Goal: Register for event/course: Register for event/course

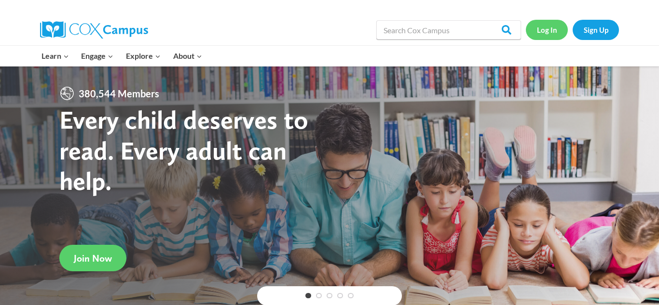
click at [543, 30] on link "Log In" at bounding box center [547, 30] width 42 height 20
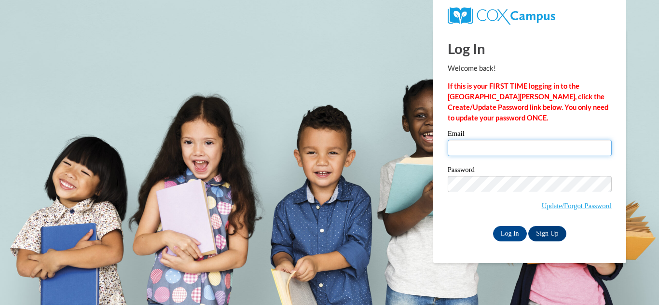
click at [479, 140] on input "Email" at bounding box center [530, 148] width 164 height 16
type input "armandahill@yahoo.com"
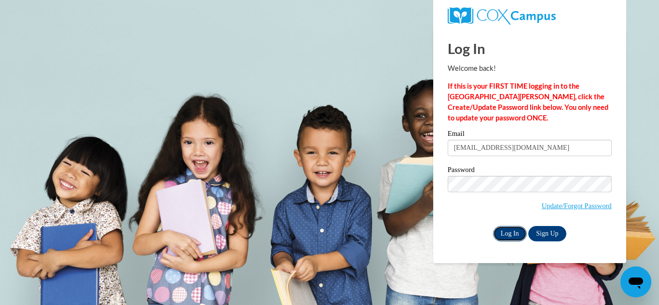
click at [511, 228] on input "Log In" at bounding box center [510, 233] width 34 height 15
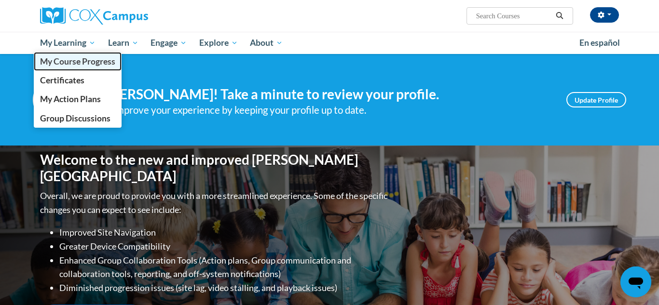
click at [78, 65] on span "My Course Progress" at bounding box center [77, 61] width 75 height 10
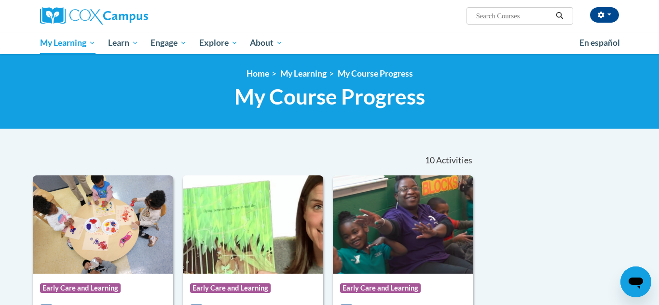
click at [531, 16] on input "Search..." at bounding box center [513, 16] width 77 height 12
type input "storytime"
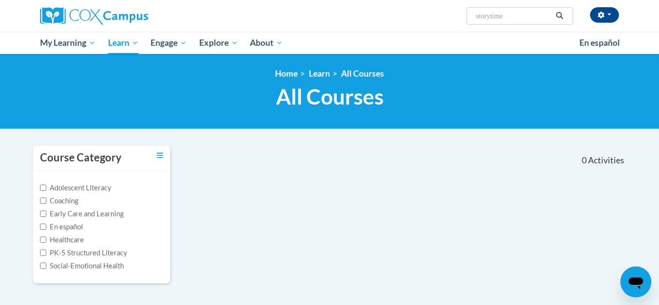
click at [476, 19] on input "storytime" at bounding box center [513, 16] width 77 height 12
type input "transforming storytime"
click at [43, 216] on input "Early Care and Learning" at bounding box center [43, 214] width 6 height 6
checkbox input "true"
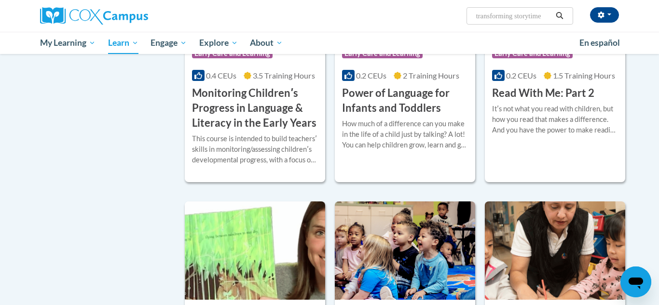
scroll to position [752, 0]
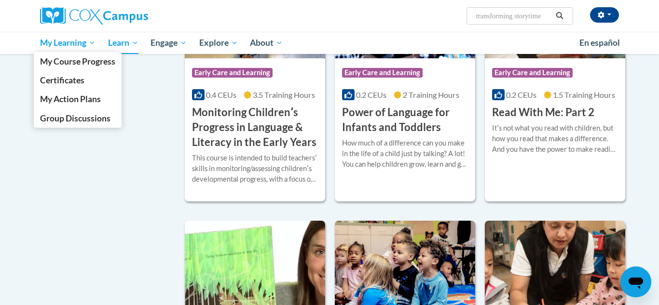
click at [49, 42] on span "My Learning" at bounding box center [67, 43] width 55 height 12
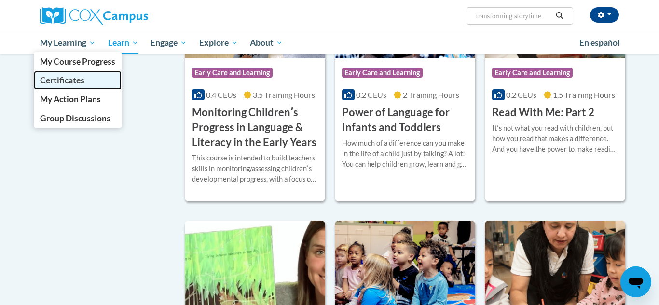
click at [65, 76] on span "Certificates" at bounding box center [62, 80] width 44 height 10
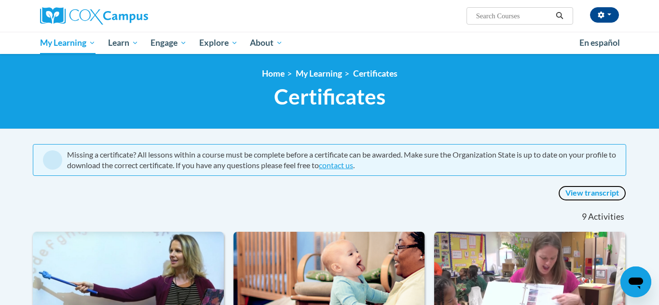
click at [606, 192] on link "View transcript" at bounding box center [592, 193] width 68 height 15
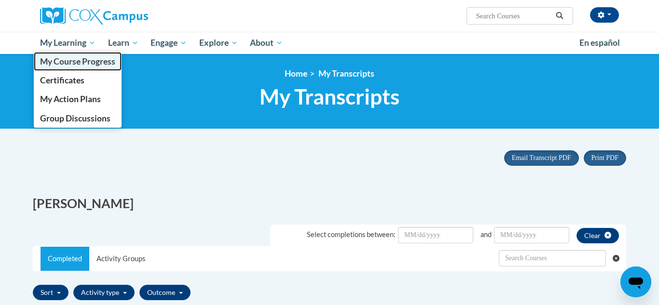
click at [65, 61] on span "My Course Progress" at bounding box center [77, 61] width 75 height 10
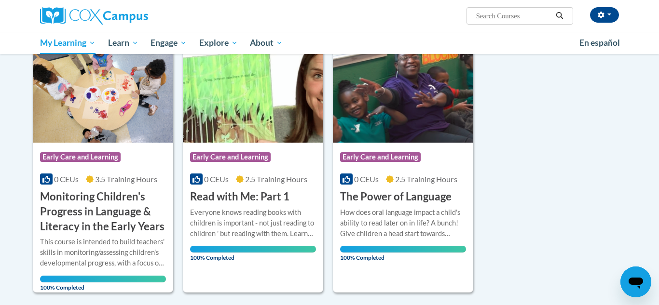
scroll to position [129, 0]
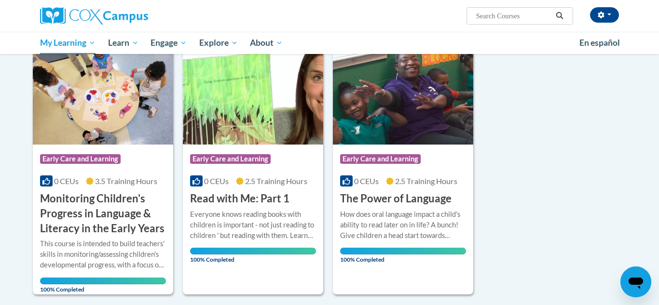
click at [495, 16] on input "Search..." at bounding box center [513, 16] width 77 height 12
type input "[US_STATE] approved"
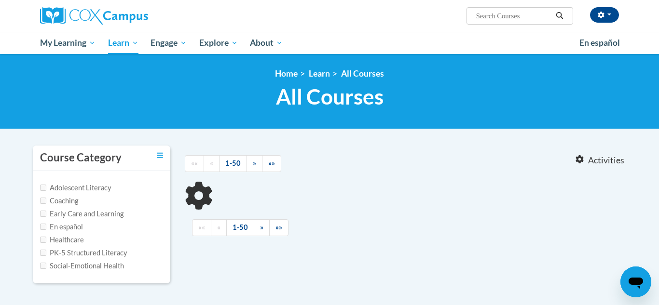
type input "[US_STATE] approved"
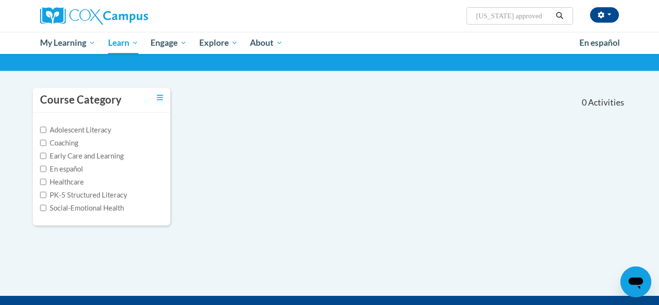
scroll to position [39, 0]
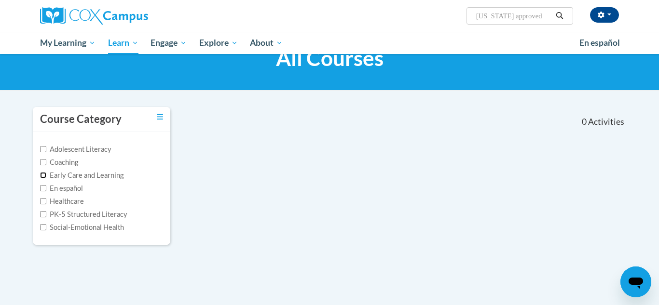
click at [43, 178] on input "Early Care and Learning" at bounding box center [43, 175] width 6 height 6
checkbox input "true"
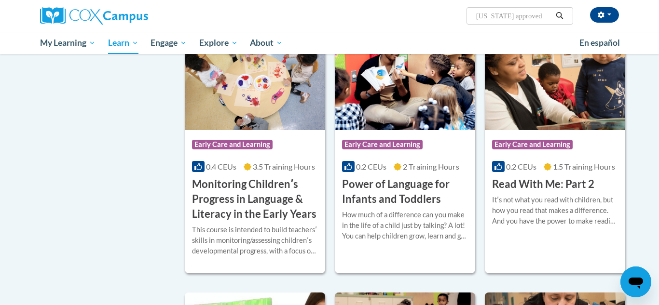
scroll to position [695, 0]
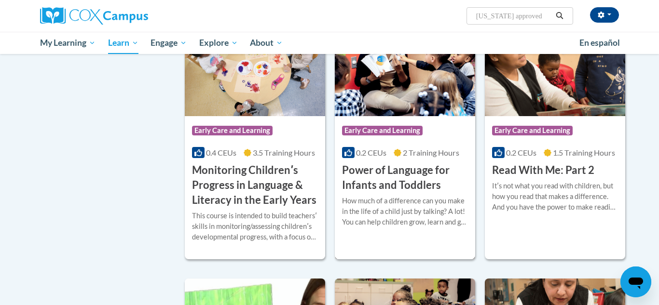
click at [410, 82] on img at bounding box center [405, 67] width 140 height 98
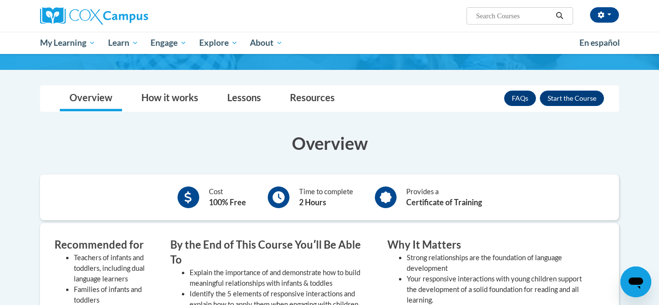
scroll to position [135, 0]
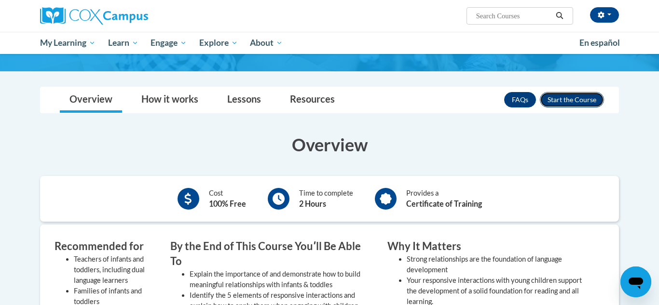
click at [575, 106] on button "Enroll" at bounding box center [572, 99] width 64 height 15
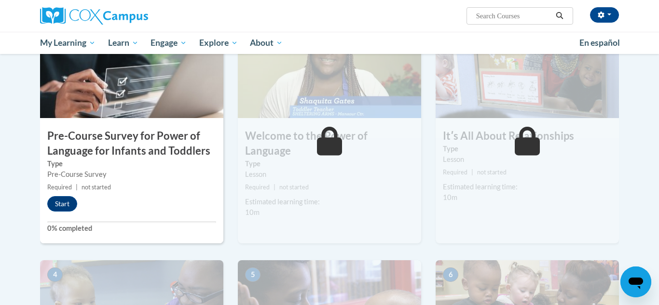
scroll to position [232, 0]
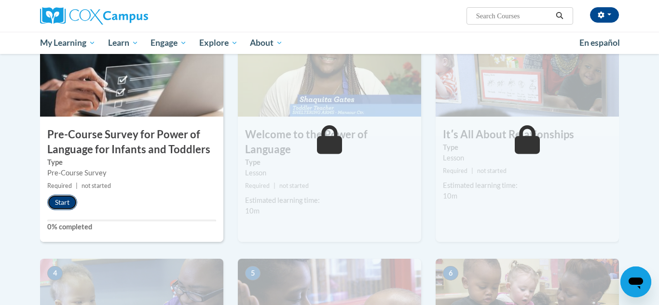
click at [72, 201] on button "Start" at bounding box center [62, 202] width 30 height 15
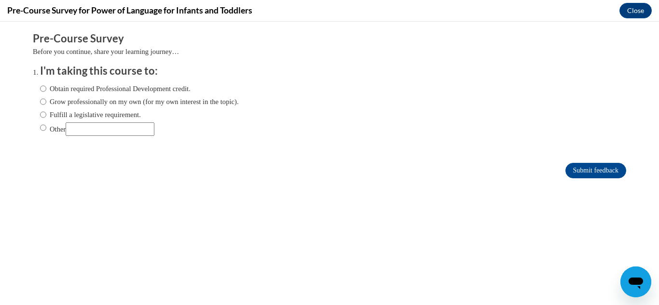
scroll to position [0, 0]
click at [43, 88] on input "Obtain required Professional Development credit." at bounding box center [43, 88] width 6 height 11
radio input "true"
click at [573, 172] on input "Submit feedback" at bounding box center [595, 170] width 61 height 15
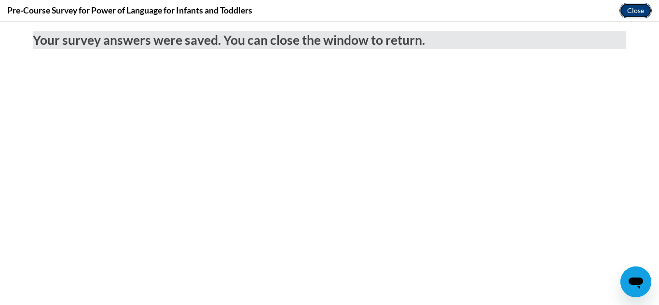
click at [641, 8] on button "Close" at bounding box center [635, 10] width 32 height 15
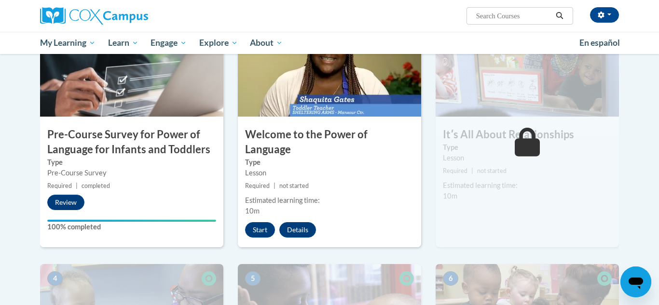
click at [641, 8] on div "Armanda Hill (America/New_York UTC-04:00) My Profile Inbox My Transcripts Log O…" at bounding box center [329, 27] width 659 height 54
click at [265, 222] on button "Start" at bounding box center [260, 229] width 30 height 15
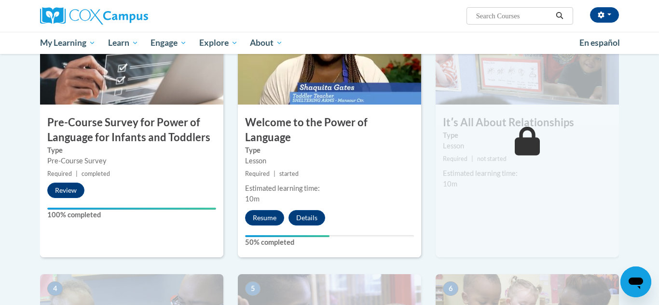
scroll to position [246, 0]
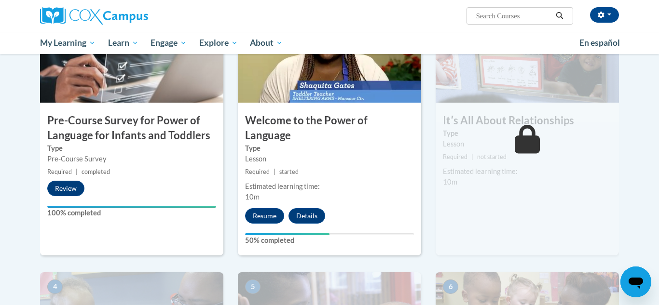
click at [263, 209] on div "2 Welcome to the Power of Language Type Lesson Required | started Estimated lea…" at bounding box center [329, 130] width 183 height 249
click at [264, 208] on button "Resume" at bounding box center [264, 215] width 39 height 15
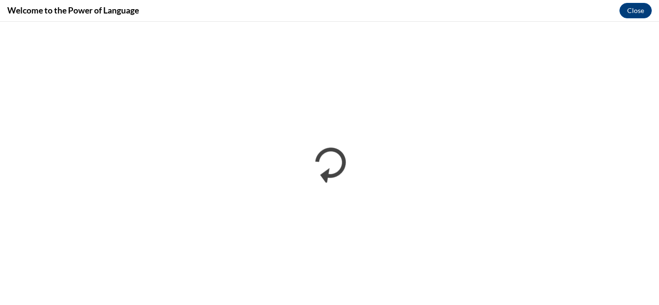
scroll to position [0, 0]
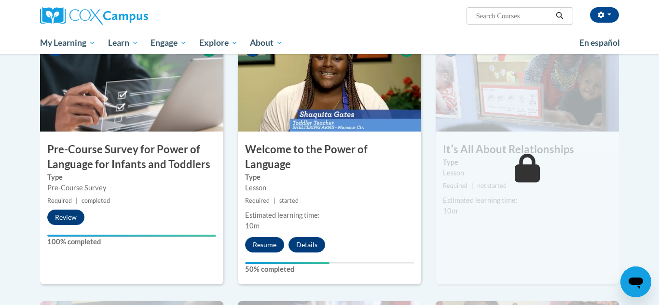
scroll to position [219, 0]
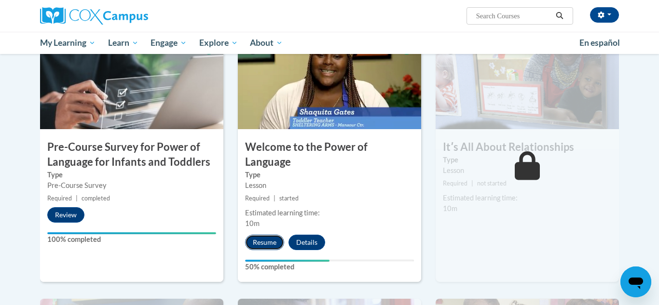
click at [255, 235] on button "Resume" at bounding box center [264, 242] width 39 height 15
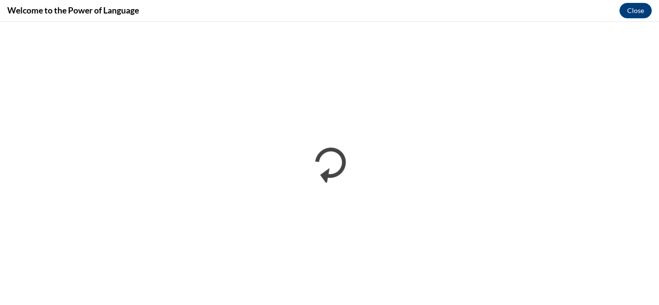
scroll to position [0, 0]
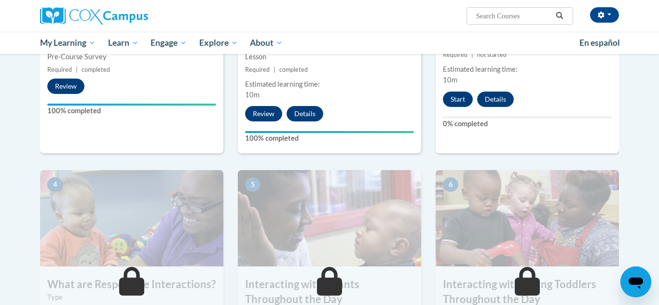
scroll to position [350, 0]
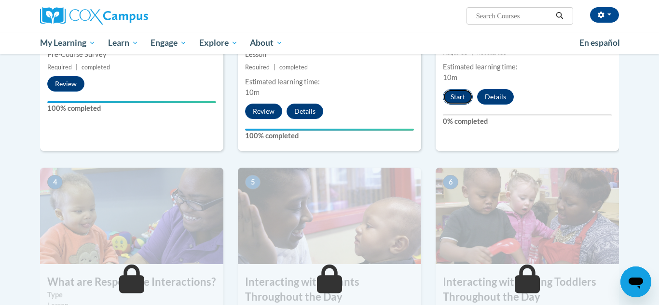
click at [464, 92] on button "Start" at bounding box center [458, 96] width 30 height 15
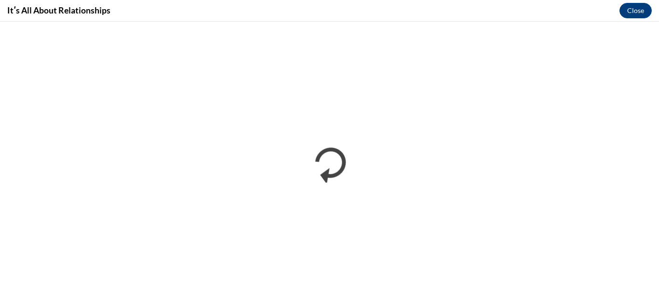
scroll to position [0, 0]
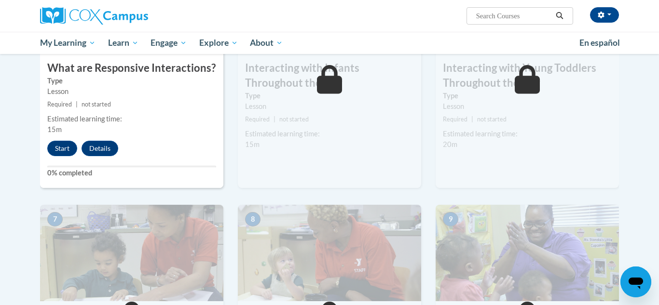
scroll to position [560, 0]
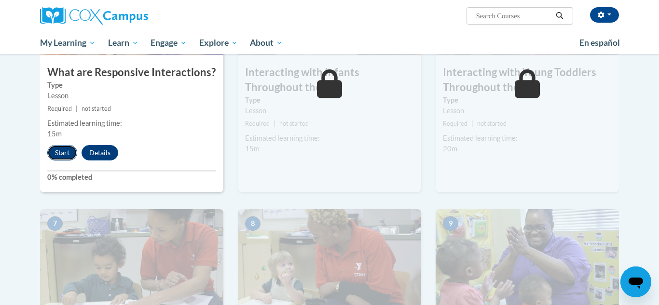
click at [69, 145] on button "Start" at bounding box center [62, 152] width 30 height 15
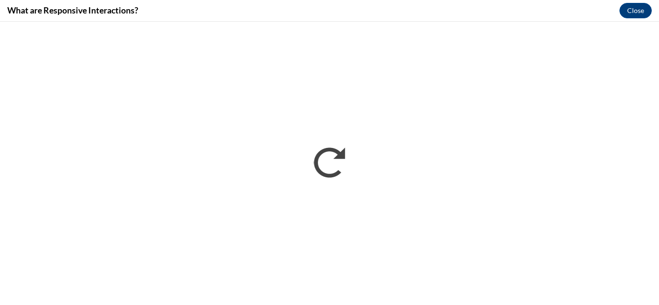
scroll to position [0, 0]
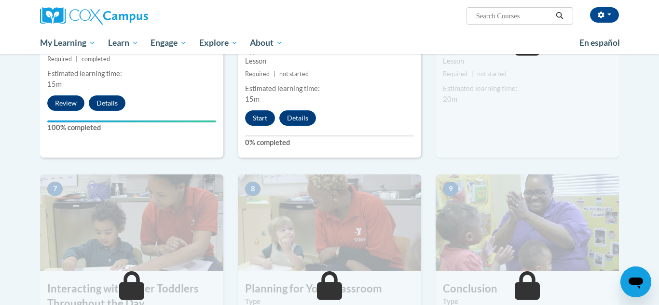
scroll to position [612, 0]
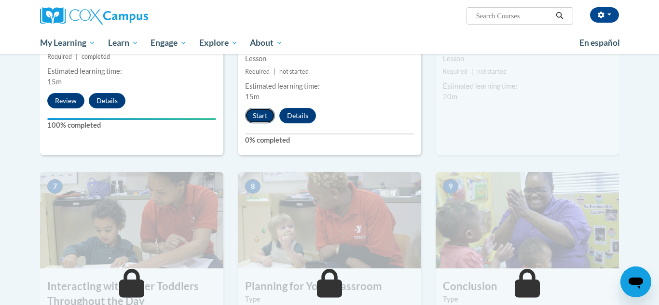
click at [261, 108] on button "Start" at bounding box center [260, 115] width 30 height 15
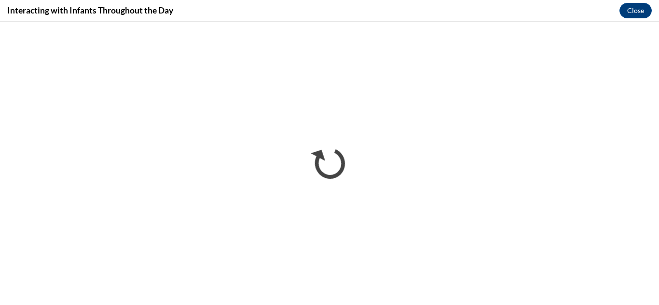
scroll to position [0, 0]
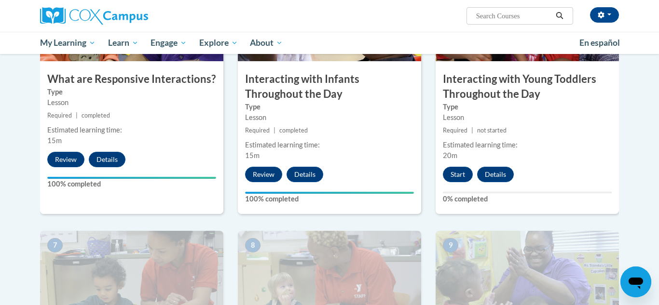
scroll to position [556, 0]
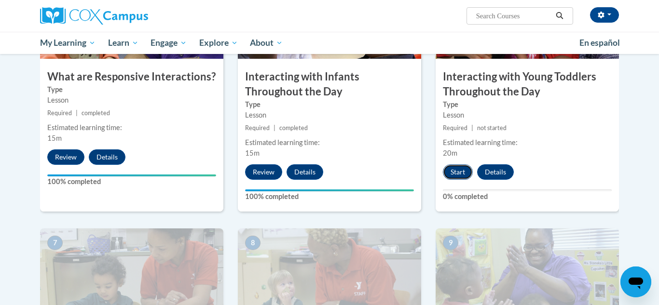
click at [457, 164] on button "Start" at bounding box center [458, 171] width 30 height 15
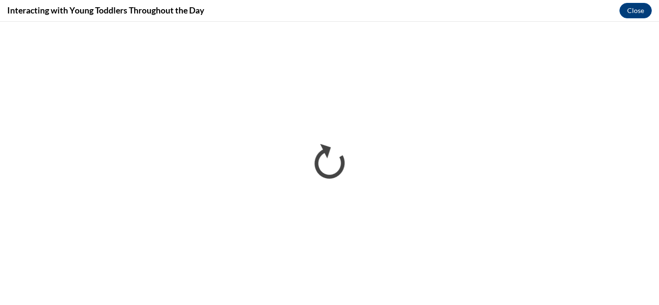
scroll to position [0, 0]
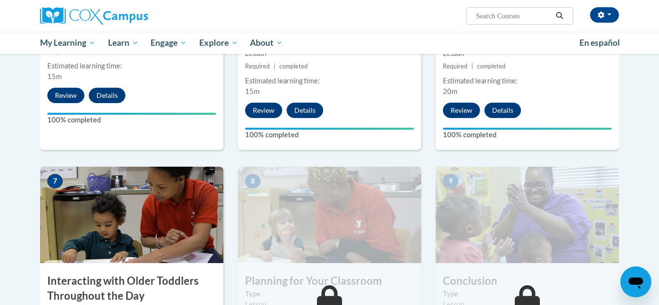
scroll to position [690, 0]
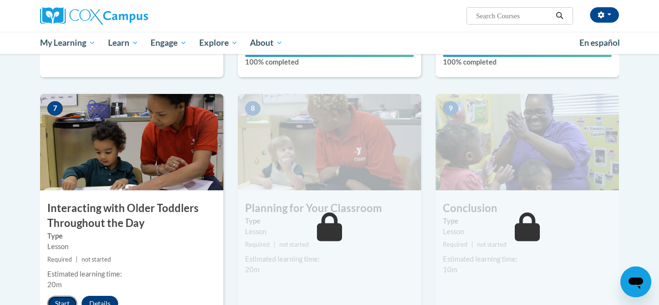
click at [56, 296] on button "Start" at bounding box center [62, 303] width 30 height 15
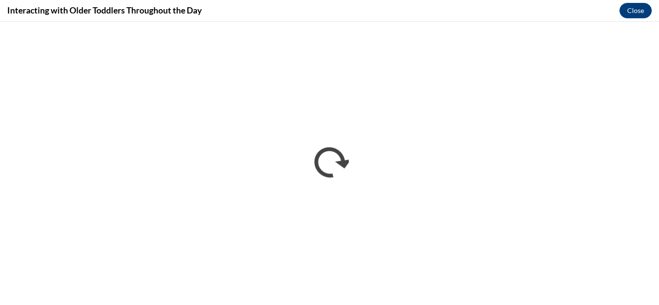
scroll to position [0, 0]
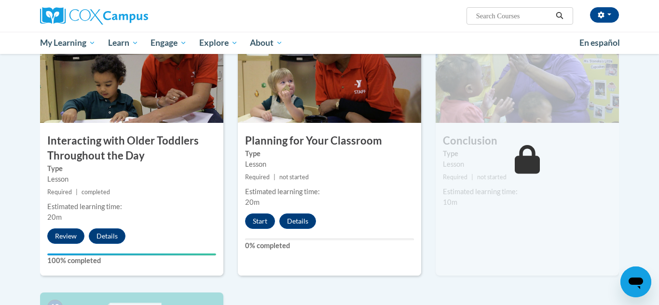
scroll to position [763, 0]
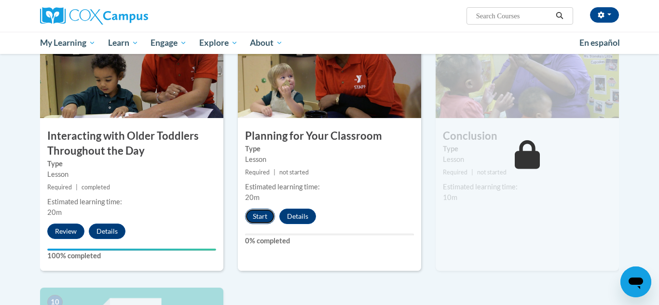
click at [257, 209] on button "Start" at bounding box center [260, 216] width 30 height 15
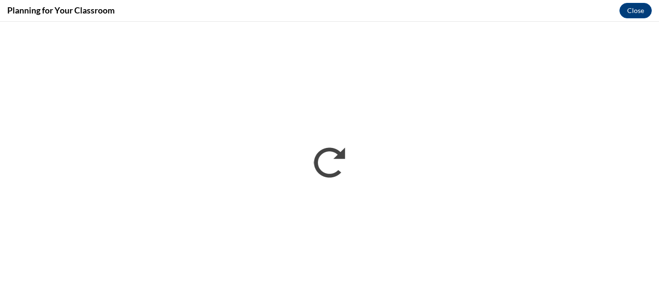
scroll to position [0, 0]
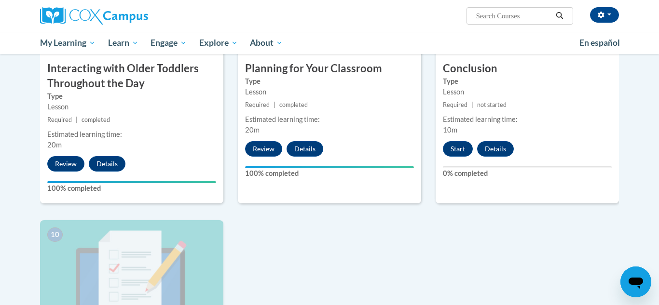
scroll to position [828, 0]
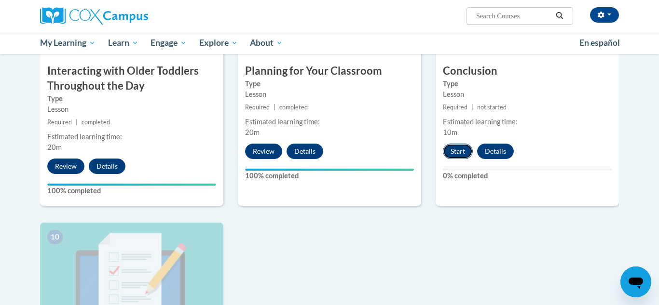
click at [455, 144] on button "Start" at bounding box center [458, 151] width 30 height 15
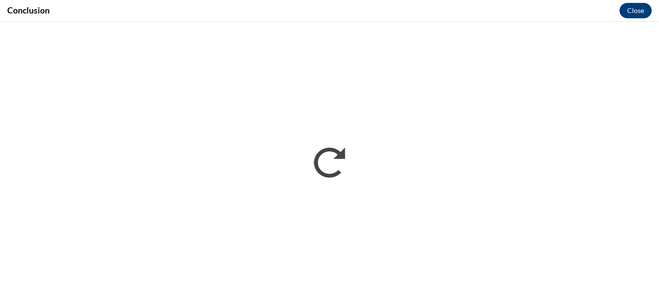
scroll to position [0, 0]
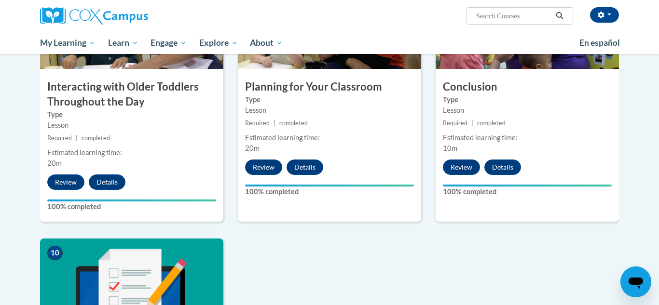
scroll to position [817, 0]
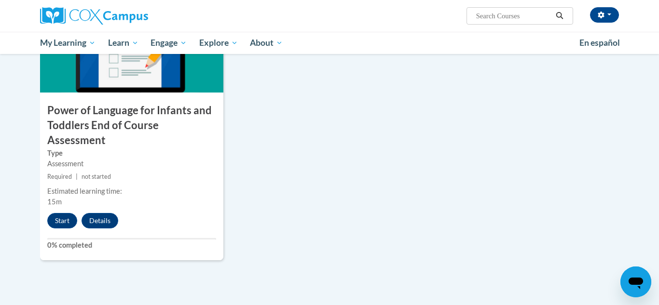
scroll to position [1057, 0]
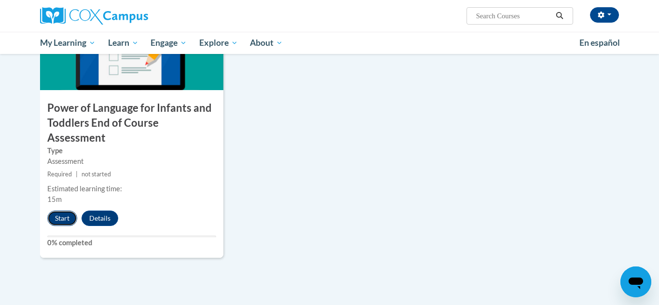
click at [63, 211] on button "Start" at bounding box center [62, 218] width 30 height 15
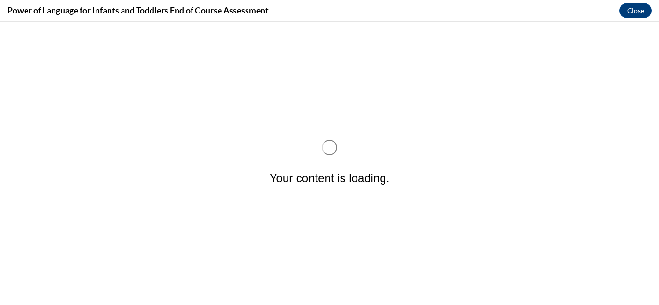
scroll to position [0, 0]
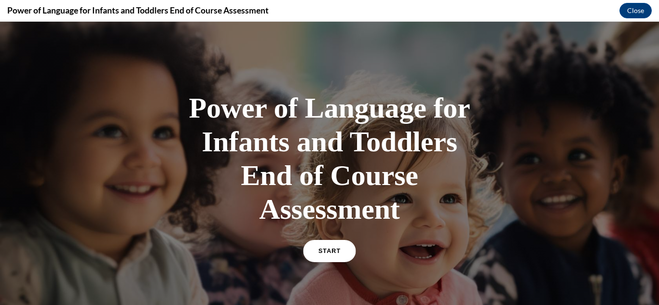
click at [316, 246] on link "START" at bounding box center [329, 251] width 53 height 22
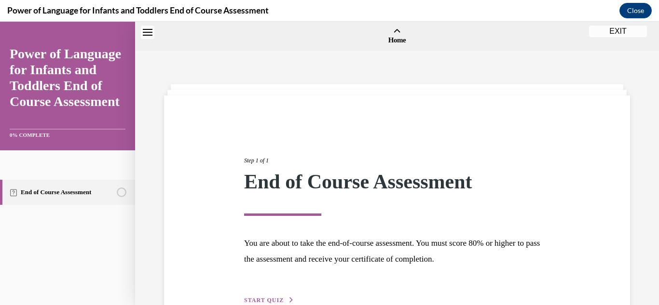
scroll to position [30, 0]
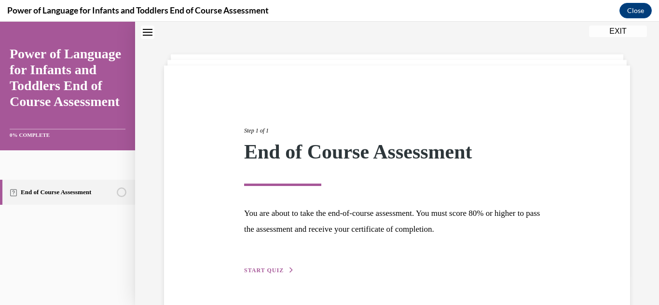
click at [279, 268] on span "START QUIZ" at bounding box center [264, 270] width 40 height 7
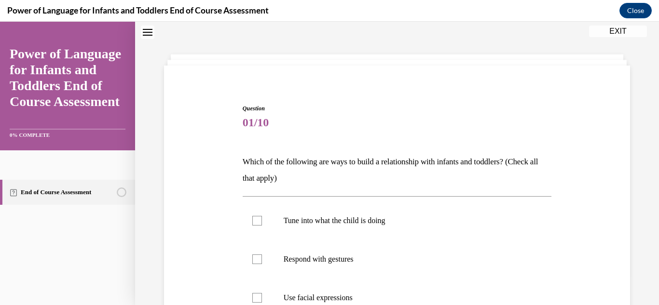
scroll to position [29, 0]
drag, startPoint x: 653, startPoint y: 148, endPoint x: 658, endPoint y: 204, distance: 56.7
click at [658, 204] on div "Home Step 1 of 1 End of Course Assessment You are about to take the end-of-cour…" at bounding box center [397, 164] width 524 height 284
click at [574, 250] on div "Question 01/10 Which of the following are ways to build a relationship with inf…" at bounding box center [397, 276] width 471 height 400
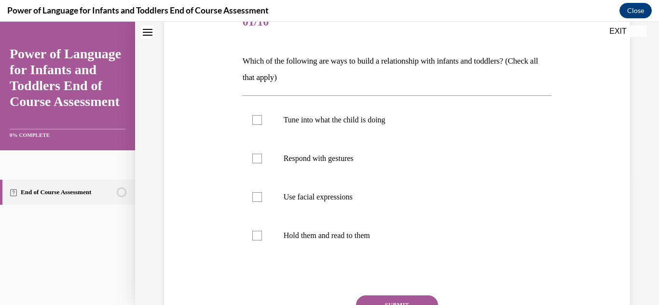
scroll to position [129, 0]
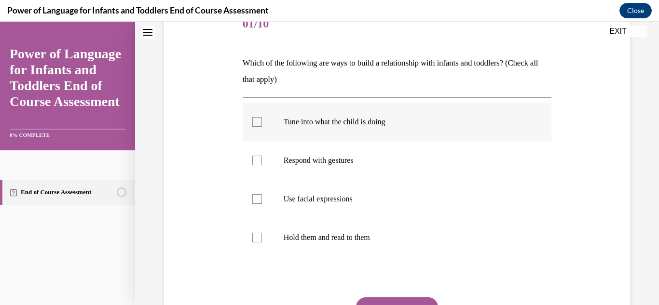
click at [314, 123] on p "Tune into what the child is doing" at bounding box center [406, 122] width 244 height 10
click at [262, 123] on input "Tune into what the child is doing" at bounding box center [257, 122] width 10 height 10
checkbox input "true"
click at [285, 160] on p "Respond with gestures" at bounding box center [406, 161] width 244 height 10
click at [262, 160] on input "Respond with gestures" at bounding box center [257, 161] width 10 height 10
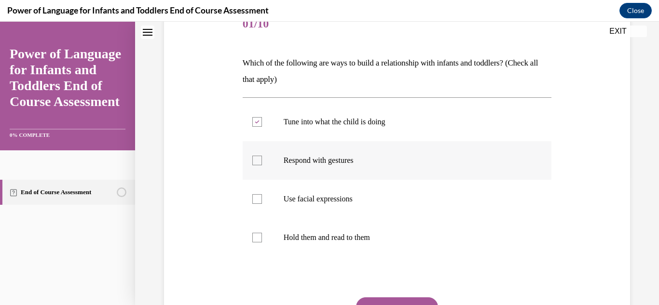
checkbox input "true"
click at [268, 203] on label "Use facial expressions" at bounding box center [397, 199] width 309 height 39
click at [262, 203] on input "Use facial expressions" at bounding box center [257, 199] width 10 height 10
checkbox input "true"
click at [257, 235] on div at bounding box center [257, 238] width 10 height 10
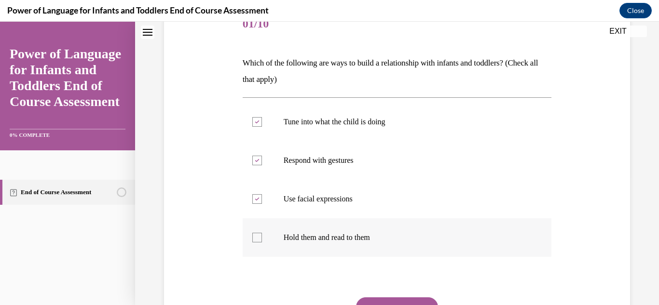
click at [257, 235] on input "Hold them and read to them" at bounding box center [257, 238] width 10 height 10
checkbox input "true"
click at [411, 301] on button "SUBMIT" at bounding box center [397, 307] width 82 height 19
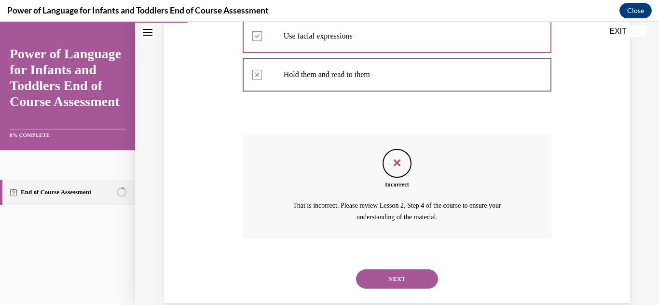
scroll to position [309, 0]
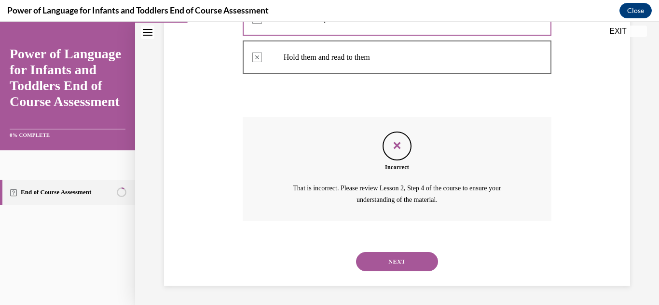
click at [410, 256] on button "NEXT" at bounding box center [397, 261] width 82 height 19
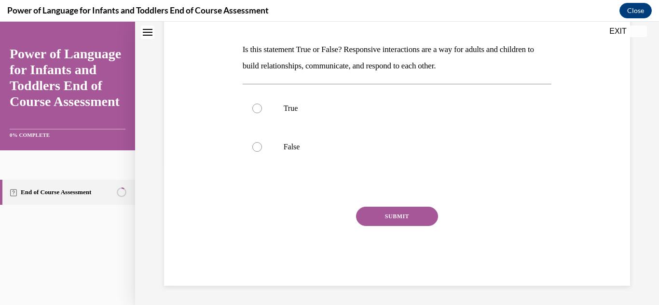
scroll to position [0, 0]
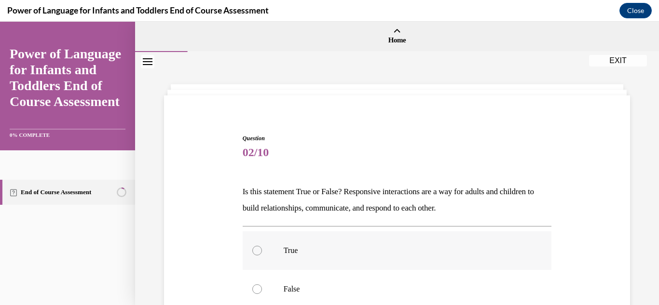
click at [376, 250] on p "True" at bounding box center [406, 251] width 244 height 10
click at [262, 250] on input "True" at bounding box center [257, 251] width 10 height 10
radio input "true"
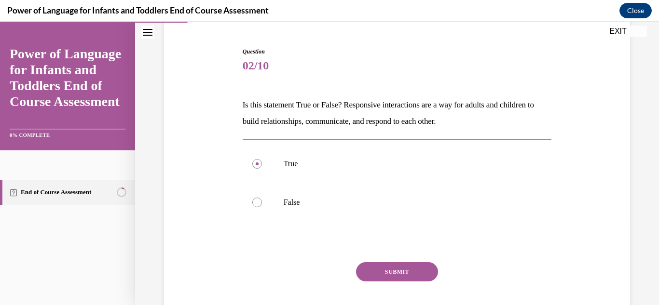
scroll to position [89, 0]
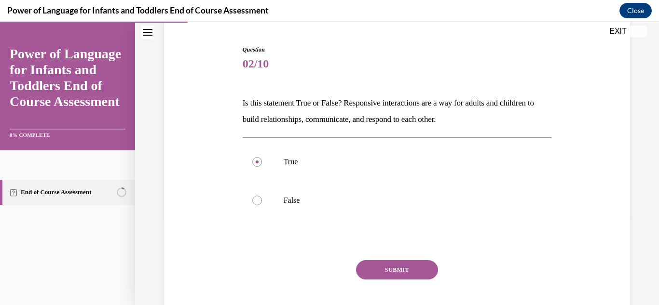
click at [427, 264] on button "SUBMIT" at bounding box center [397, 269] width 82 height 19
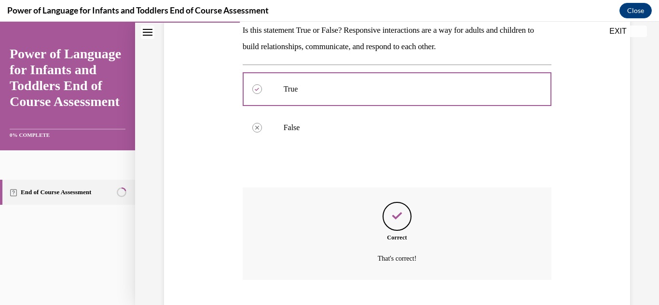
scroll to position [220, 0]
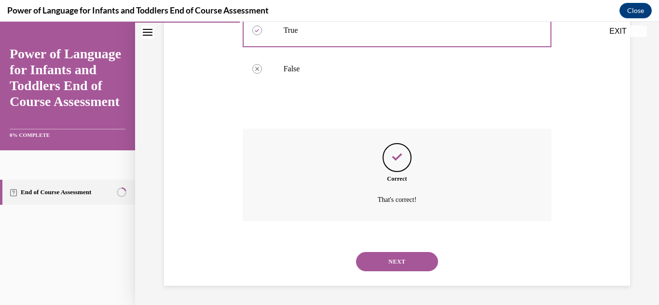
click at [427, 264] on button "NEXT" at bounding box center [397, 261] width 82 height 19
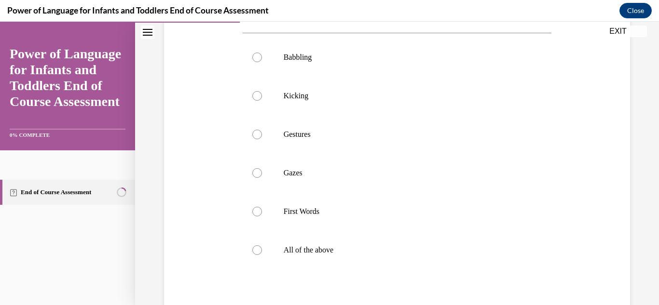
scroll to position [297, 0]
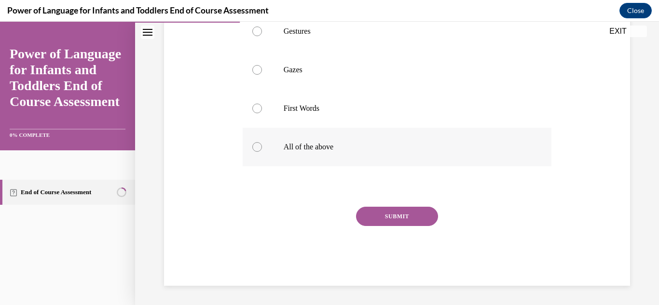
click at [278, 148] on label "All of the above" at bounding box center [397, 147] width 309 height 39
click at [262, 148] on input "All of the above" at bounding box center [257, 147] width 10 height 10
radio input "true"
click at [439, 229] on div "SUBMIT" at bounding box center [397, 231] width 309 height 48
click at [415, 211] on button "SUBMIT" at bounding box center [397, 216] width 82 height 19
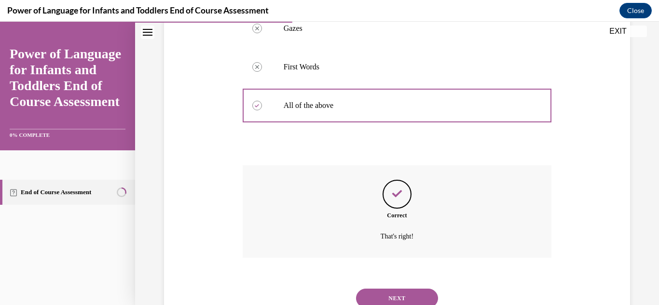
scroll to position [375, 0]
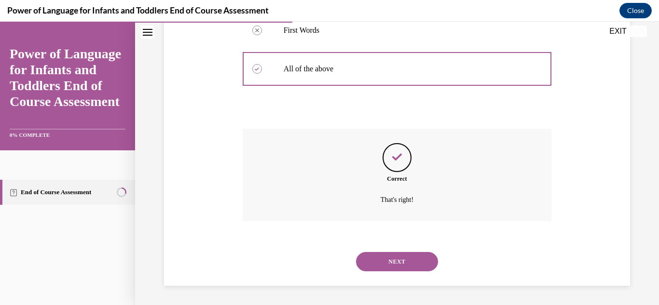
click at [407, 256] on button "NEXT" at bounding box center [397, 261] width 82 height 19
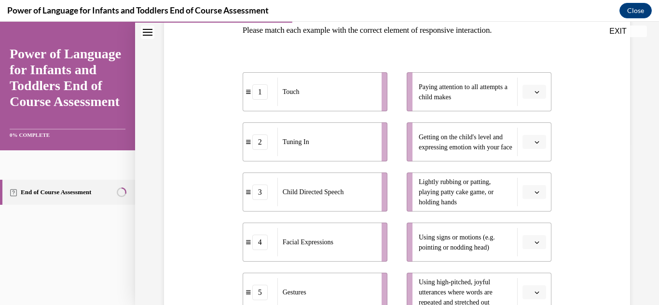
scroll to position [160, 0]
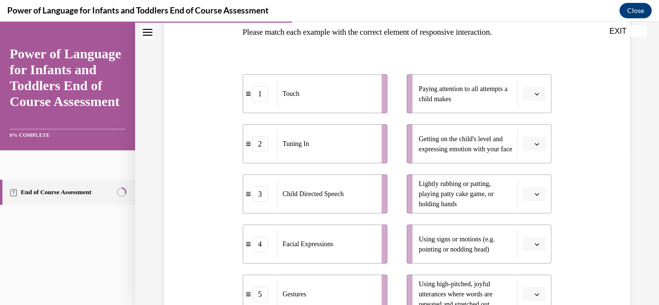
click at [541, 95] on button "button" at bounding box center [534, 94] width 24 height 14
click at [535, 156] on div "2" at bounding box center [533, 153] width 24 height 19
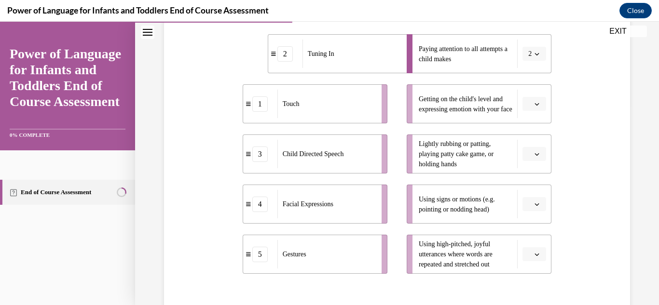
scroll to position [195, 0]
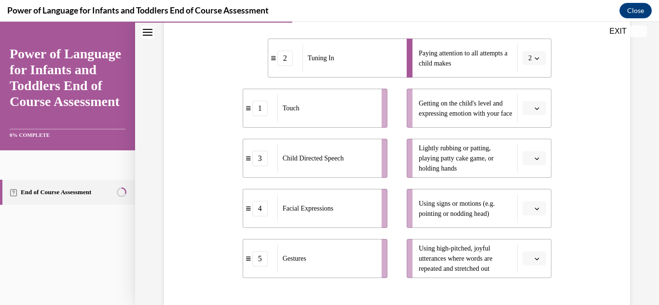
click at [531, 108] on span "Please select an option" at bounding box center [529, 109] width 3 height 10
click at [537, 230] on div "5" at bounding box center [533, 226] width 24 height 19
click at [535, 160] on icon "button" at bounding box center [536, 158] width 5 height 5
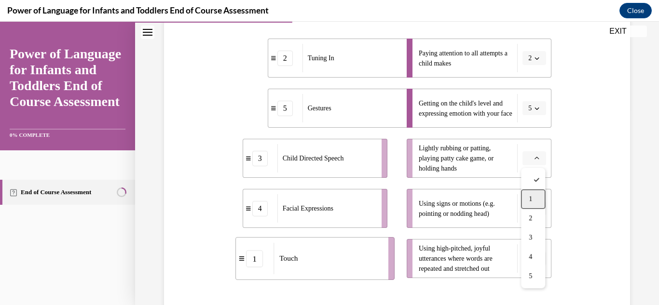
click at [528, 194] on div "1" at bounding box center [533, 199] width 24 height 19
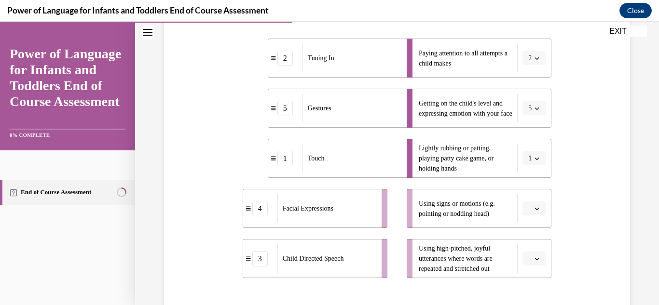
click at [534, 214] on button "button" at bounding box center [534, 209] width 24 height 14
click at [528, 167] on div "4" at bounding box center [533, 167] width 24 height 19
click at [538, 252] on button "button" at bounding box center [534, 259] width 24 height 14
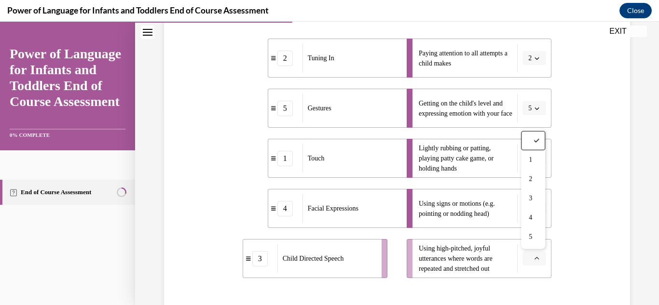
click at [538, 252] on button "button" at bounding box center [534, 259] width 24 height 14
click at [531, 197] on span "3" at bounding box center [530, 199] width 3 height 8
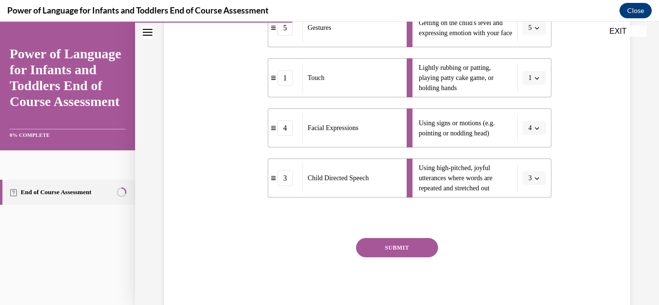
scroll to position [277, 0]
click at [411, 250] on button "SUBMIT" at bounding box center [397, 246] width 82 height 19
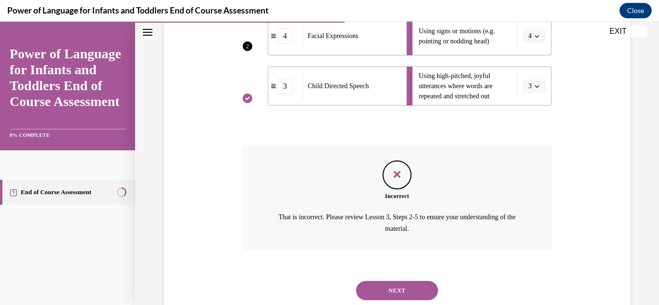
scroll to position [370, 0]
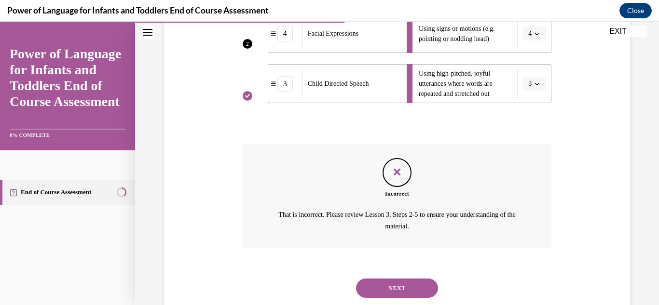
click at [416, 297] on button "NEXT" at bounding box center [397, 288] width 82 height 19
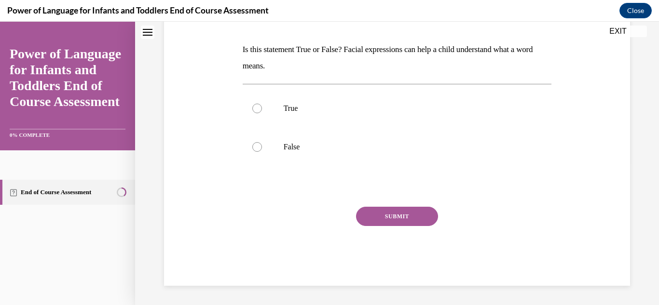
scroll to position [0, 0]
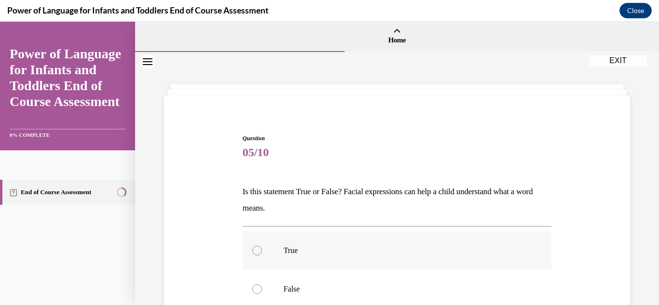
click at [261, 244] on label "True" at bounding box center [397, 251] width 309 height 39
click at [261, 246] on input "True" at bounding box center [257, 251] width 10 height 10
radio input "true"
click at [650, 140] on div "Question 05/10 Is this statement True or False? Facial expressions can help a c…" at bounding box center [397, 250] width 524 height 396
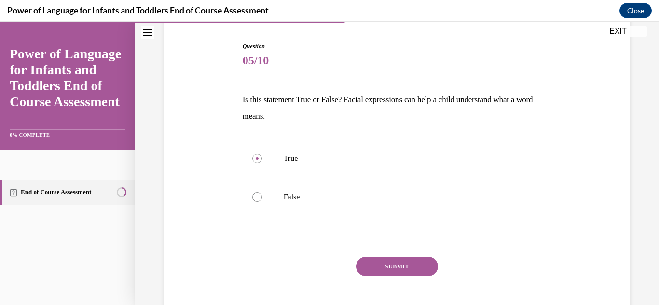
scroll to position [94, 0]
click at [367, 264] on button "SUBMIT" at bounding box center [397, 265] width 82 height 19
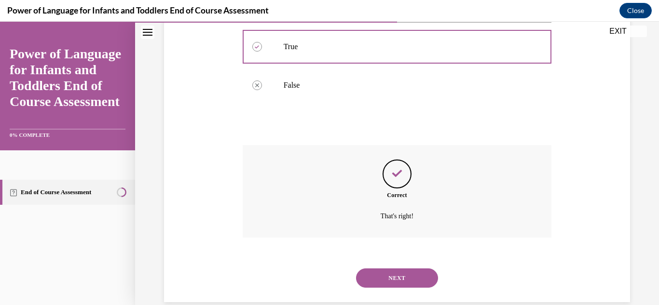
scroll to position [220, 0]
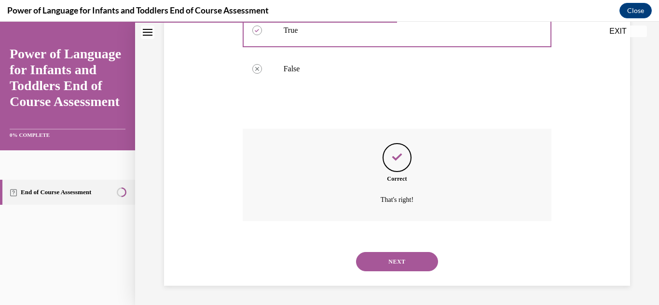
click at [384, 260] on button "NEXT" at bounding box center [397, 261] width 82 height 19
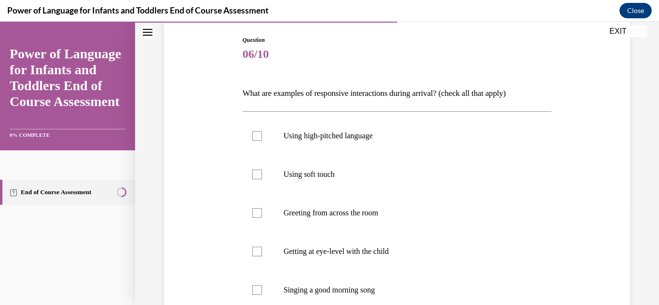
scroll to position [99, 0]
click at [283, 147] on label "Using high-pitched language" at bounding box center [397, 135] width 309 height 39
click at [262, 140] on input "Using high-pitched language" at bounding box center [257, 136] width 10 height 10
checkbox input "true"
click at [272, 177] on label "Using soft touch" at bounding box center [397, 174] width 309 height 39
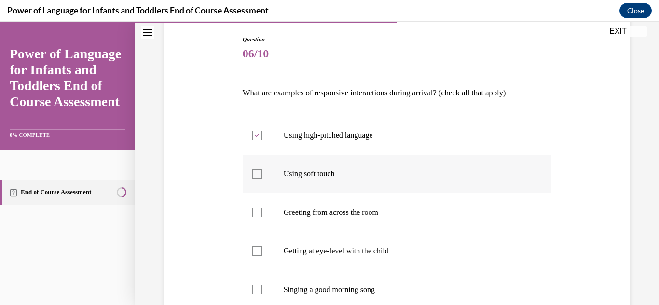
click at [262, 177] on input "Using soft touch" at bounding box center [257, 174] width 10 height 10
checkbox input "true"
click at [275, 207] on label "Greeting from across the room" at bounding box center [397, 212] width 309 height 39
click at [262, 208] on input "Greeting from across the room" at bounding box center [257, 213] width 10 height 10
checkbox input "true"
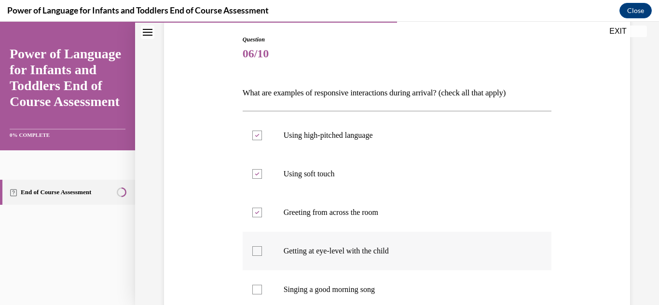
click at [278, 241] on label "Getting at eye-level with the child" at bounding box center [397, 251] width 309 height 39
click at [262, 246] on input "Getting at eye-level with the child" at bounding box center [257, 251] width 10 height 10
checkbox input "true"
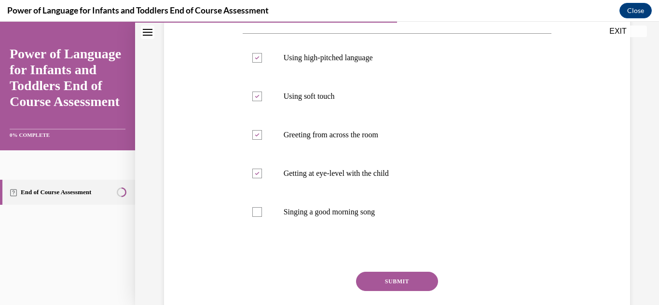
scroll to position [178, 0]
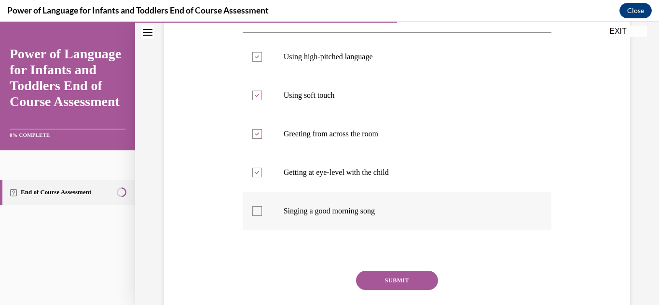
click at [267, 207] on label "Singing a good morning song" at bounding box center [397, 211] width 309 height 39
click at [262, 207] on input "Singing a good morning song" at bounding box center [257, 211] width 10 height 10
checkbox input "true"
click at [257, 58] on icon at bounding box center [257, 56] width 4 height 3
click at [257, 58] on input "Using high-pitched language" at bounding box center [257, 57] width 10 height 10
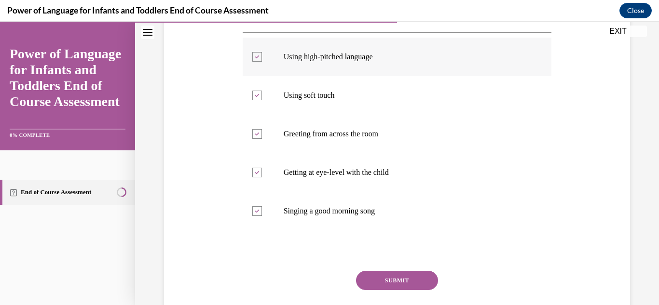
checkbox input "false"
click at [387, 287] on button "SUBMIT" at bounding box center [397, 280] width 82 height 19
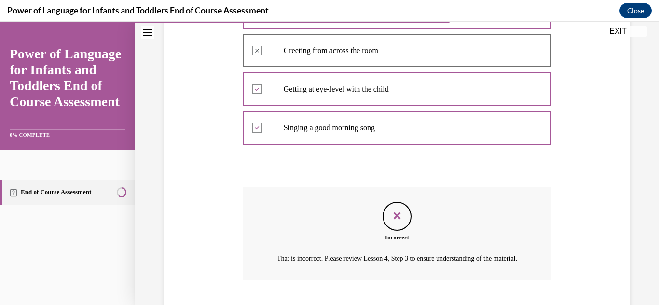
scroll to position [313, 0]
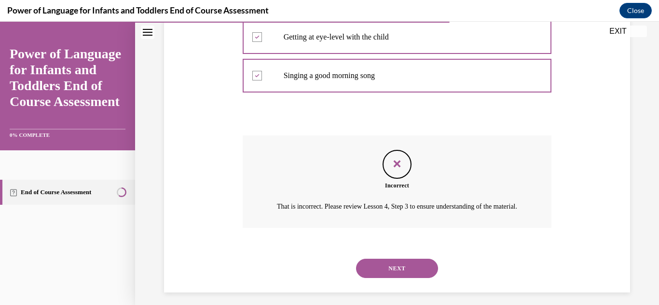
click at [430, 277] on button "NEXT" at bounding box center [397, 268] width 82 height 19
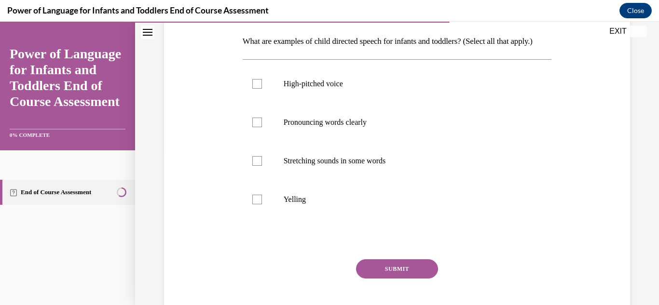
scroll to position [151, 0]
click at [316, 165] on p "Stretching sounds in some words" at bounding box center [406, 160] width 244 height 10
click at [262, 165] on input "Stretching sounds in some words" at bounding box center [257, 160] width 10 height 10
checkbox input "true"
click at [274, 131] on label "Pronouncing words clearly" at bounding box center [397, 121] width 309 height 39
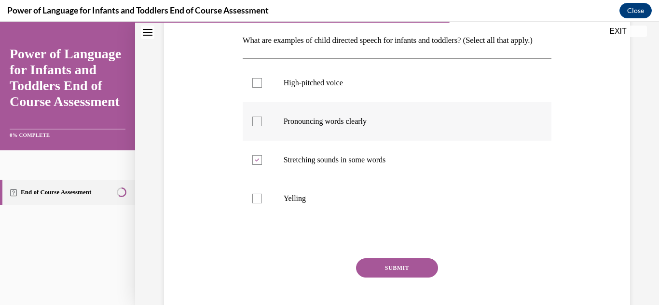
click at [262, 126] on input "Pronouncing words clearly" at bounding box center [257, 122] width 10 height 10
checkbox input "true"
click at [386, 278] on button "SUBMIT" at bounding box center [397, 268] width 82 height 19
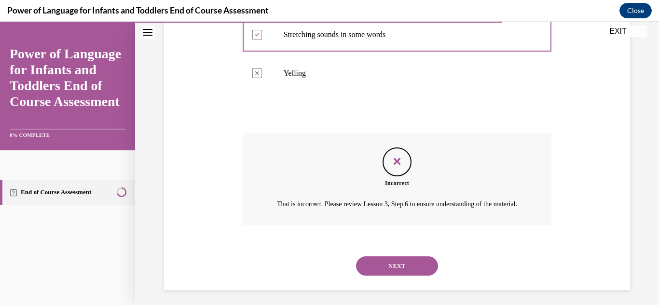
scroll to position [278, 0]
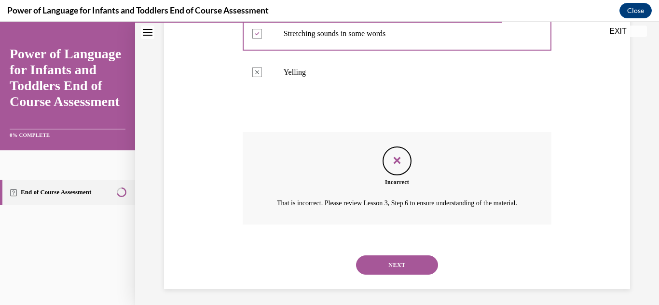
click at [421, 275] on button "NEXT" at bounding box center [397, 265] width 82 height 19
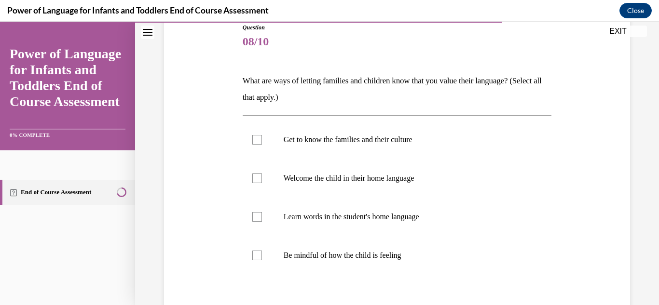
scroll to position [112, 0]
click at [328, 149] on label "Get to know the families and their culture" at bounding box center [397, 139] width 309 height 39
click at [262, 144] on input "Get to know the families and their culture" at bounding box center [257, 139] width 10 height 10
checkbox input "true"
click at [296, 169] on label "Welcome the child in their home language" at bounding box center [397, 177] width 309 height 39
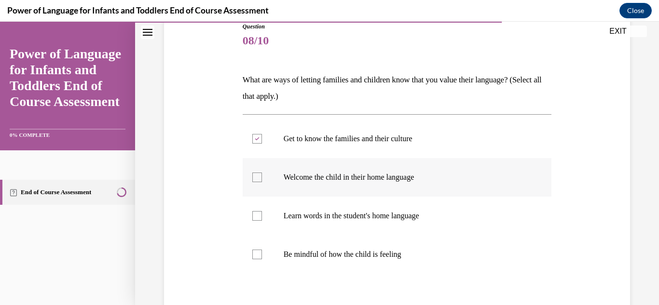
click at [262, 173] on input "Welcome the child in their home language" at bounding box center [257, 178] width 10 height 10
checkbox input "true"
click at [285, 199] on label "Learn words in the student's home language" at bounding box center [397, 216] width 309 height 39
click at [262, 211] on input "Learn words in the student's home language" at bounding box center [257, 216] width 10 height 10
checkbox input "true"
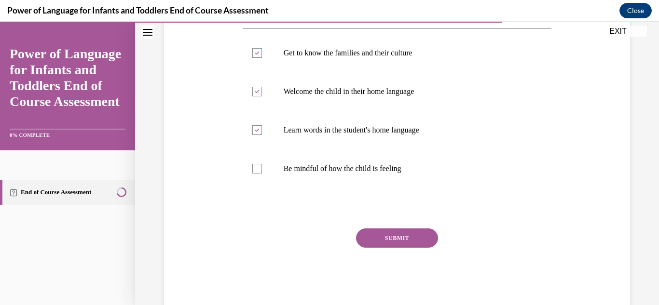
scroll to position [199, 0]
click at [424, 230] on button "SUBMIT" at bounding box center [397, 237] width 82 height 19
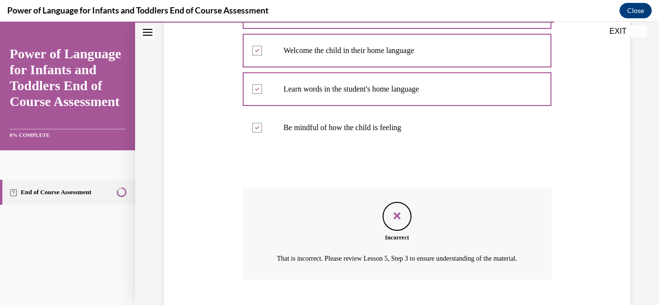
scroll to position [309, 0]
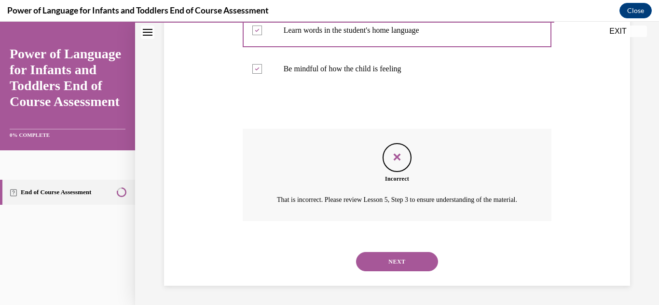
click at [400, 262] on button "NEXT" at bounding box center [397, 261] width 82 height 19
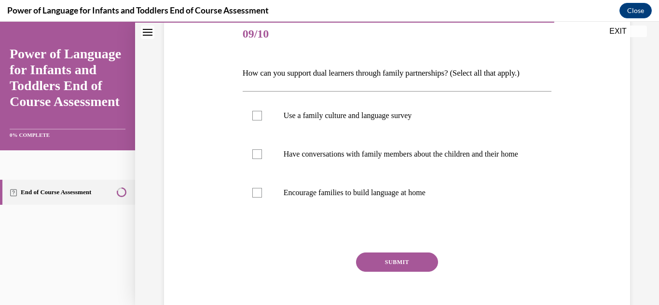
scroll to position [118, 0]
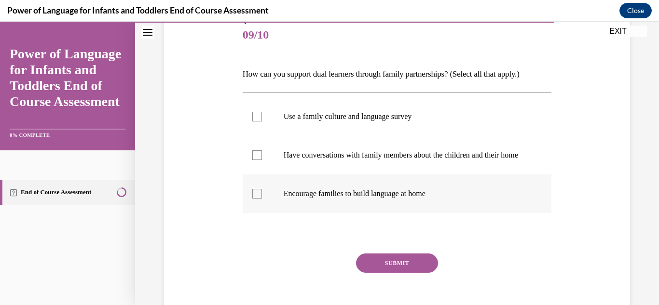
click at [250, 193] on label "Encourage families to build language at home" at bounding box center [397, 194] width 309 height 39
click at [252, 193] on input "Encourage families to build language at home" at bounding box center [257, 194] width 10 height 10
checkbox input "true"
click at [258, 126] on label "Use a family culture and language survey" at bounding box center [397, 116] width 309 height 39
click at [258, 122] on input "Use a family culture and language survey" at bounding box center [257, 117] width 10 height 10
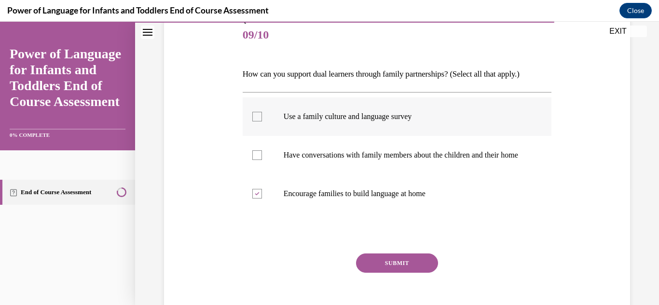
checkbox input "true"
click at [257, 153] on label "Have conversations with family members about the children and their home" at bounding box center [397, 155] width 309 height 39
click at [257, 153] on input "Have conversations with family members about the children and their home" at bounding box center [257, 155] width 10 height 10
click at [259, 157] on icon at bounding box center [257, 155] width 4 height 3
click at [259, 158] on input "Have conversations with family members about the children and their home" at bounding box center [257, 155] width 10 height 10
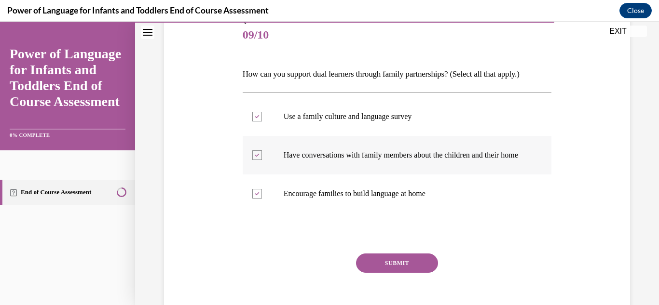
checkbox input "false"
click at [418, 267] on button "SUBMIT" at bounding box center [397, 263] width 82 height 19
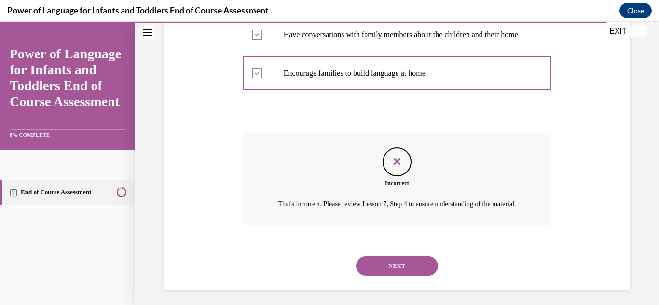
scroll to position [264, 0]
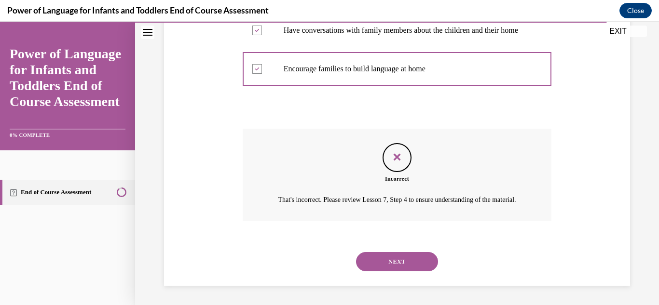
click at [418, 267] on button "NEXT" at bounding box center [397, 261] width 82 height 19
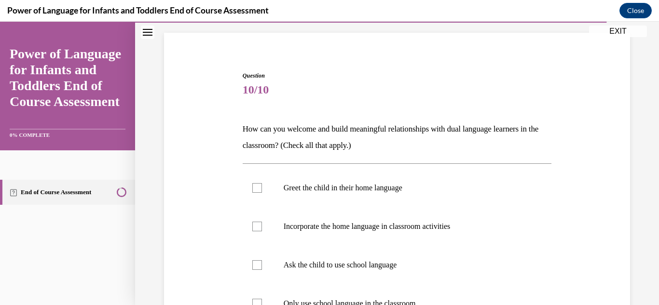
scroll to position [67, 0]
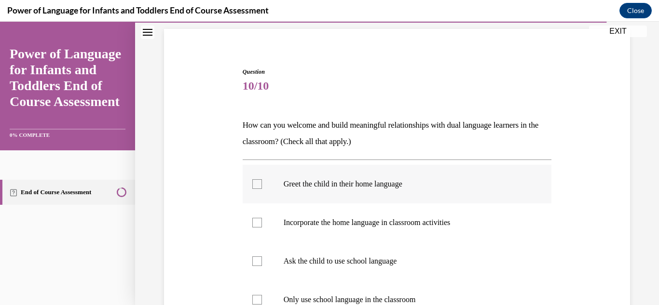
click at [322, 179] on p "Greet the child in their home language" at bounding box center [406, 184] width 244 height 10
click at [262, 179] on input "Greet the child in their home language" at bounding box center [257, 184] width 10 height 10
checkbox input "true"
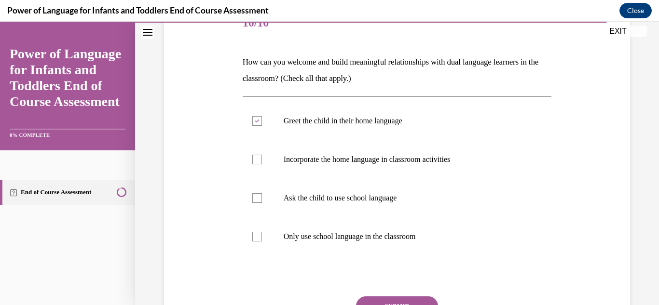
scroll to position [131, 0]
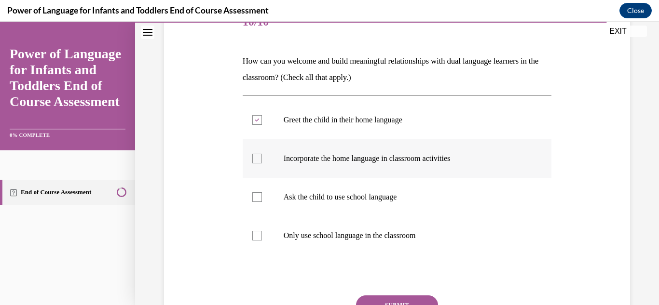
click at [424, 164] on label "Incorporate the home language in classroom activities" at bounding box center [397, 158] width 309 height 39
click at [262, 164] on input "Incorporate the home language in classroom activities" at bounding box center [257, 159] width 10 height 10
checkbox input "true"
click at [412, 297] on button "SUBMIT" at bounding box center [397, 305] width 82 height 19
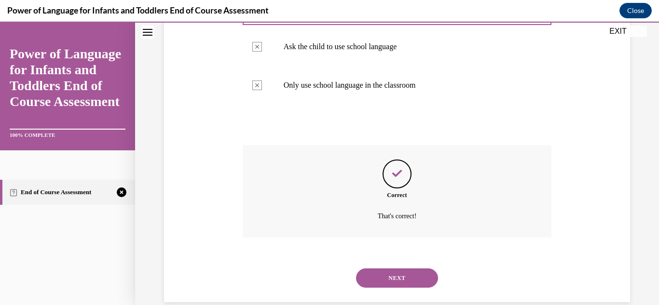
scroll to position [298, 0]
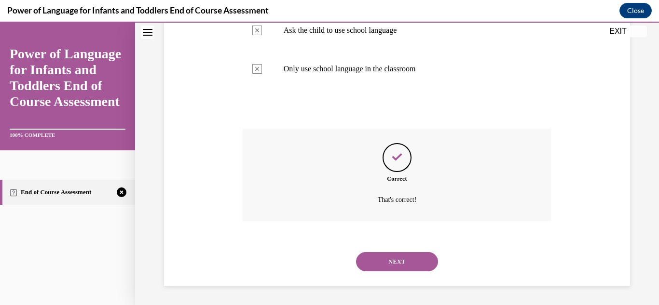
click at [405, 252] on button "NEXT" at bounding box center [397, 261] width 82 height 19
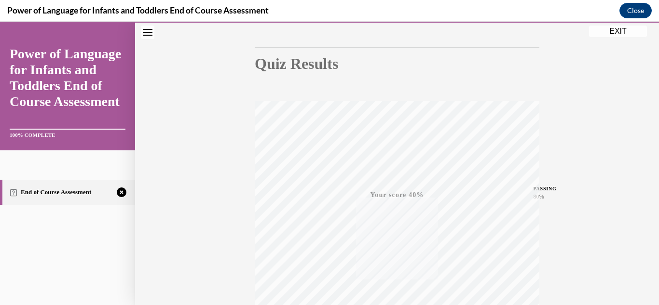
scroll to position [211, 0]
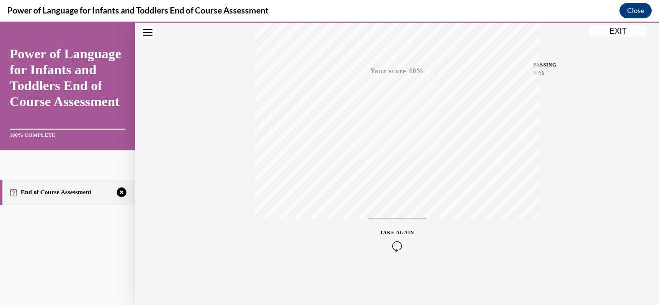
click at [402, 250] on icon "button" at bounding box center [397, 246] width 34 height 11
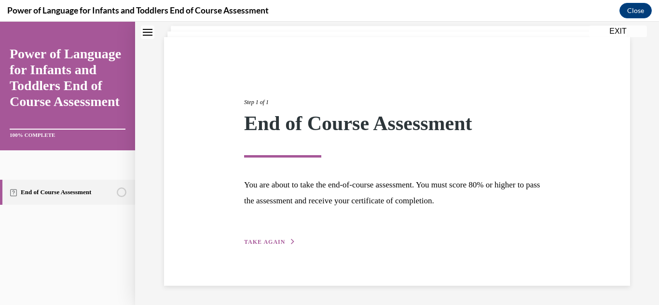
scroll to position [58, 0]
click at [278, 242] on span "TAKE AGAIN" at bounding box center [264, 242] width 41 height 7
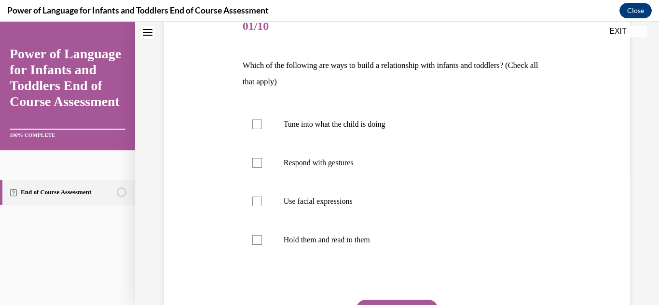
scroll to position [145, 0]
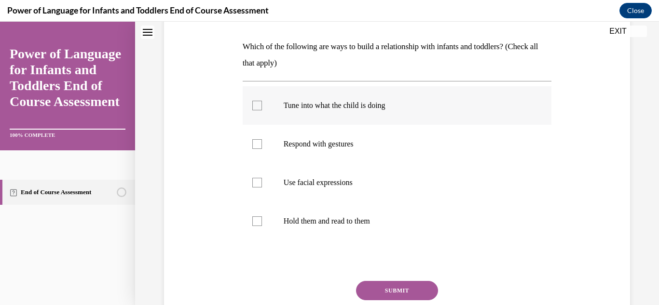
click at [252, 114] on label "Tune into what the child is doing" at bounding box center [397, 105] width 309 height 39
click at [252, 110] on input "Tune into what the child is doing" at bounding box center [257, 106] width 10 height 10
checkbox input "true"
click at [253, 137] on label "Respond with gestures" at bounding box center [397, 144] width 309 height 39
click at [253, 139] on input "Respond with gestures" at bounding box center [257, 144] width 10 height 10
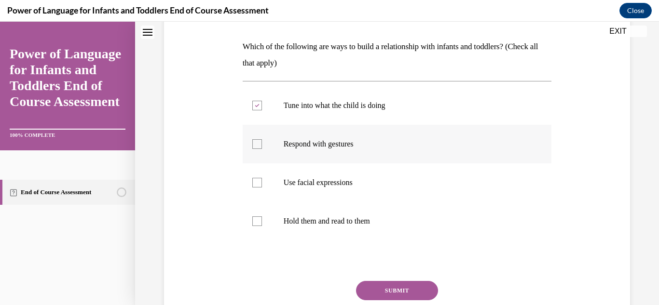
checkbox input "true"
click at [260, 176] on label "Use facial expressions" at bounding box center [397, 183] width 309 height 39
click at [260, 178] on input "Use facial expressions" at bounding box center [257, 183] width 10 height 10
checkbox input "true"
click at [261, 221] on div at bounding box center [257, 222] width 10 height 10
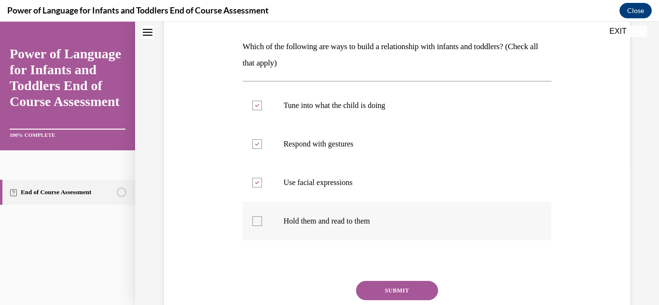
click at [261, 221] on input "Hold them and read to them" at bounding box center [257, 222] width 10 height 10
checkbox input "true"
click at [414, 297] on button "SUBMIT" at bounding box center [397, 290] width 82 height 19
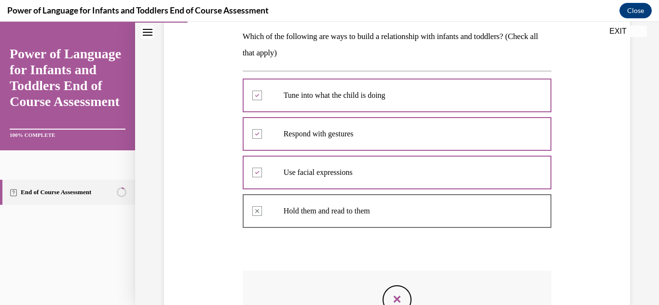
scroll to position [144, 0]
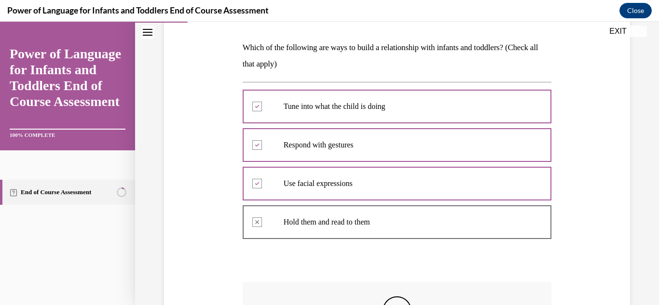
click at [617, 26] on button "EXIT" at bounding box center [618, 32] width 58 height 12
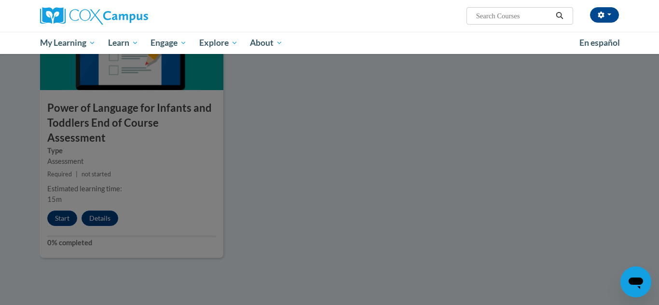
click at [67, 185] on div at bounding box center [329, 152] width 659 height 305
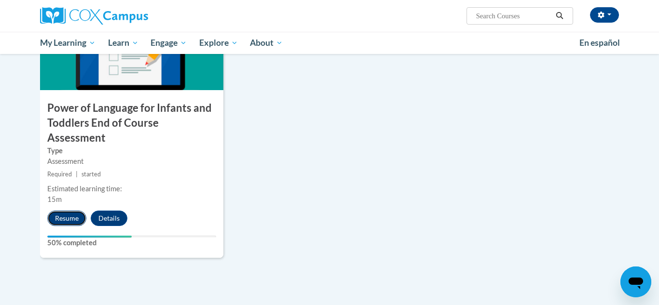
click at [66, 211] on button "Resume" at bounding box center [66, 218] width 39 height 15
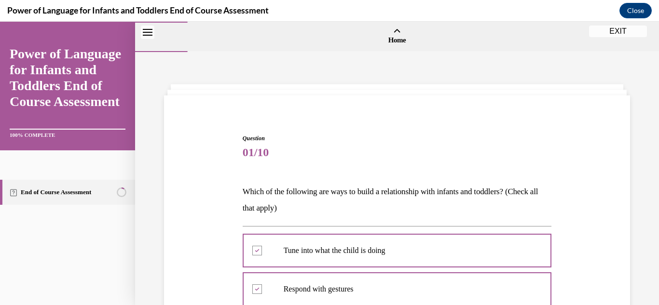
scroll to position [309, 0]
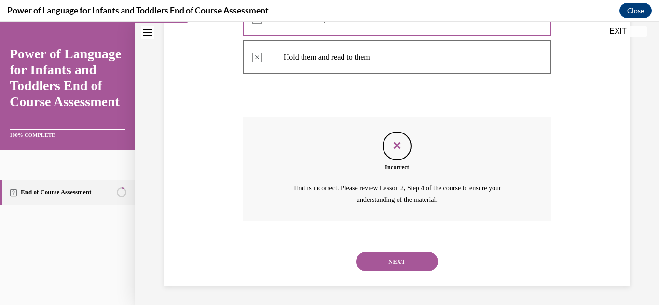
click at [424, 256] on button "NEXT" at bounding box center [397, 261] width 82 height 19
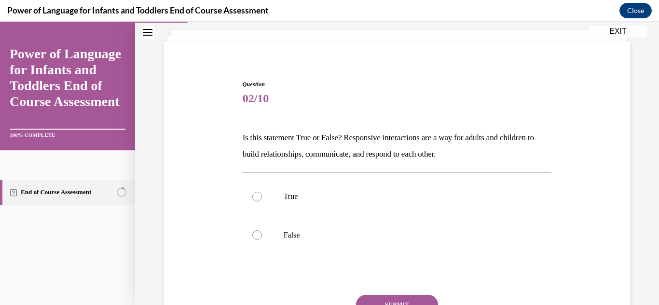
scroll to position [55, 0]
click at [289, 196] on p "True" at bounding box center [406, 196] width 244 height 10
click at [262, 196] on input "True" at bounding box center [257, 196] width 10 height 10
radio input "true"
click at [428, 300] on button "SUBMIT" at bounding box center [397, 303] width 82 height 19
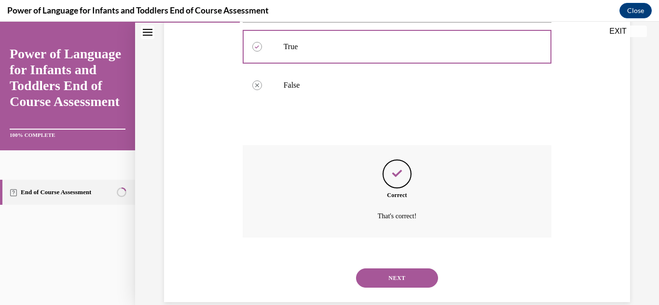
scroll to position [220, 0]
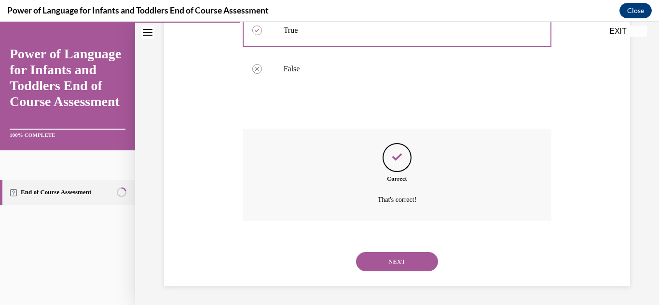
click at [426, 257] on button "NEXT" at bounding box center [397, 261] width 82 height 19
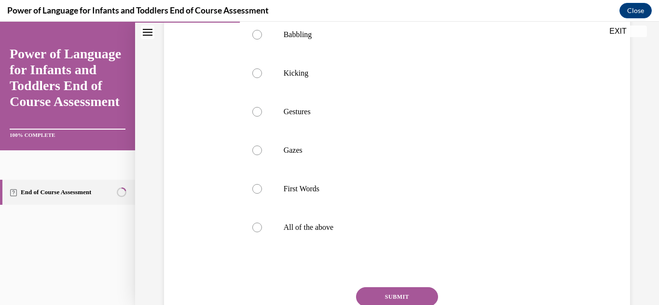
scroll to position [199, 0]
click at [261, 248] on label "All of the above" at bounding box center [397, 228] width 309 height 39
click at [261, 233] on input "All of the above" at bounding box center [257, 229] width 10 height 10
radio input "true"
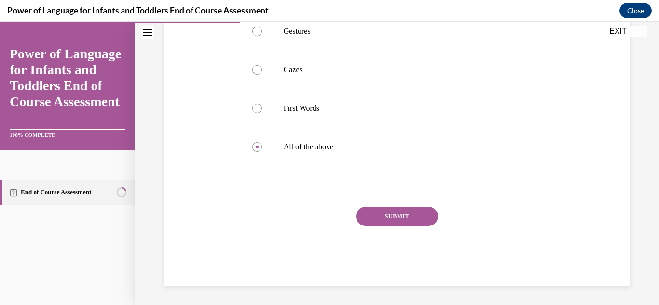
scroll to position [284, 0]
click at [436, 225] on button "SUBMIT" at bounding box center [397, 216] width 82 height 19
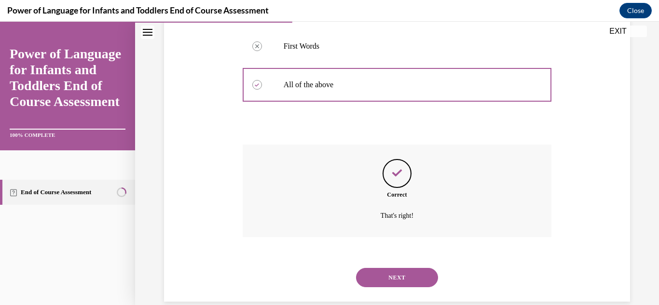
scroll to position [375, 0]
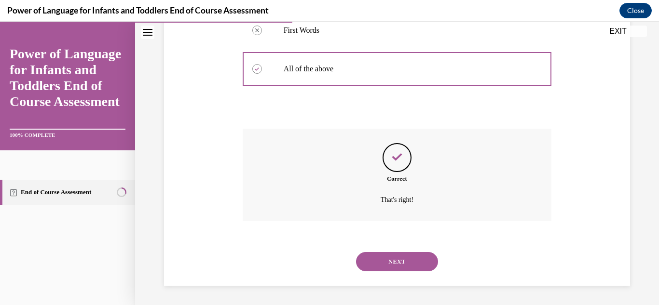
click at [389, 255] on button "NEXT" at bounding box center [397, 261] width 82 height 19
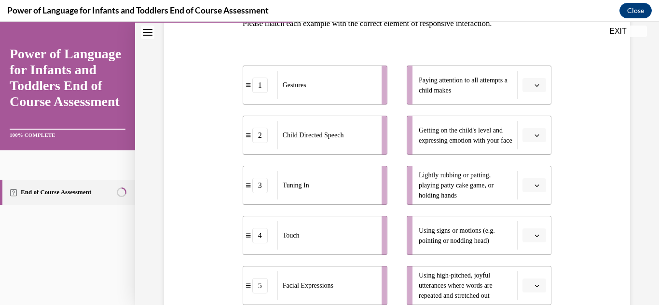
scroll to position [169, 0]
click at [540, 83] on span "button" at bounding box center [536, 84] width 7 height 7
click at [533, 165] on div "3" at bounding box center [533, 163] width 24 height 19
click at [538, 188] on span "button" at bounding box center [536, 184] width 7 height 7
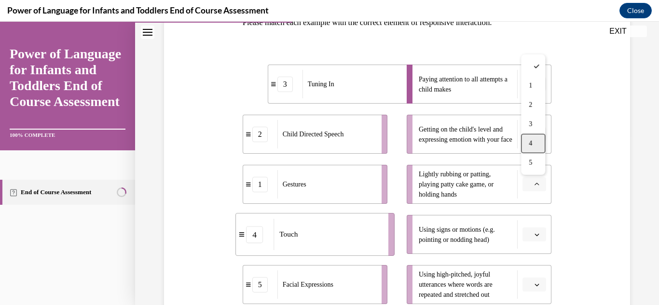
click at [529, 140] on span "4" at bounding box center [530, 144] width 3 height 8
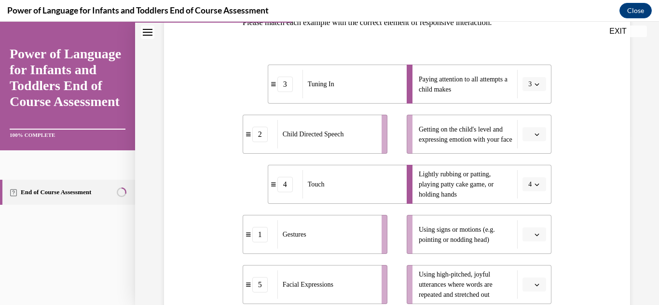
click at [533, 281] on button "button" at bounding box center [534, 285] width 24 height 14
click at [524, 209] on div "2" at bounding box center [533, 205] width 24 height 19
click at [535, 230] on button "button" at bounding box center [534, 235] width 24 height 14
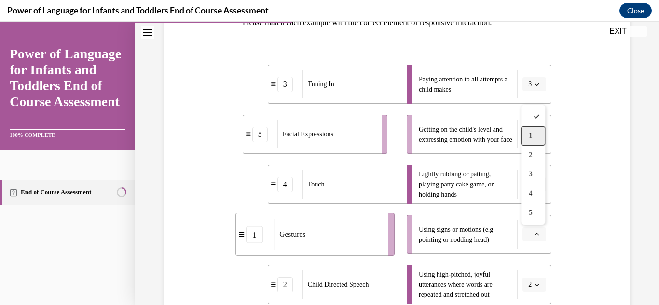
click at [528, 142] on div "1" at bounding box center [533, 135] width 24 height 19
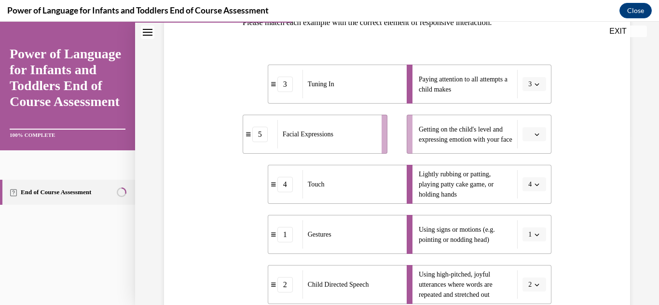
click at [536, 134] on icon "button" at bounding box center [536, 134] width 5 height 5
click at [534, 252] on div "5" at bounding box center [533, 252] width 24 height 19
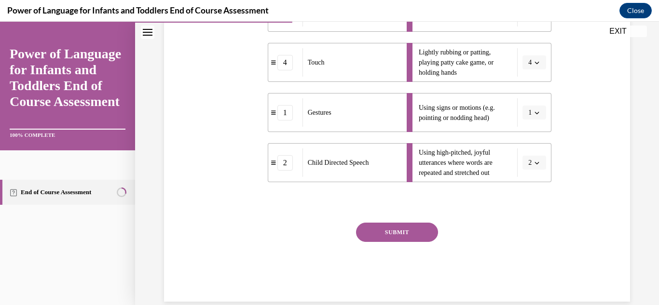
scroll to position [292, 0]
click at [404, 234] on button "SUBMIT" at bounding box center [397, 231] width 82 height 19
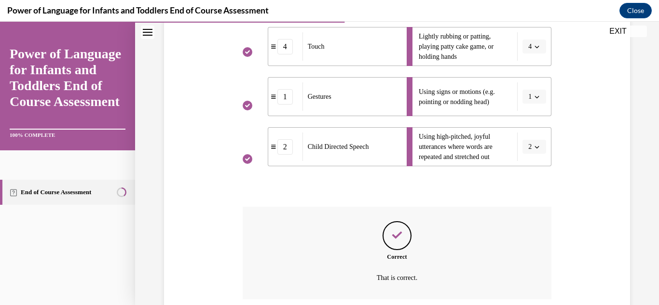
scroll to position [385, 0]
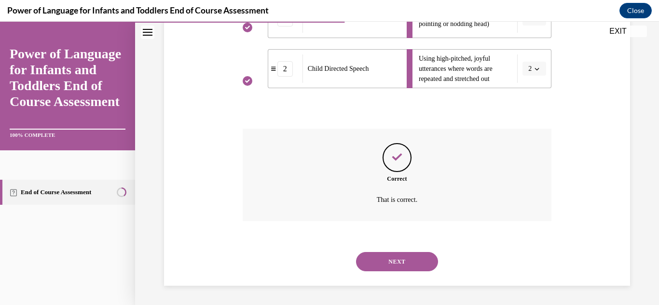
click at [398, 264] on button "NEXT" at bounding box center [397, 261] width 82 height 19
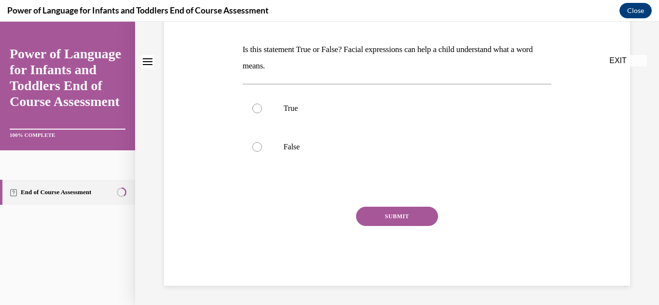
scroll to position [0, 0]
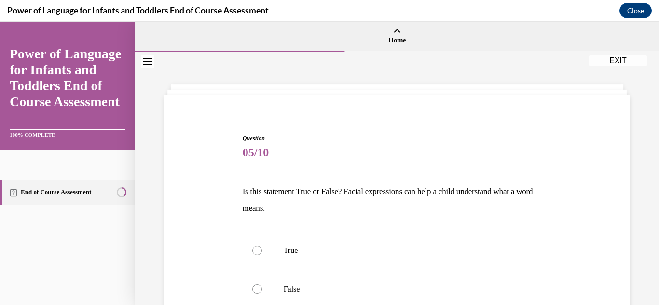
click at [398, 264] on label "True" at bounding box center [397, 251] width 309 height 39
click at [262, 256] on input "True" at bounding box center [257, 251] width 10 height 10
radio input "true"
click at [340, 276] on label "False" at bounding box center [397, 289] width 309 height 39
click at [262, 285] on input "False" at bounding box center [257, 290] width 10 height 10
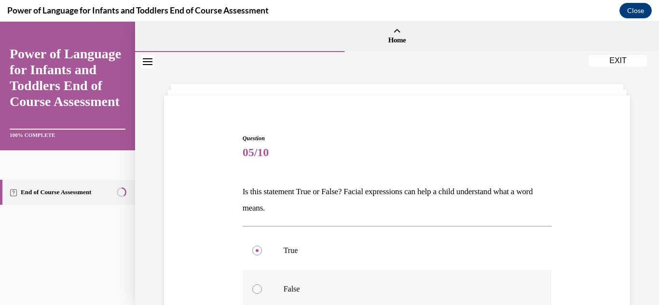
radio input "true"
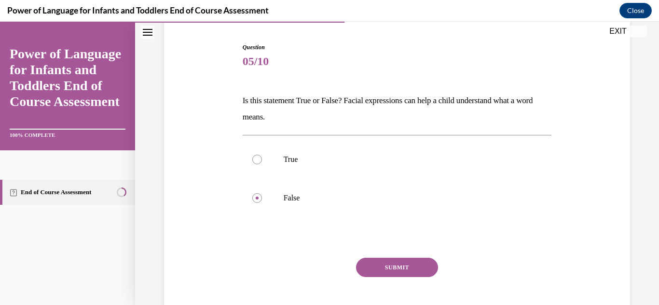
scroll to position [92, 0]
click at [407, 268] on button "SUBMIT" at bounding box center [397, 267] width 82 height 19
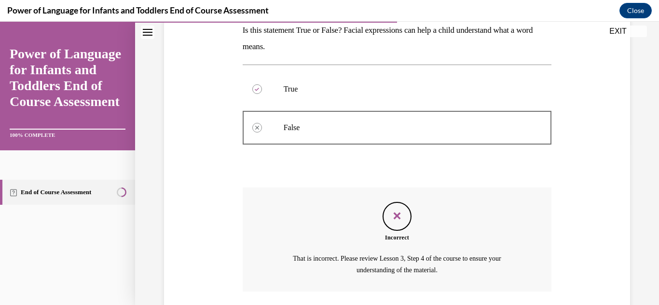
scroll to position [232, 0]
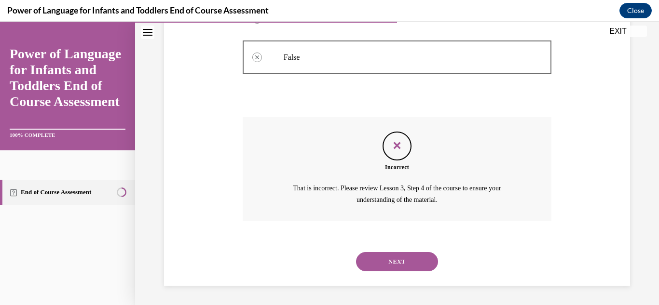
click at [407, 268] on button "NEXT" at bounding box center [397, 261] width 82 height 19
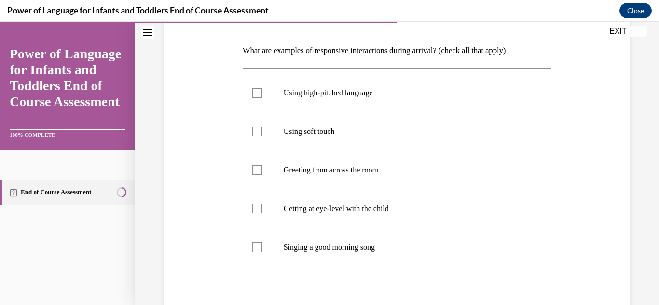
scroll to position [142, 0]
click at [267, 229] on label "Singing a good morning song" at bounding box center [397, 246] width 309 height 39
click at [262, 242] on input "Singing a good morning song" at bounding box center [257, 247] width 10 height 10
checkbox input "true"
click at [261, 214] on label "Getting at eye-level with the child" at bounding box center [397, 208] width 309 height 39
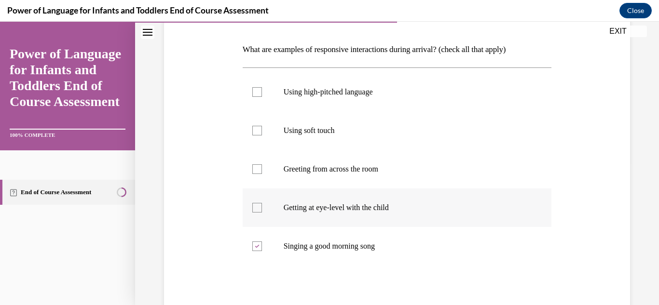
click at [261, 213] on input "Getting at eye-level with the child" at bounding box center [257, 208] width 10 height 10
checkbox input "true"
click at [266, 95] on label "Using high-pitched language" at bounding box center [397, 92] width 309 height 39
click at [262, 95] on input "Using high-pitched language" at bounding box center [257, 92] width 10 height 10
checkbox input "true"
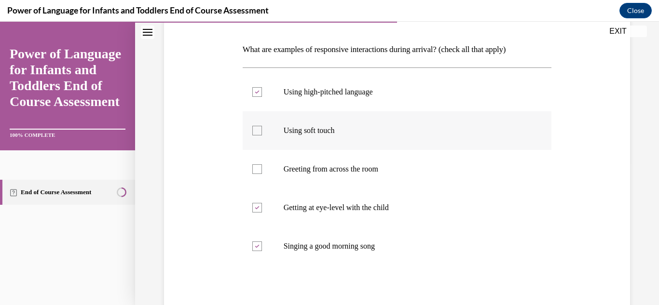
click at [273, 137] on label "Using soft touch" at bounding box center [397, 130] width 309 height 39
click at [262, 136] on input "Using soft touch" at bounding box center [257, 131] width 10 height 10
checkbox input "true"
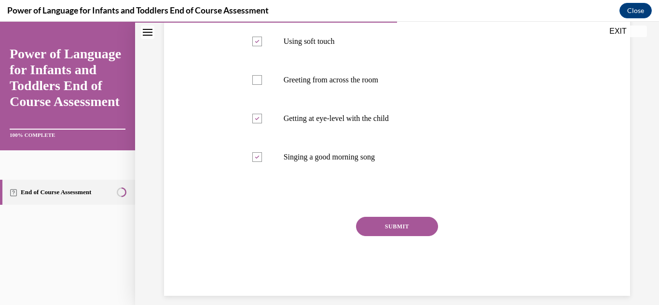
scroll to position [234, 0]
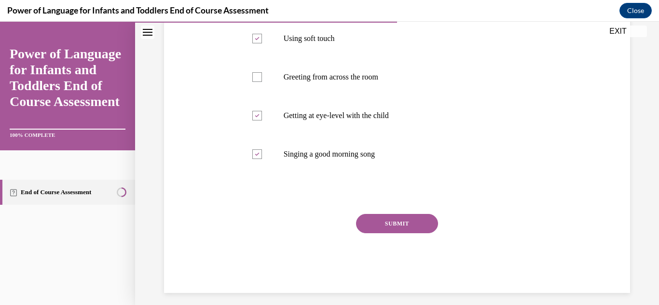
click at [429, 225] on button "SUBMIT" at bounding box center [397, 223] width 82 height 19
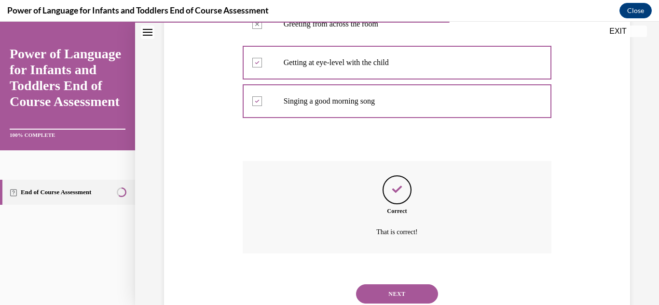
scroll to position [320, 0]
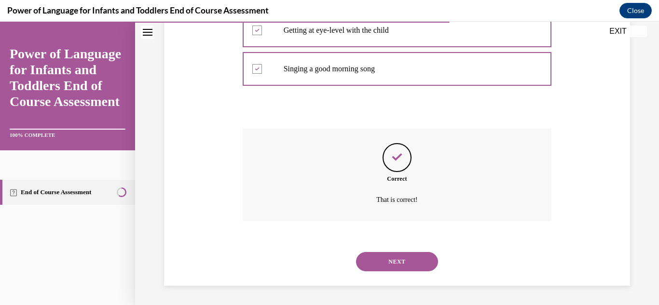
click at [423, 256] on button "NEXT" at bounding box center [397, 261] width 82 height 19
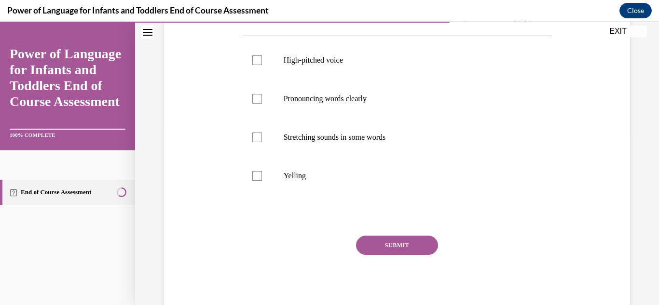
scroll to position [172, 0]
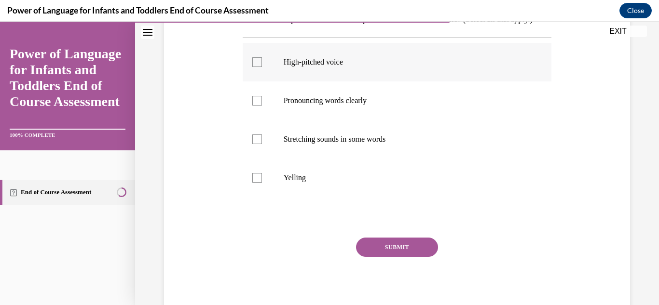
click at [253, 82] on label "High-pitched voice" at bounding box center [397, 62] width 309 height 39
click at [253, 67] on input "High-pitched voice" at bounding box center [257, 62] width 10 height 10
checkbox input "true"
click at [259, 106] on div at bounding box center [257, 101] width 10 height 10
click at [259, 106] on input "Pronouncing words clearly" at bounding box center [257, 101] width 10 height 10
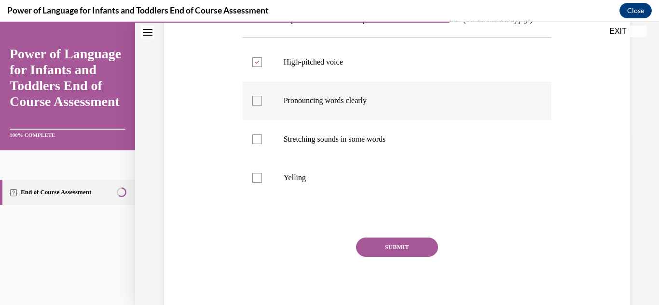
checkbox input "true"
click at [268, 159] on label "Stretching sounds in some words" at bounding box center [397, 139] width 309 height 39
click at [262, 144] on input "Stretching sounds in some words" at bounding box center [257, 140] width 10 height 10
checkbox input "true"
click at [420, 257] on button "SUBMIT" at bounding box center [397, 247] width 82 height 19
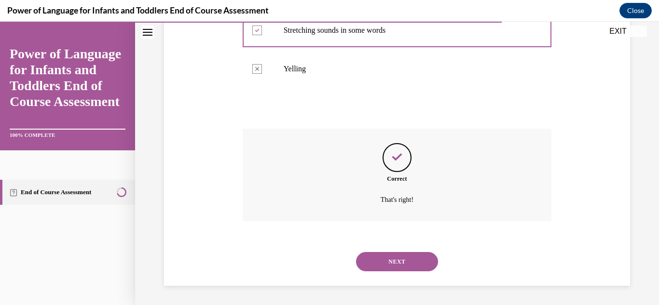
scroll to position [298, 0]
click at [420, 268] on button "NEXT" at bounding box center [397, 261] width 82 height 19
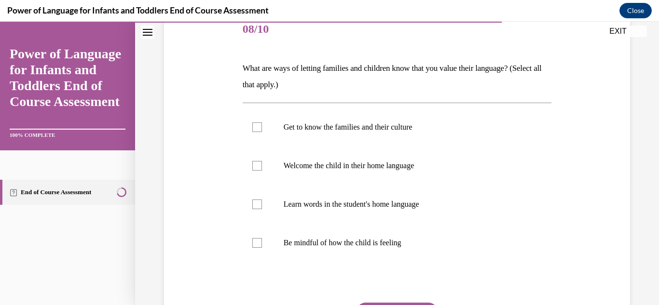
scroll to position [124, 0]
click at [270, 170] on label "Welcome the child in their home language" at bounding box center [397, 165] width 309 height 39
click at [262, 170] on input "Welcome the child in their home language" at bounding box center [257, 165] width 10 height 10
checkbox input "true"
click at [262, 203] on label "Learn words in the student's home language" at bounding box center [397, 203] width 309 height 39
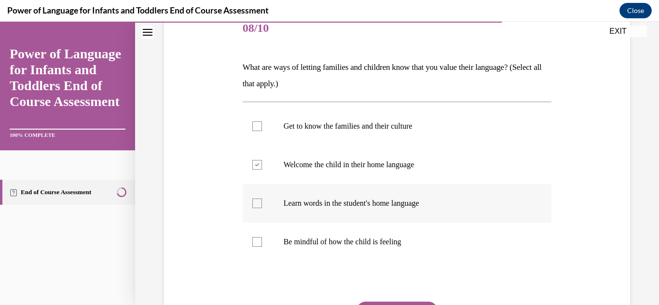
click at [262, 203] on input "Learn words in the student's home language" at bounding box center [257, 204] width 10 height 10
checkbox input "true"
click at [359, 122] on p "Get to know the families and their culture" at bounding box center [406, 127] width 244 height 10
click at [262, 122] on input "Get to know the families and their culture" at bounding box center [257, 127] width 10 height 10
checkbox input "true"
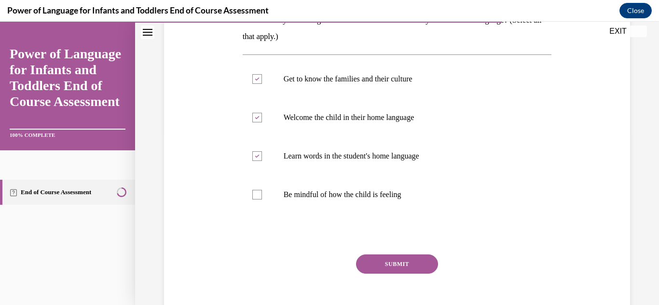
scroll to position [173, 0]
click at [432, 258] on button "SUBMIT" at bounding box center [397, 263] width 82 height 19
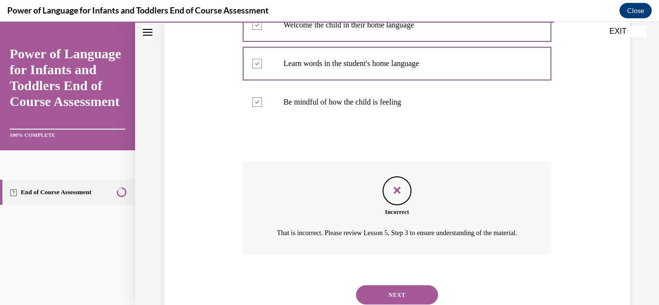
scroll to position [309, 0]
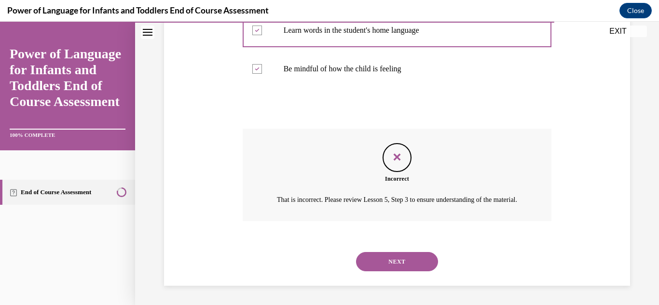
click at [402, 256] on button "NEXT" at bounding box center [397, 261] width 82 height 19
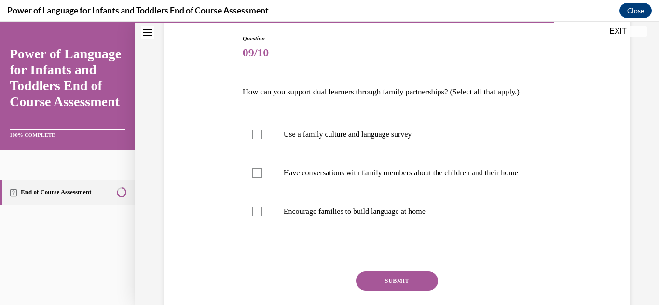
scroll to position [101, 0]
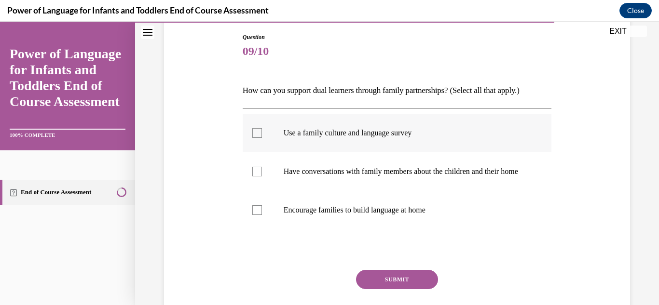
click at [272, 148] on label "Use a family culture and language survey" at bounding box center [397, 133] width 309 height 39
click at [262, 138] on input "Use a family culture and language survey" at bounding box center [257, 133] width 10 height 10
checkbox input "true"
click at [266, 173] on label "Have conversations with family members about the children and their home" at bounding box center [397, 171] width 309 height 39
click at [262, 173] on input "Have conversations with family members about the children and their home" at bounding box center [257, 172] width 10 height 10
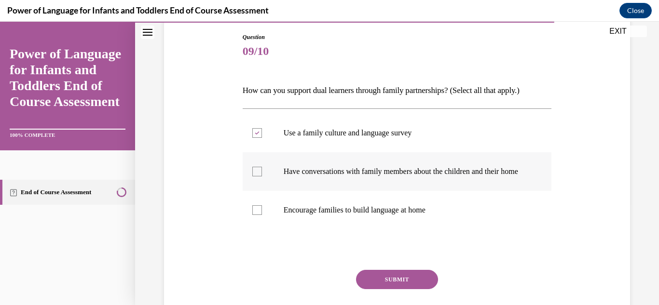
checkbox input "true"
click at [265, 220] on label "Encourage families to build language at home" at bounding box center [397, 210] width 309 height 39
click at [262, 215] on input "Encourage families to build language at home" at bounding box center [257, 210] width 10 height 10
checkbox input "true"
click at [391, 283] on button "SUBMIT" at bounding box center [397, 279] width 82 height 19
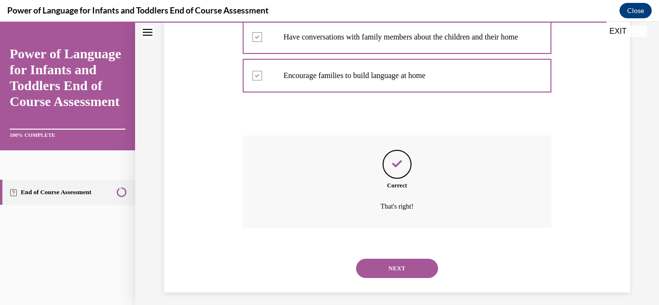
scroll to position [252, 0]
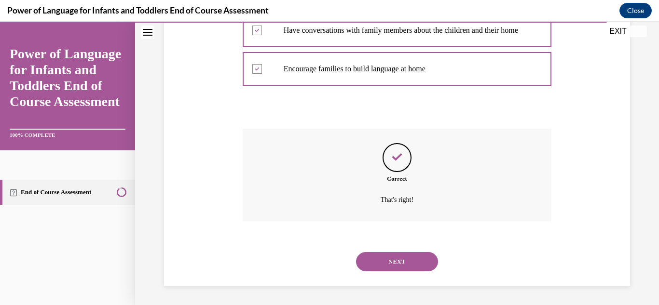
click at [390, 266] on button "NEXT" at bounding box center [397, 261] width 82 height 19
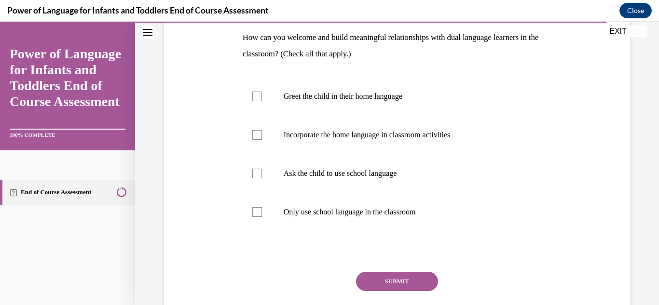
scroll to position [135, 0]
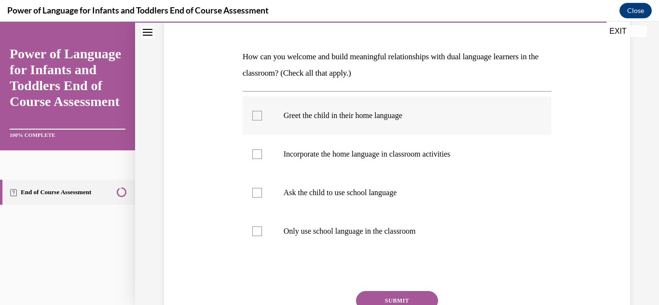
click at [262, 132] on label "Greet the child in their home language" at bounding box center [397, 115] width 309 height 39
click at [262, 121] on input "Greet the child in their home language" at bounding box center [257, 116] width 10 height 10
checkbox input "true"
click at [263, 155] on label "Incorporate the home language in classroom activities" at bounding box center [397, 154] width 309 height 39
click at [262, 155] on input "Incorporate the home language in classroom activities" at bounding box center [257, 155] width 10 height 10
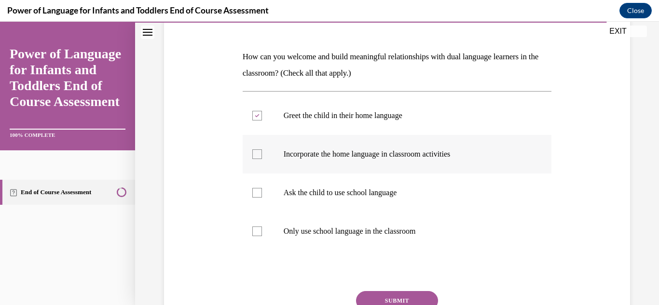
checkbox input "true"
click at [403, 297] on button "SUBMIT" at bounding box center [397, 300] width 82 height 19
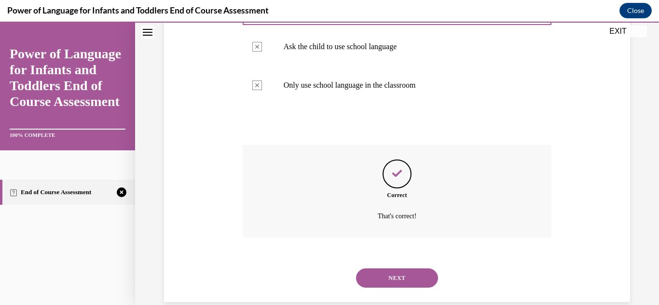
scroll to position [298, 0]
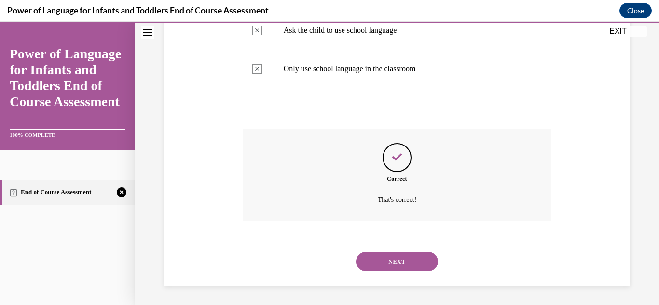
click at [400, 265] on button "NEXT" at bounding box center [397, 261] width 82 height 19
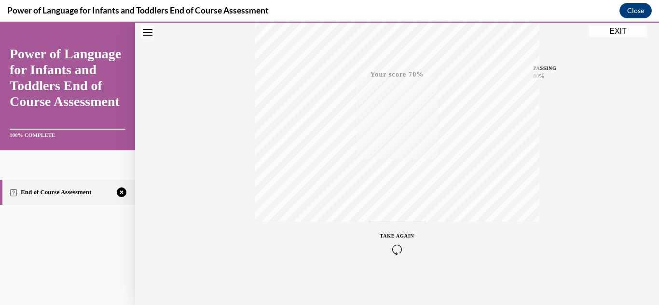
scroll to position [211, 0]
click at [400, 235] on div "TAKE AGAIN" at bounding box center [397, 240] width 34 height 23
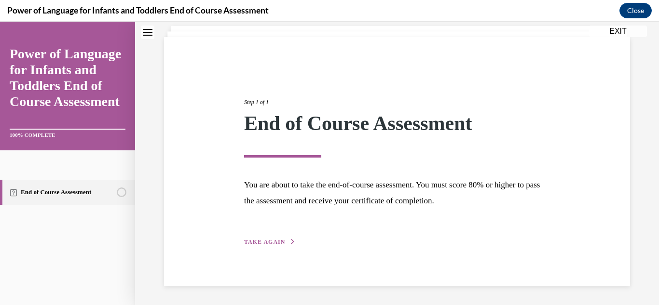
scroll to position [58, 0]
click at [277, 240] on span "TAKE AGAIN" at bounding box center [264, 242] width 41 height 7
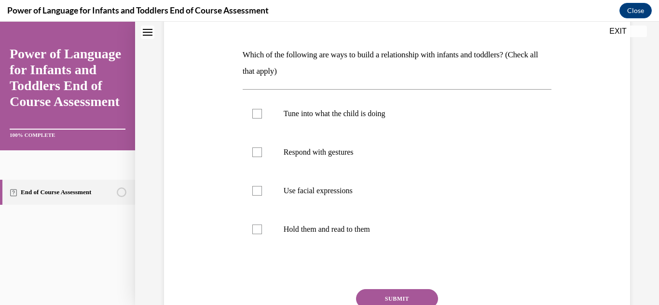
scroll to position [138, 0]
click at [320, 116] on p "Tune into what the child is doing" at bounding box center [406, 113] width 244 height 10
click at [262, 116] on input "Tune into what the child is doing" at bounding box center [257, 113] width 10 height 10
checkbox input "true"
click at [261, 150] on label "Respond with gestures" at bounding box center [397, 151] width 309 height 39
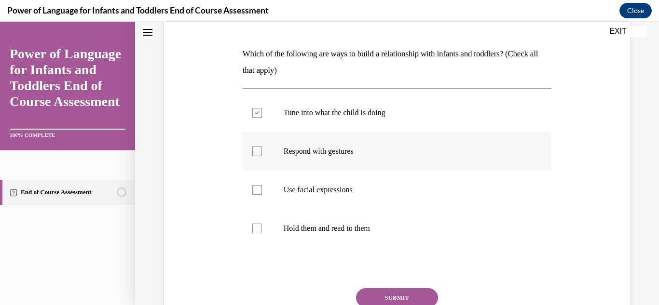
click at [261, 150] on input "Respond with gestures" at bounding box center [257, 152] width 10 height 10
checkbox input "true"
click at [261, 181] on label "Use facial expressions" at bounding box center [397, 190] width 309 height 39
click at [261, 185] on input "Use facial expressions" at bounding box center [257, 190] width 10 height 10
checkbox input "true"
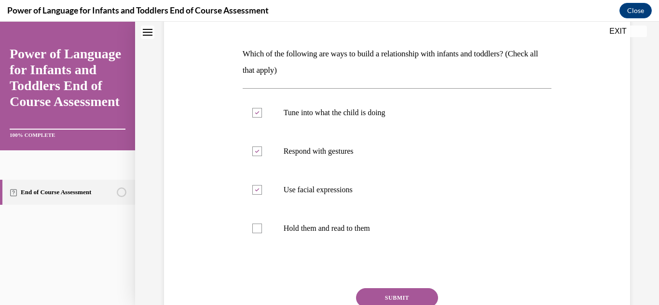
click at [417, 301] on button "SUBMIT" at bounding box center [397, 297] width 82 height 19
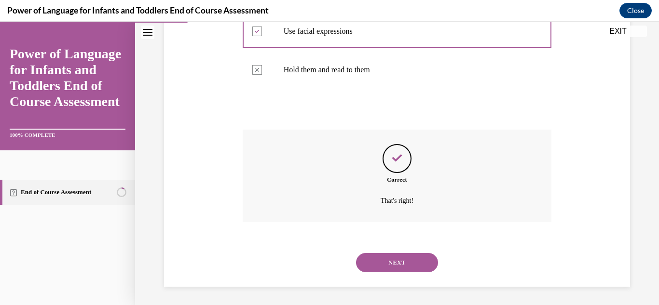
scroll to position [298, 0]
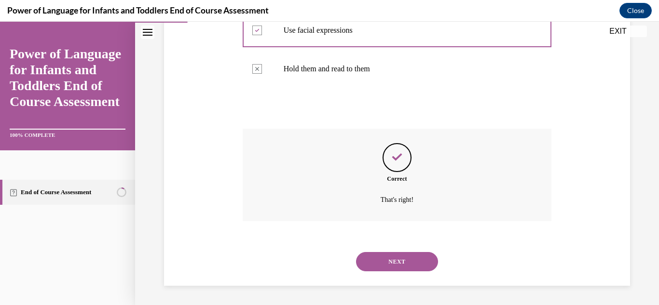
click at [407, 267] on button "NEXT" at bounding box center [397, 261] width 82 height 19
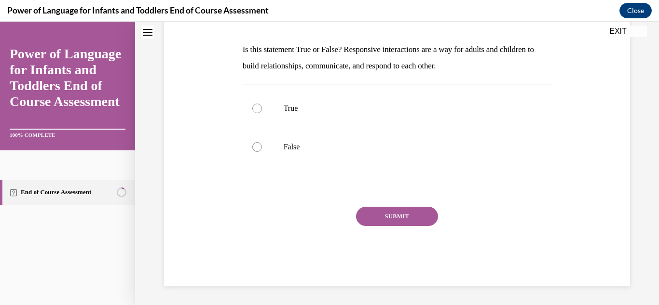
scroll to position [0, 0]
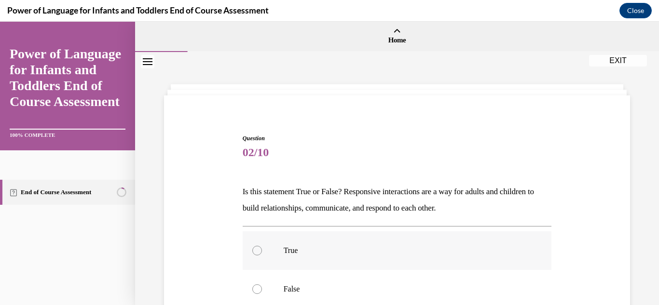
click at [270, 252] on label "True" at bounding box center [397, 251] width 309 height 39
click at [262, 252] on input "True" at bounding box center [257, 251] width 10 height 10
radio input "true"
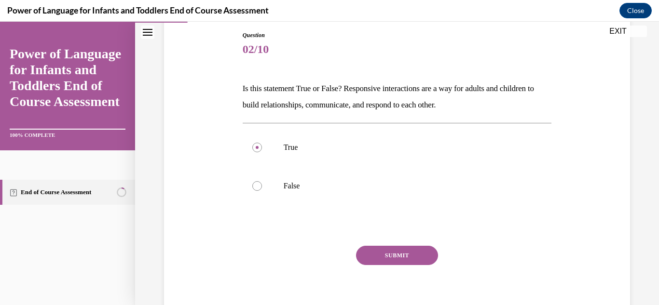
scroll to position [106, 0]
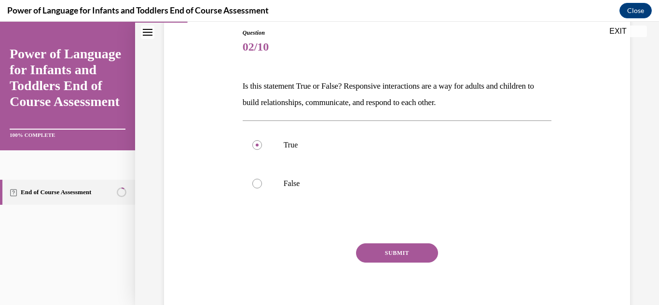
click at [423, 256] on button "SUBMIT" at bounding box center [397, 253] width 82 height 19
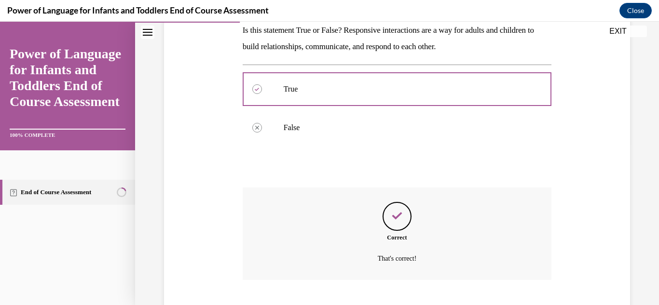
scroll to position [220, 0]
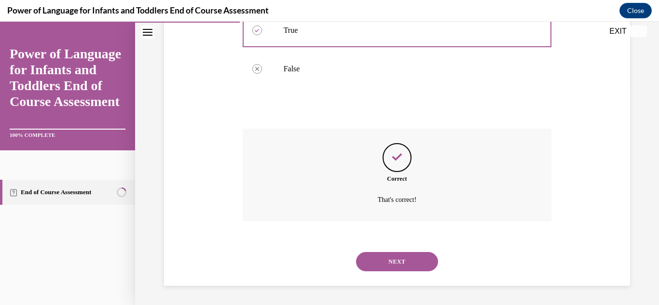
click at [423, 256] on button "NEXT" at bounding box center [397, 261] width 82 height 19
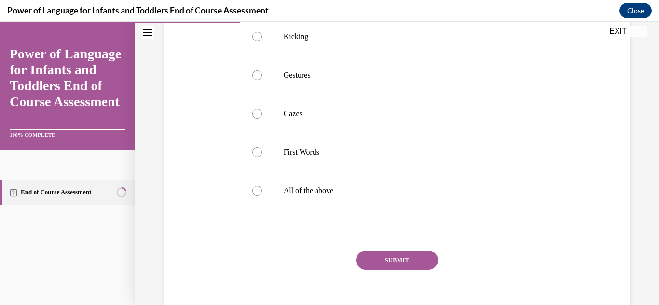
scroll to position [234, 0]
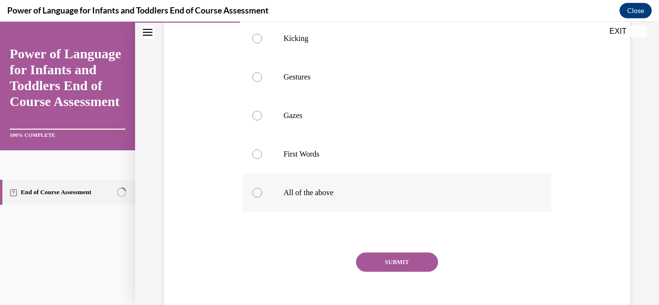
click at [260, 198] on div at bounding box center [257, 193] width 10 height 10
click at [260, 198] on input "All of the above" at bounding box center [257, 193] width 10 height 10
radio input "true"
click at [377, 272] on button "SUBMIT" at bounding box center [397, 262] width 82 height 19
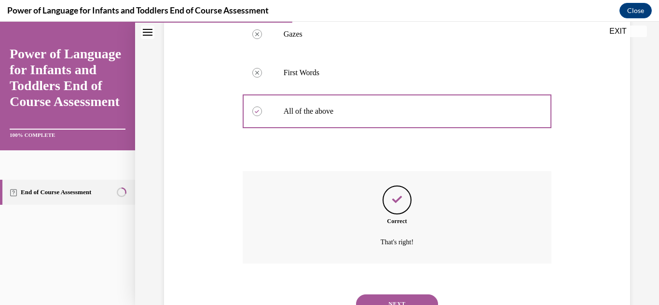
scroll to position [375, 0]
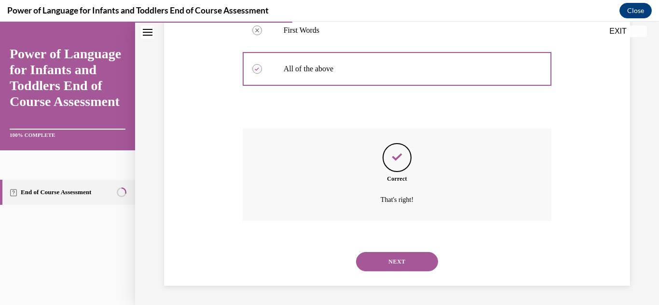
click at [381, 262] on button "NEXT" at bounding box center [397, 261] width 82 height 19
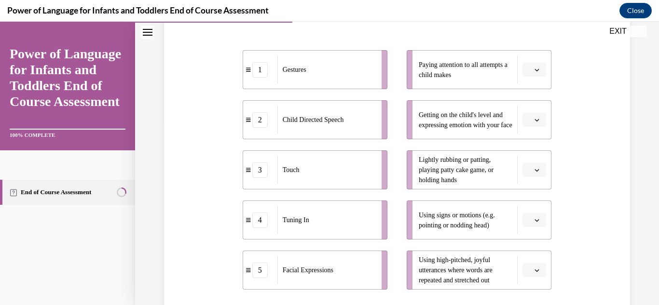
scroll to position [176, 0]
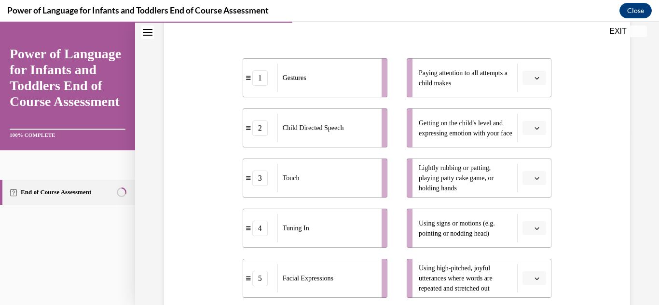
click at [539, 179] on icon "button" at bounding box center [536, 178] width 5 height 5
click at [529, 80] on span "1" at bounding box center [530, 80] width 3 height 8
click at [533, 278] on span "button" at bounding box center [536, 278] width 7 height 7
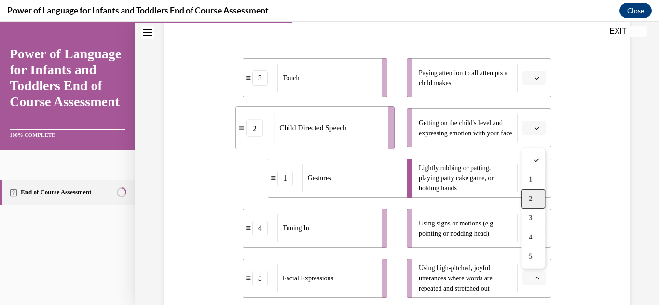
click at [534, 200] on div "2" at bounding box center [533, 199] width 24 height 19
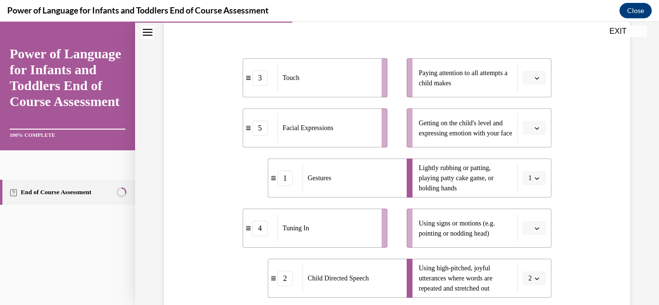
click at [537, 179] on icon "button" at bounding box center [536, 178] width 5 height 5
click at [529, 114] on span "3" at bounding box center [528, 118] width 3 height 8
click at [533, 228] on button "button" at bounding box center [534, 228] width 24 height 14
click at [540, 129] on div "1" at bounding box center [533, 129] width 24 height 19
click at [540, 129] on span "button" at bounding box center [536, 128] width 7 height 7
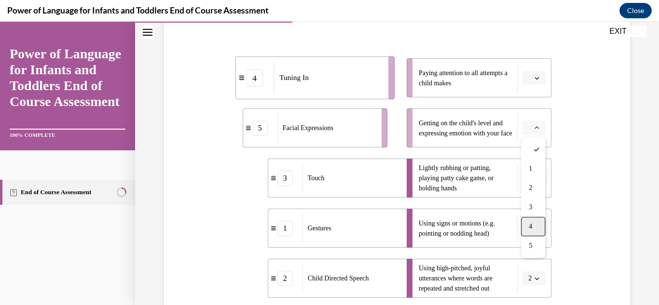
click at [532, 226] on span "4" at bounding box center [530, 227] width 3 height 8
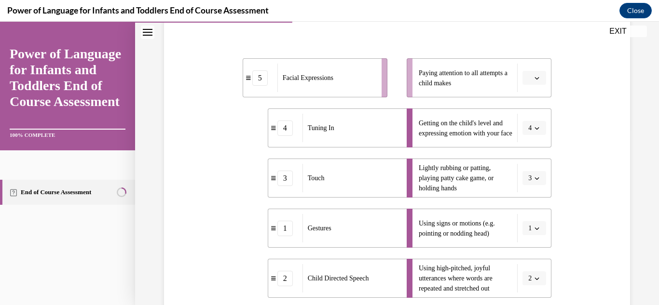
click at [537, 79] on icon "button" at bounding box center [537, 78] width 4 height 2
click at [536, 193] on div "5" at bounding box center [533, 195] width 24 height 19
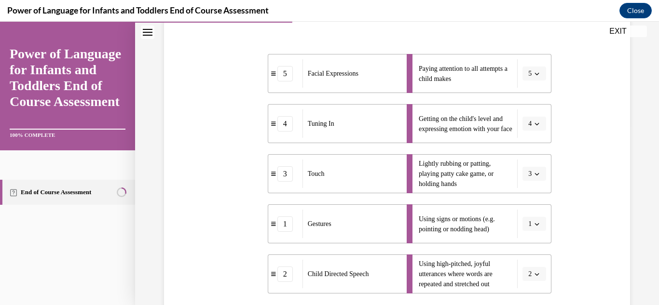
scroll to position [176, 0]
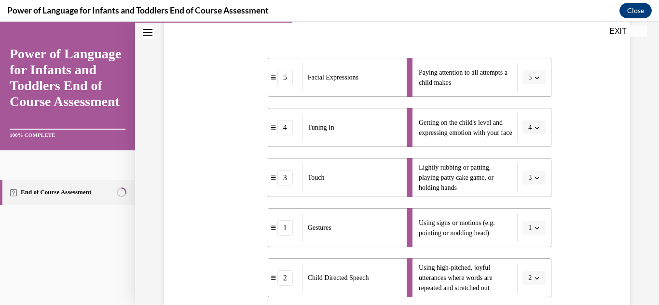
click at [536, 130] on span "button" at bounding box center [536, 127] width 7 height 7
click at [569, 194] on div "Question 04/10 Please match each example with the correct element of responsive…" at bounding box center [397, 173] width 471 height 488
click at [532, 82] on button "5" at bounding box center [534, 77] width 24 height 14
click at [525, 180] on div "4" at bounding box center [531, 175] width 24 height 19
click at [533, 228] on button "1" at bounding box center [534, 228] width 24 height 14
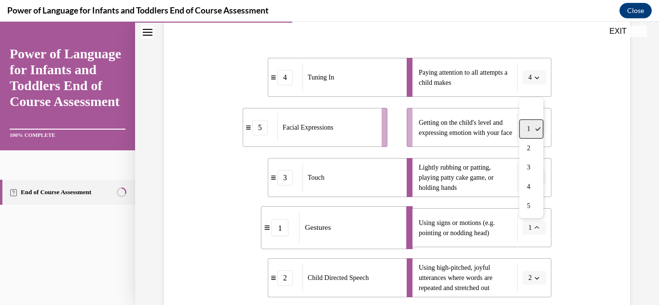
click at [534, 128] on div "1" at bounding box center [531, 129] width 24 height 19
click at [535, 129] on icon "button" at bounding box center [536, 127] width 5 height 5
click at [531, 172] on span "1" at bounding box center [530, 168] width 3 height 8
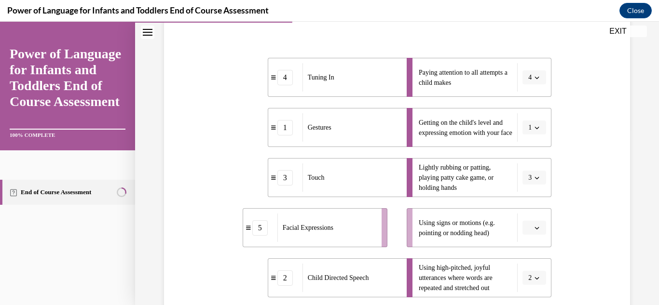
click at [540, 233] on button "button" at bounding box center [534, 228] width 24 height 14
click at [535, 214] on div "5" at bounding box center [533, 206] width 24 height 19
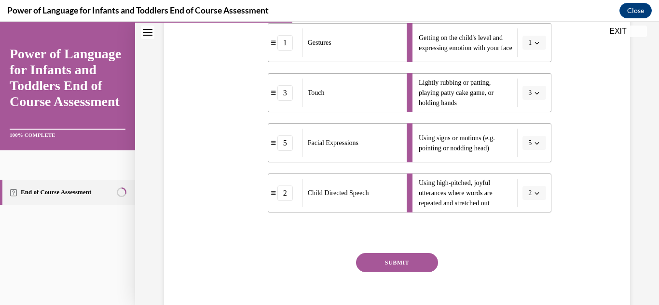
scroll to position [262, 0]
click at [424, 255] on button "SUBMIT" at bounding box center [397, 261] width 82 height 19
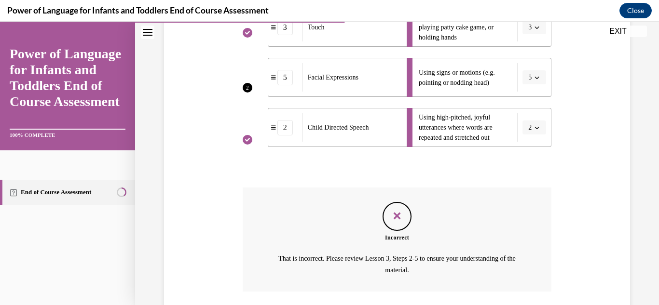
scroll to position [397, 0]
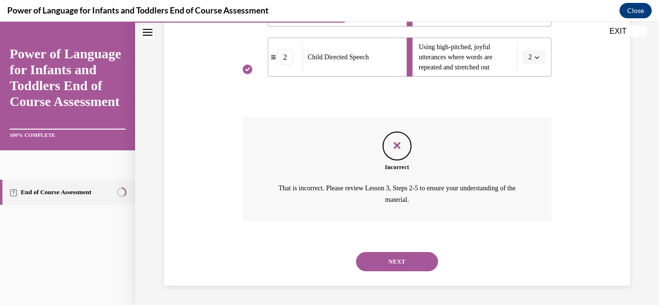
click at [416, 270] on button "NEXT" at bounding box center [397, 261] width 82 height 19
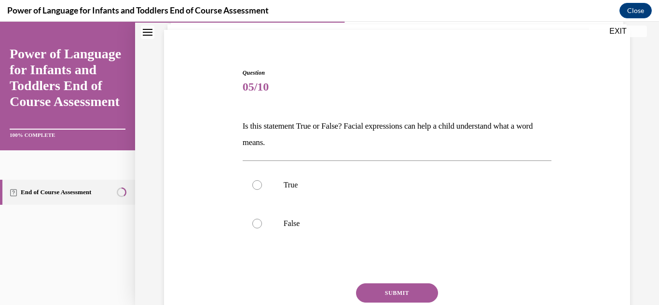
scroll to position [68, 0]
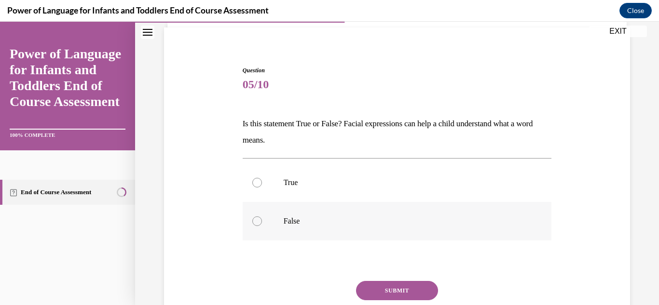
click at [254, 219] on div at bounding box center [257, 222] width 10 height 10
click at [254, 219] on input "False" at bounding box center [257, 222] width 10 height 10
radio input "true"
click at [398, 298] on button "SUBMIT" at bounding box center [397, 290] width 82 height 19
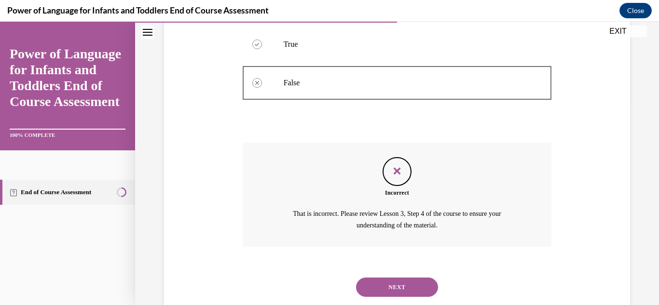
scroll to position [232, 0]
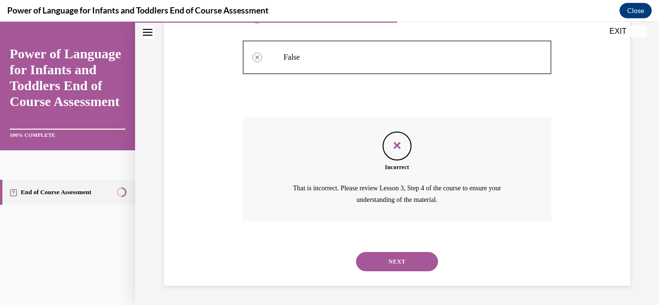
click at [410, 263] on button "NEXT" at bounding box center [397, 261] width 82 height 19
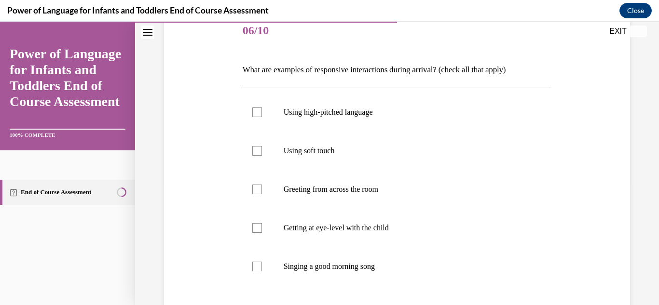
scroll to position [125, 0]
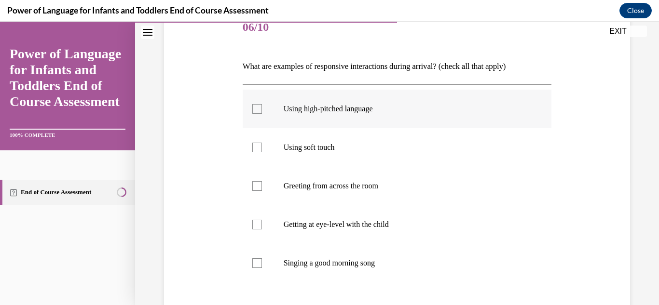
click at [313, 118] on label "Using high-pitched language" at bounding box center [397, 109] width 309 height 39
click at [262, 114] on input "Using high-pitched language" at bounding box center [257, 109] width 10 height 10
checkbox input "true"
click at [302, 146] on p "Using soft touch" at bounding box center [406, 148] width 244 height 10
click at [262, 146] on input "Using soft touch" at bounding box center [257, 148] width 10 height 10
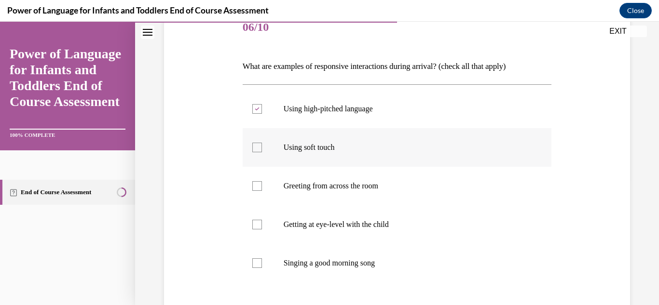
checkbox input "true"
click at [301, 219] on label "Getting at eye-level with the child" at bounding box center [397, 224] width 309 height 39
click at [262, 220] on input "Getting at eye-level with the child" at bounding box center [257, 225] width 10 height 10
checkbox input "true"
click at [290, 256] on label "Singing a good morning song" at bounding box center [397, 263] width 309 height 39
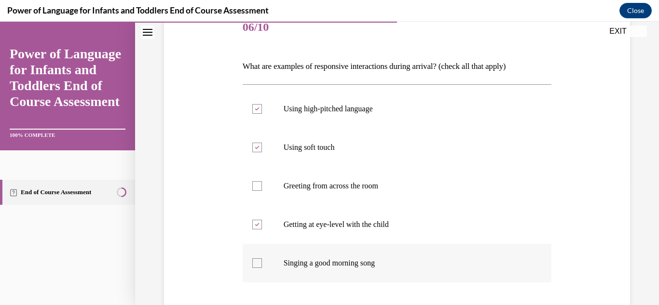
click at [262, 259] on input "Singing a good morning song" at bounding box center [257, 264] width 10 height 10
checkbox input "true"
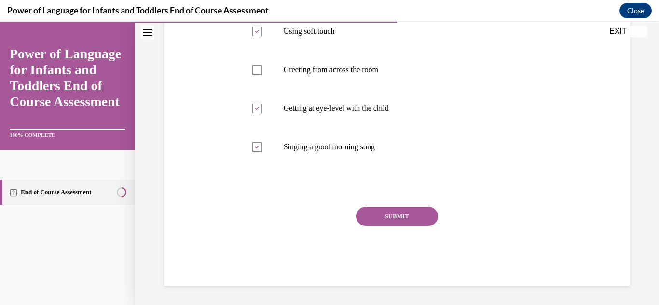
click at [417, 218] on button "SUBMIT" at bounding box center [397, 216] width 82 height 19
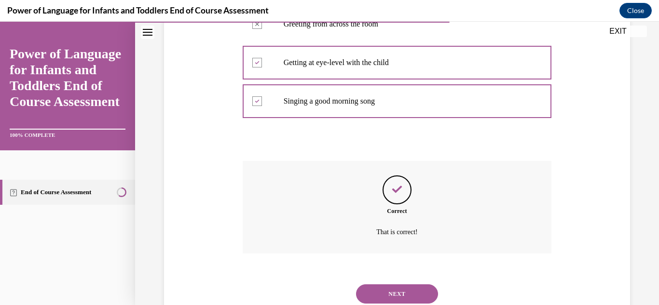
scroll to position [320, 0]
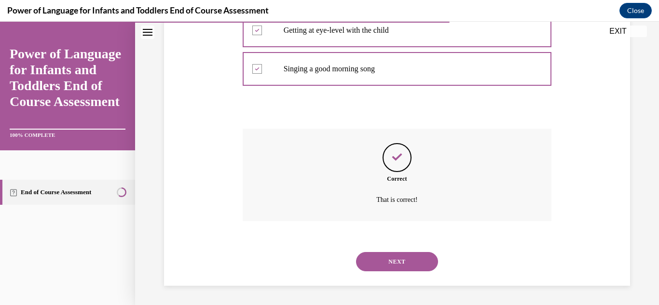
click at [410, 256] on button "NEXT" at bounding box center [397, 261] width 82 height 19
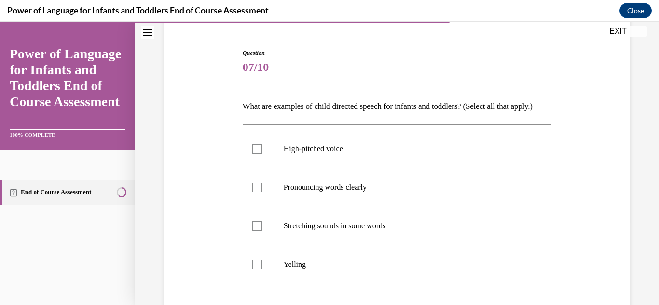
scroll to position [87, 0]
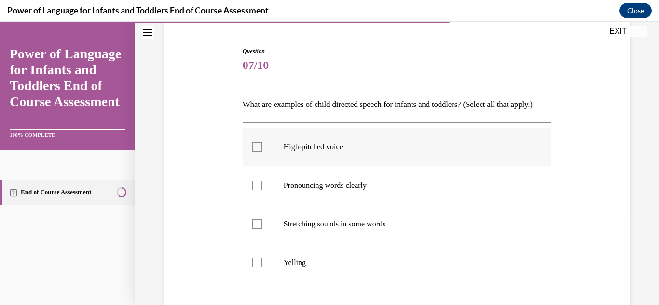
click at [417, 152] on p "High-pitched voice" at bounding box center [406, 147] width 244 height 10
click at [262, 152] on input "High-pitched voice" at bounding box center [257, 147] width 10 height 10
checkbox input "true"
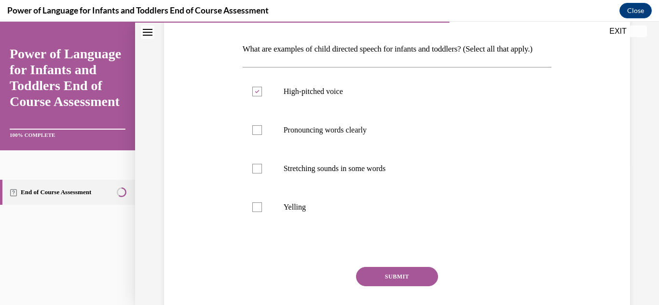
scroll to position [144, 0]
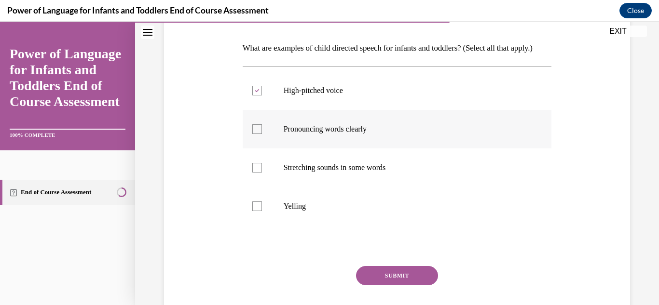
click at [411, 134] on p "Pronouncing words clearly" at bounding box center [406, 129] width 244 height 10
click at [262, 134] on input "Pronouncing words clearly" at bounding box center [257, 129] width 10 height 10
checkbox input "true"
click at [373, 187] on label "Stretching sounds in some words" at bounding box center [397, 168] width 309 height 39
click at [262, 173] on input "Stretching sounds in some words" at bounding box center [257, 168] width 10 height 10
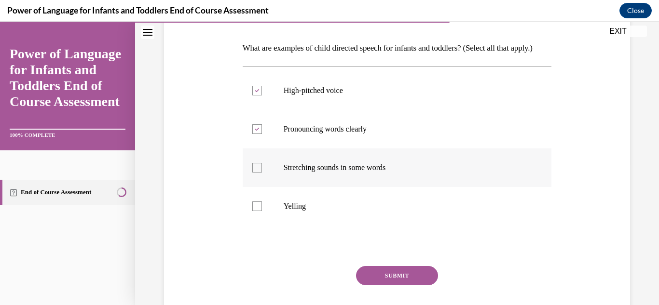
checkbox input "true"
click at [391, 284] on button "SUBMIT" at bounding box center [397, 275] width 82 height 19
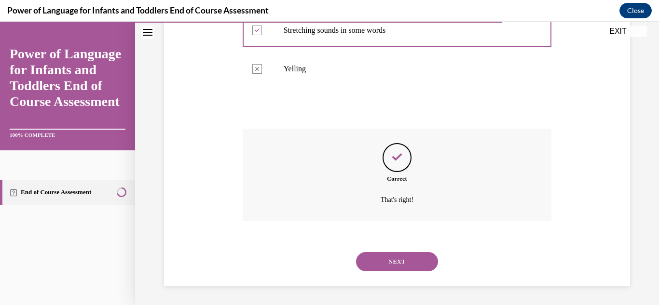
scroll to position [298, 0]
click at [400, 267] on button "NEXT" at bounding box center [397, 261] width 82 height 19
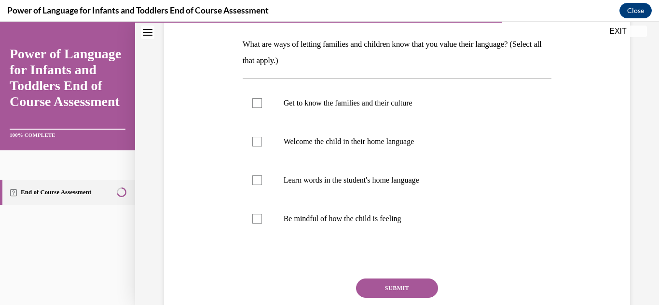
scroll to position [149, 0]
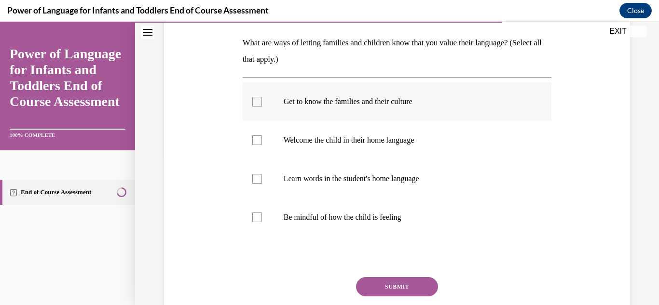
click at [304, 106] on p "Get to know the families and their culture" at bounding box center [406, 102] width 244 height 10
click at [262, 106] on input "Get to know the families and their culture" at bounding box center [257, 102] width 10 height 10
checkbox input "true"
click at [296, 132] on label "Welcome the child in their home language" at bounding box center [397, 140] width 309 height 39
click at [262, 136] on input "Welcome the child in their home language" at bounding box center [257, 141] width 10 height 10
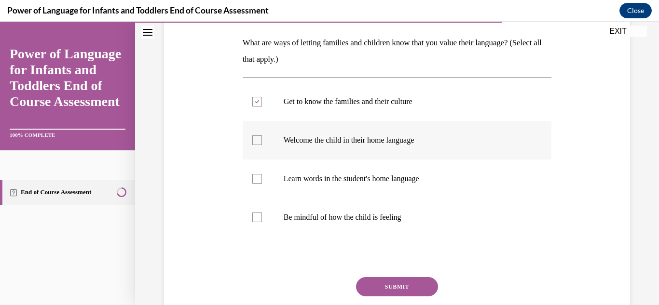
checkbox input "true"
click at [276, 205] on label "Be mindful of how the child is feeling" at bounding box center [397, 217] width 309 height 39
click at [262, 213] on input "Be mindful of how the child is feeling" at bounding box center [257, 218] width 10 height 10
checkbox input "true"
click at [271, 187] on label "Learn words in the student's home language" at bounding box center [397, 179] width 309 height 39
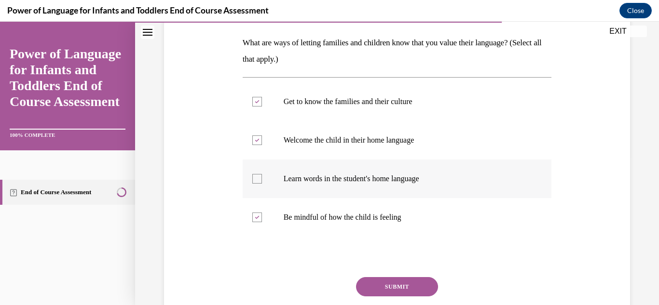
click at [262, 184] on input "Learn words in the student's home language" at bounding box center [257, 179] width 10 height 10
checkbox input "true"
click at [388, 290] on button "SUBMIT" at bounding box center [397, 286] width 82 height 19
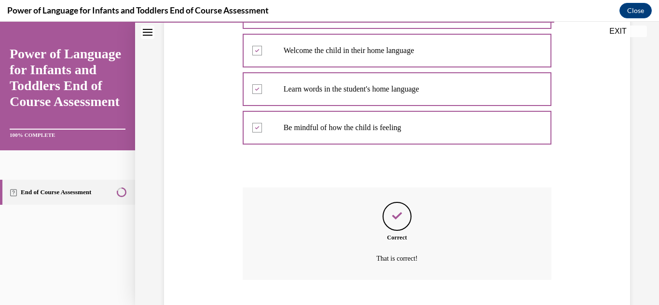
scroll to position [298, 0]
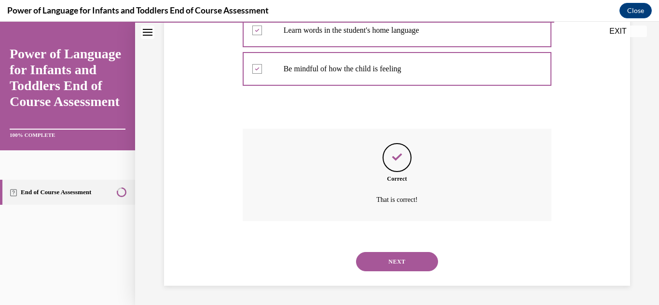
click at [404, 263] on button "NEXT" at bounding box center [397, 261] width 82 height 19
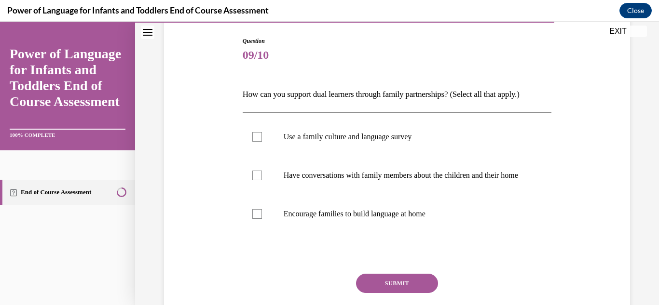
scroll to position [98, 0]
click at [369, 156] on label "Have conversations with family members about the children and their home" at bounding box center [397, 175] width 309 height 39
click at [262, 170] on input "Have conversations with family members about the children and their home" at bounding box center [257, 175] width 10 height 10
checkbox input "true"
click at [365, 150] on label "Use a family culture and language survey" at bounding box center [397, 136] width 309 height 39
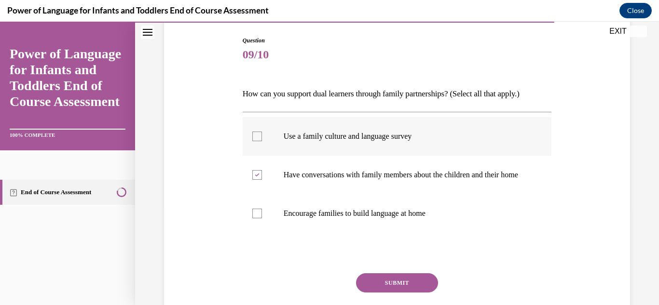
click at [262, 141] on input "Use a family culture and language survey" at bounding box center [257, 137] width 10 height 10
checkbox input "true"
click at [331, 219] on p "Encourage families to build language at home" at bounding box center [406, 214] width 244 height 10
click at [262, 219] on input "Encourage families to build language at home" at bounding box center [257, 214] width 10 height 10
checkbox input "true"
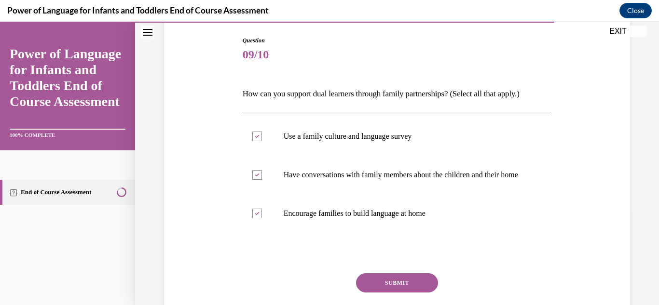
click at [394, 284] on button "SUBMIT" at bounding box center [397, 282] width 82 height 19
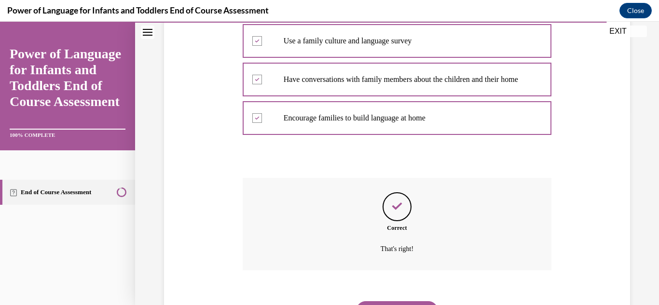
scroll to position [252, 0]
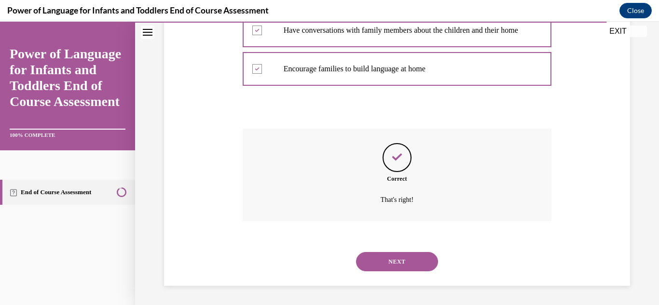
click at [396, 267] on button "NEXT" at bounding box center [397, 261] width 82 height 19
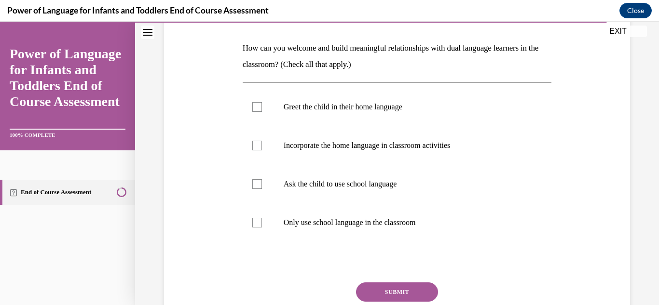
scroll to position [143, 0]
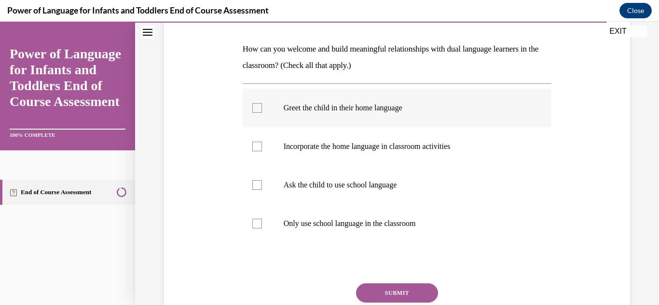
click at [399, 121] on label "Greet the child in their home language" at bounding box center [397, 108] width 309 height 39
click at [262, 113] on input "Greet the child in their home language" at bounding box center [257, 108] width 10 height 10
checkbox input "true"
click at [392, 139] on label "Incorporate the home language in classroom activities" at bounding box center [397, 146] width 309 height 39
click at [262, 142] on input "Incorporate the home language in classroom activities" at bounding box center [257, 147] width 10 height 10
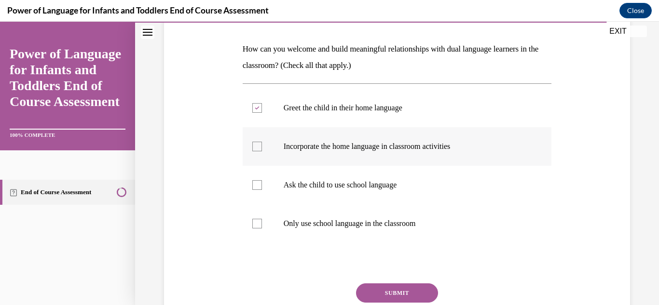
checkbox input "true"
click at [374, 169] on label "Ask the child to use school language" at bounding box center [397, 185] width 309 height 39
click at [262, 180] on input "Ask the child to use school language" at bounding box center [257, 185] width 10 height 10
checkbox input "true"
click at [412, 301] on button "SUBMIT" at bounding box center [397, 293] width 82 height 19
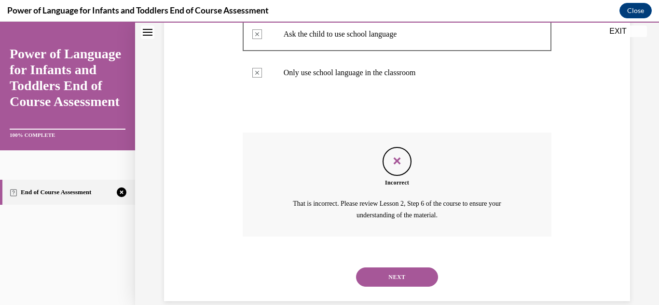
scroll to position [309, 0]
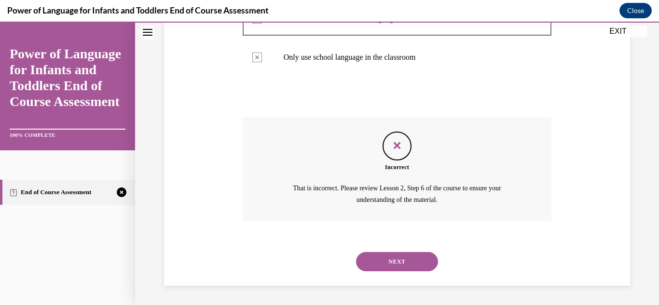
click at [434, 261] on button "NEXT" at bounding box center [397, 261] width 82 height 19
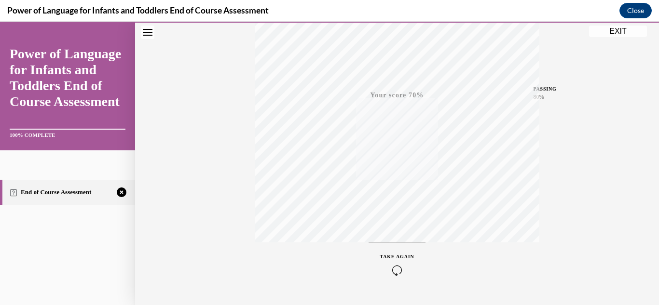
scroll to position [211, 0]
click at [408, 231] on span "TAKE AGAIN" at bounding box center [397, 232] width 34 height 5
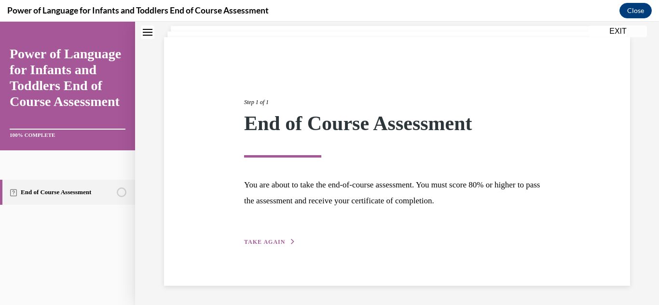
scroll to position [58, 0]
click at [283, 240] on span "TAKE AGAIN" at bounding box center [264, 242] width 41 height 7
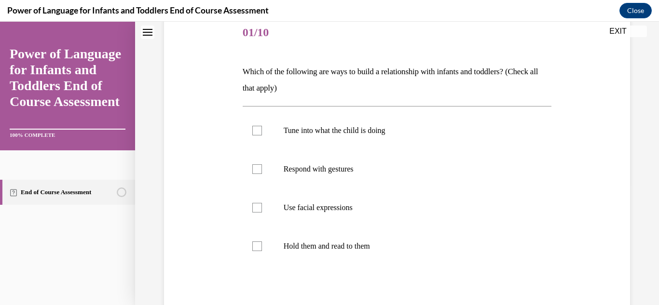
scroll to position [122, 0]
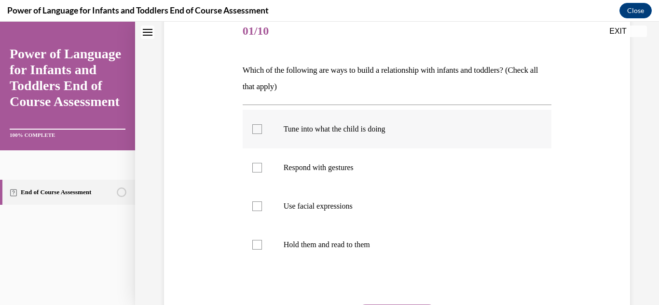
click at [387, 115] on label "Tune into what the child is doing" at bounding box center [397, 129] width 309 height 39
click at [262, 124] on input "Tune into what the child is doing" at bounding box center [257, 129] width 10 height 10
checkbox input "true"
click at [360, 159] on label "Respond with gestures" at bounding box center [397, 168] width 309 height 39
click at [262, 163] on input "Respond with gestures" at bounding box center [257, 168] width 10 height 10
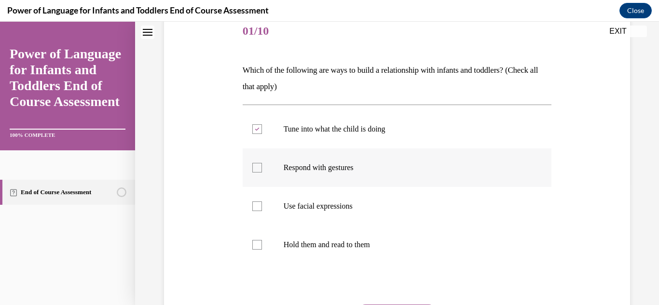
checkbox input "true"
click at [339, 203] on p "Use facial expressions" at bounding box center [406, 207] width 244 height 10
click at [262, 203] on input "Use facial expressions" at bounding box center [257, 207] width 10 height 10
click at [339, 203] on p "Use facial expressions" at bounding box center [406, 207] width 244 height 10
click at [262, 203] on input "Use facial expressions" at bounding box center [257, 207] width 10 height 10
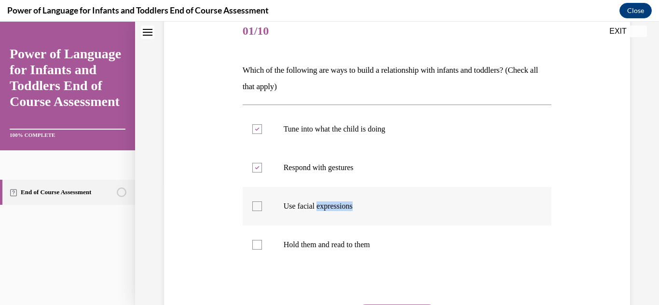
click at [308, 202] on p "Use facial expressions" at bounding box center [406, 207] width 244 height 10
click at [262, 202] on input "Use facial expressions" at bounding box center [257, 207] width 10 height 10
checkbox input "true"
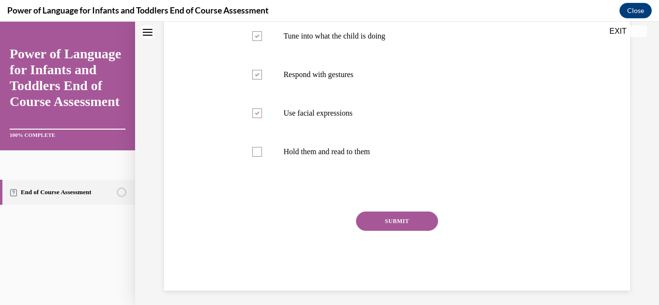
scroll to position [219, 0]
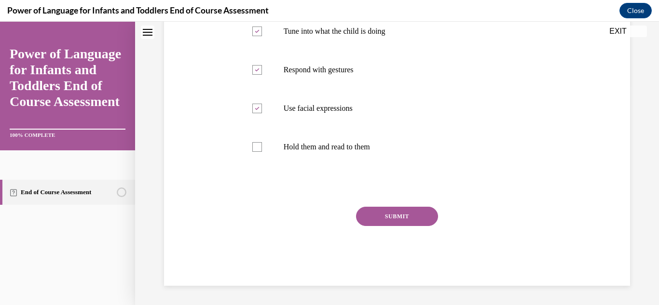
click at [404, 223] on button "SUBMIT" at bounding box center [397, 216] width 82 height 19
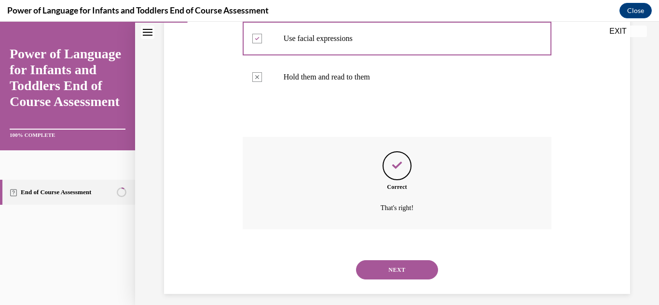
scroll to position [298, 0]
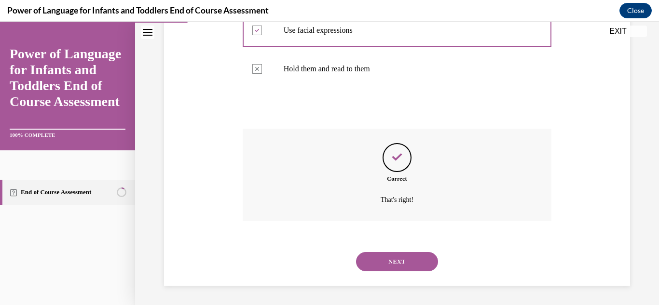
click at [403, 256] on button "NEXT" at bounding box center [397, 261] width 82 height 19
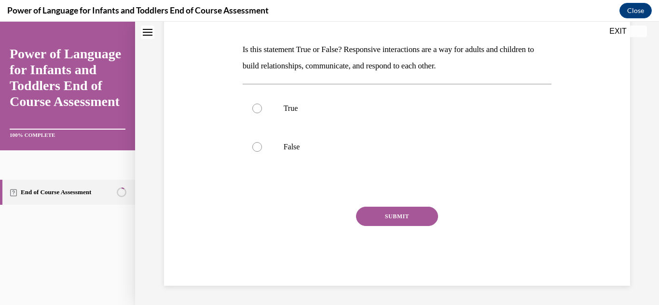
scroll to position [0, 0]
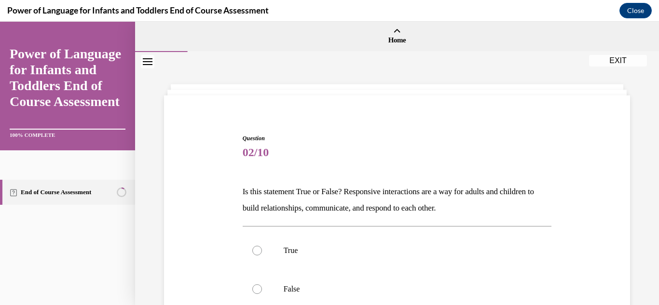
click at [403, 256] on label "True" at bounding box center [397, 251] width 309 height 39
click at [262, 256] on input "True" at bounding box center [257, 251] width 10 height 10
radio input "true"
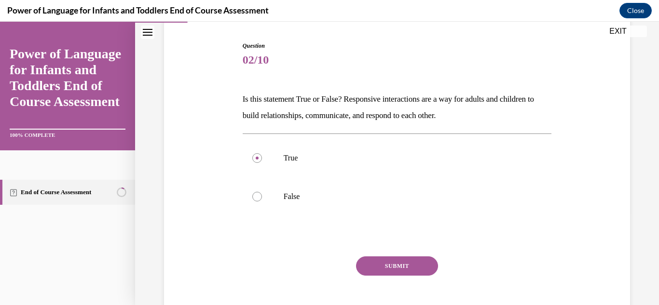
scroll to position [93, 0]
click at [399, 264] on button "SUBMIT" at bounding box center [397, 265] width 82 height 19
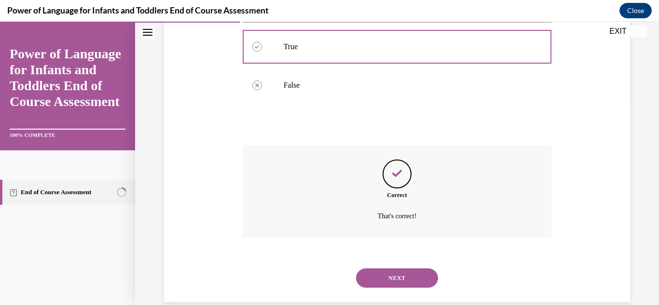
scroll to position [220, 0]
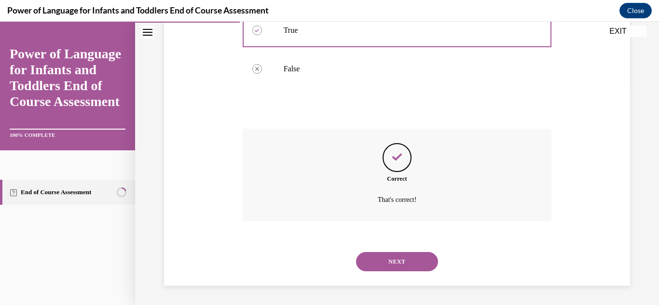
click at [399, 264] on button "NEXT" at bounding box center [397, 261] width 82 height 19
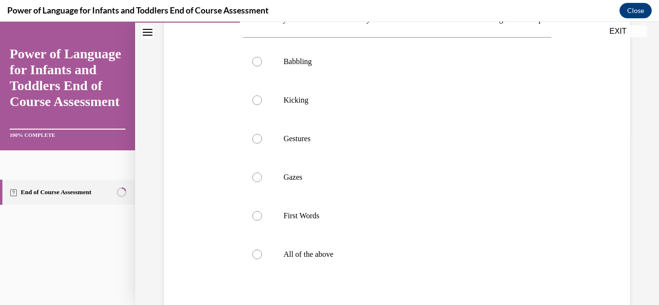
scroll to position [177, 0]
click at [292, 256] on label "All of the above" at bounding box center [397, 251] width 309 height 39
click at [262, 256] on input "All of the above" at bounding box center [257, 251] width 10 height 10
radio input "true"
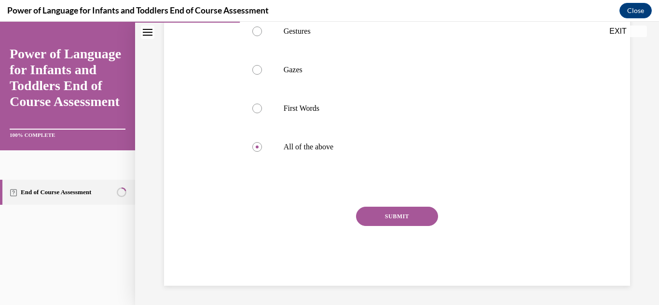
scroll to position [297, 0]
click at [433, 213] on button "SUBMIT" at bounding box center [397, 216] width 82 height 19
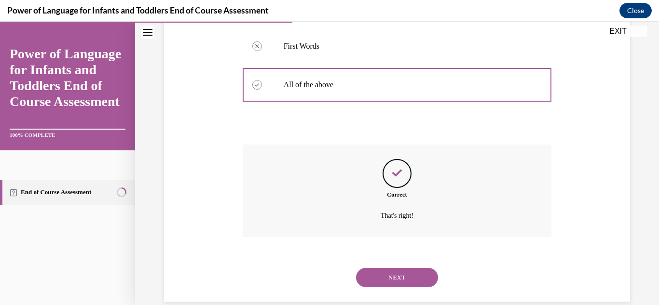
scroll to position [375, 0]
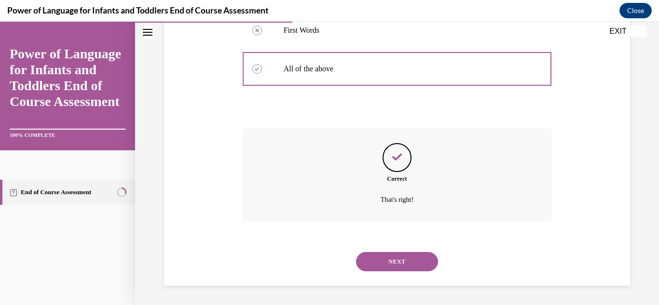
click at [401, 268] on button "NEXT" at bounding box center [397, 261] width 82 height 19
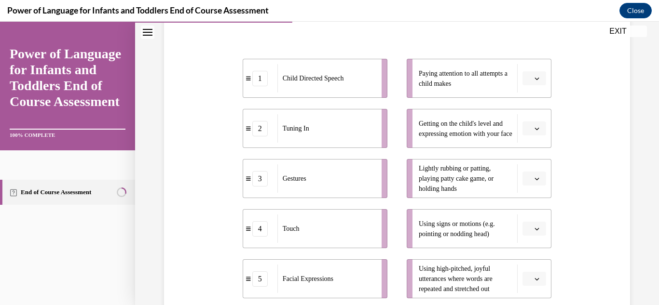
scroll to position [177, 0]
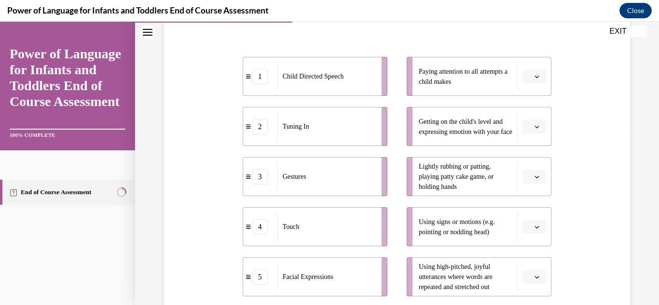
click at [538, 280] on button "button" at bounding box center [534, 277] width 24 height 14
click at [528, 173] on div "1" at bounding box center [533, 178] width 24 height 19
click at [537, 75] on icon "button" at bounding box center [536, 76] width 5 height 5
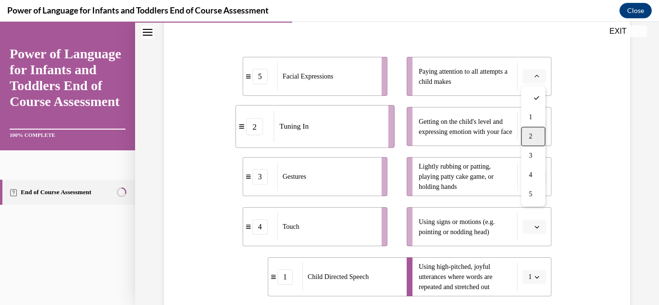
click at [535, 138] on div "2" at bounding box center [533, 136] width 24 height 19
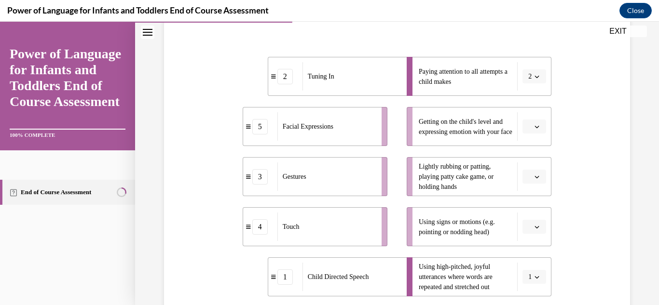
click at [534, 178] on icon "button" at bounding box center [536, 177] width 5 height 5
click at [531, 137] on span "4" at bounding box center [530, 136] width 3 height 8
click at [531, 132] on button "button" at bounding box center [534, 127] width 24 height 14
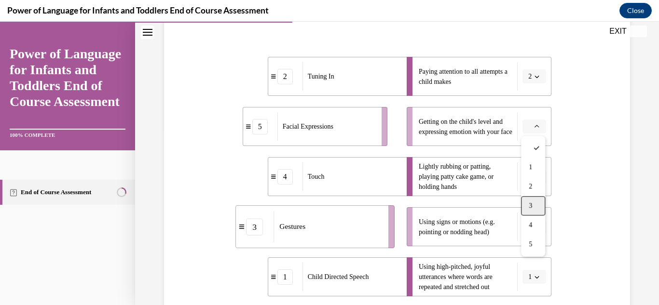
click at [532, 206] on span "3" at bounding box center [530, 206] width 3 height 8
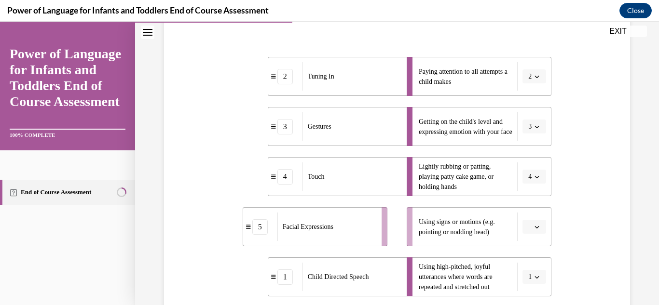
click at [537, 228] on icon "button" at bounding box center [537, 227] width 4 height 2
click at [534, 203] on div "5" at bounding box center [533, 205] width 24 height 19
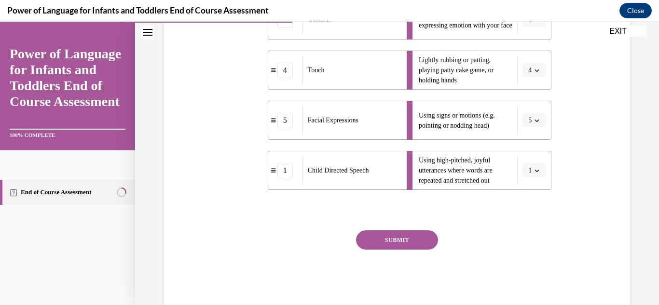
scroll to position [285, 0]
click at [392, 244] on button "SUBMIT" at bounding box center [397, 239] width 82 height 19
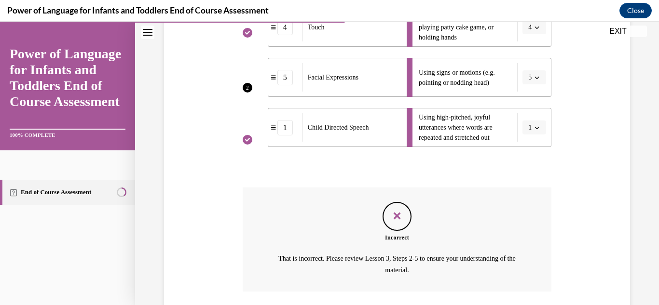
scroll to position [397, 0]
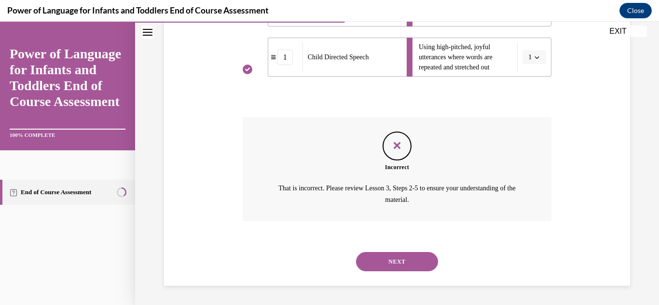
click at [394, 265] on button "NEXT" at bounding box center [397, 261] width 82 height 19
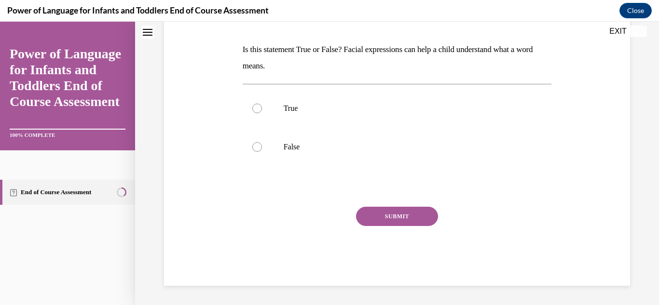
scroll to position [0, 0]
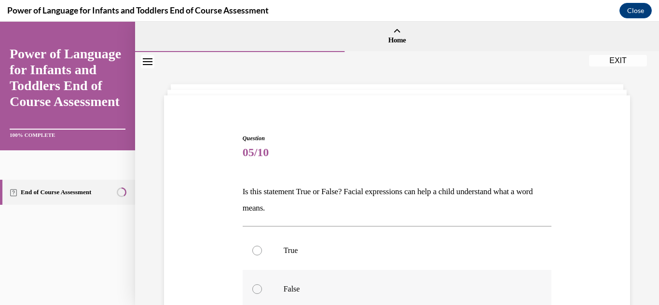
click at [369, 275] on label "False" at bounding box center [397, 289] width 309 height 39
click at [262, 285] on input "False" at bounding box center [257, 290] width 10 height 10
radio input "true"
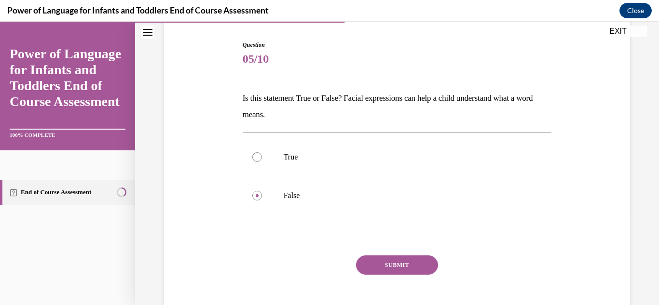
scroll to position [102, 0]
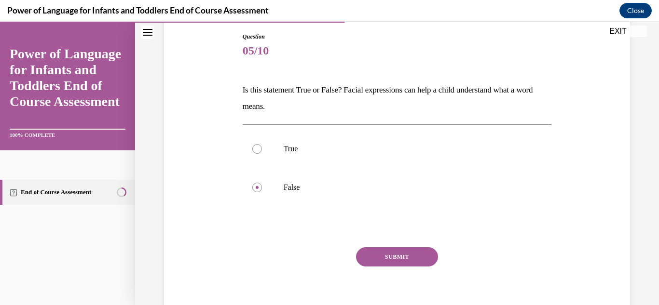
click at [426, 253] on button "SUBMIT" at bounding box center [397, 256] width 82 height 19
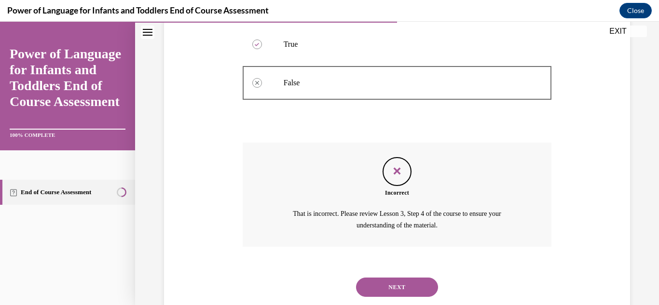
scroll to position [232, 0]
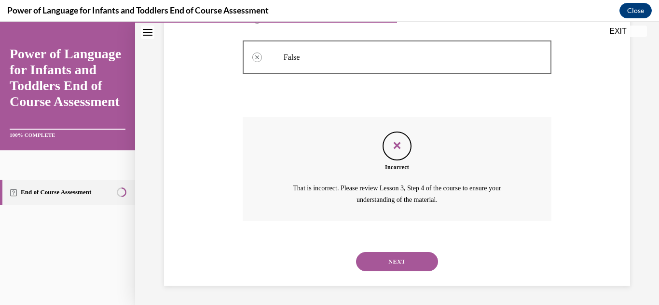
click at [423, 258] on button "NEXT" at bounding box center [397, 261] width 82 height 19
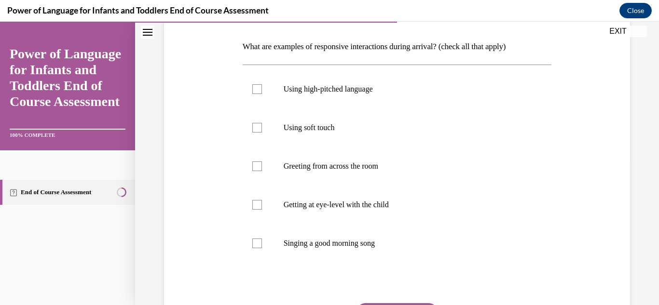
scroll to position [146, 0]
click at [276, 95] on label "Using high-pitched language" at bounding box center [397, 88] width 309 height 39
click at [262, 93] on input "Using high-pitched language" at bounding box center [257, 88] width 10 height 10
checkbox input "true"
click at [273, 137] on label "Using soft touch" at bounding box center [397, 127] width 309 height 39
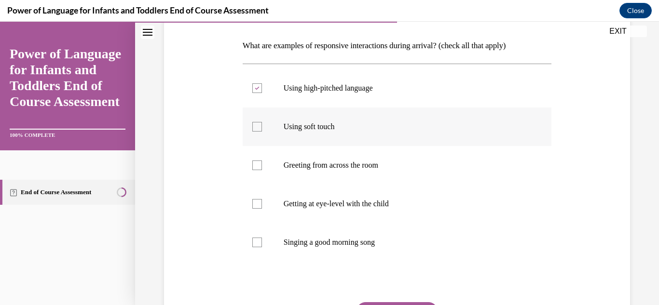
click at [262, 132] on input "Using soft touch" at bounding box center [257, 127] width 10 height 10
checkbox input "true"
click at [274, 215] on label "Getting at eye-level with the child" at bounding box center [397, 204] width 309 height 39
click at [262, 209] on input "Getting at eye-level with the child" at bounding box center [257, 204] width 10 height 10
checkbox input "true"
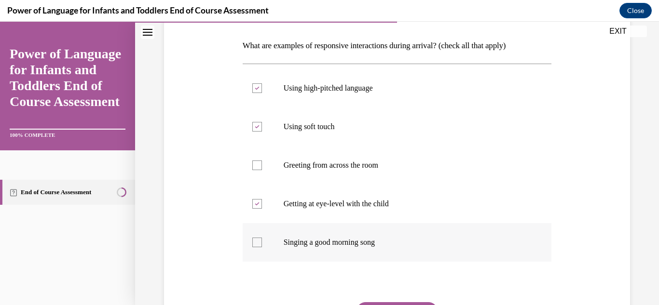
click at [266, 235] on label "Singing a good morning song" at bounding box center [397, 242] width 309 height 39
click at [262, 238] on input "Singing a good morning song" at bounding box center [257, 243] width 10 height 10
checkbox input "true"
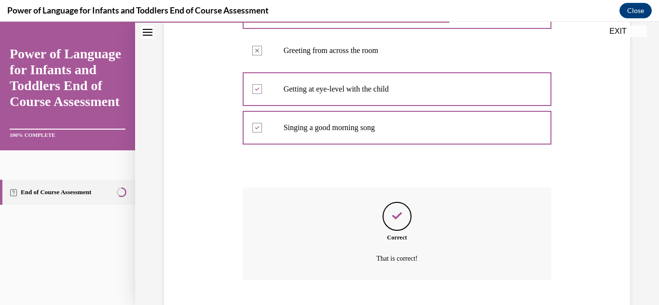
scroll to position [320, 0]
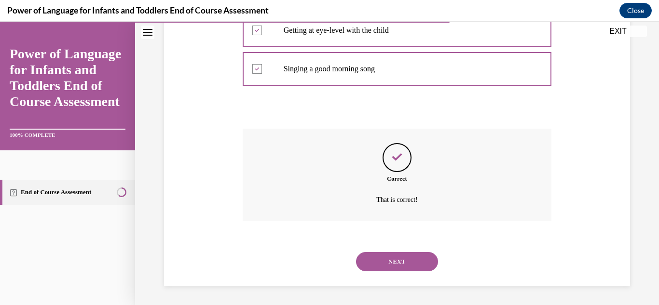
click at [410, 260] on button "NEXT" at bounding box center [397, 261] width 82 height 19
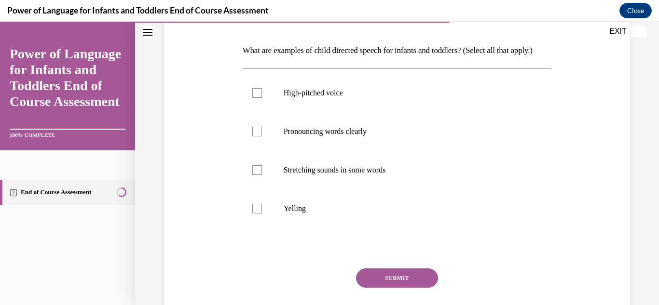
scroll to position [143, 0]
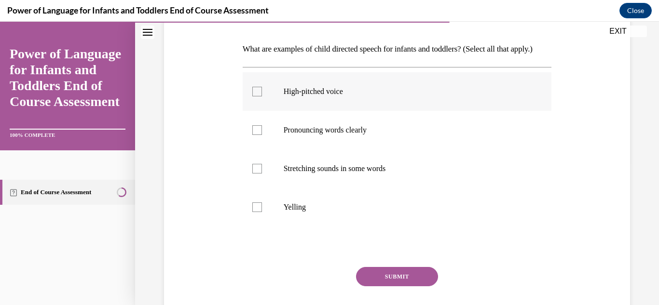
click at [396, 111] on label "High-pitched voice" at bounding box center [397, 91] width 309 height 39
click at [262, 96] on input "High-pitched voice" at bounding box center [257, 92] width 10 height 10
checkbox input "true"
click at [368, 141] on label "Pronouncing words clearly" at bounding box center [397, 130] width 309 height 39
click at [262, 135] on input "Pronouncing words clearly" at bounding box center [257, 130] width 10 height 10
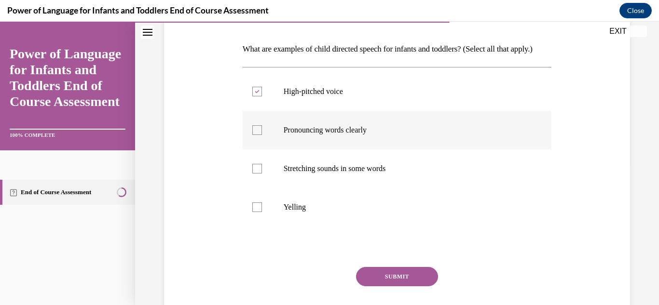
checkbox input "true"
click at [373, 174] on p "Stretching sounds in some words" at bounding box center [406, 169] width 244 height 10
click at [262, 174] on input "Stretching sounds in some words" at bounding box center [257, 169] width 10 height 10
checkbox input "true"
click at [407, 287] on button "SUBMIT" at bounding box center [397, 276] width 82 height 19
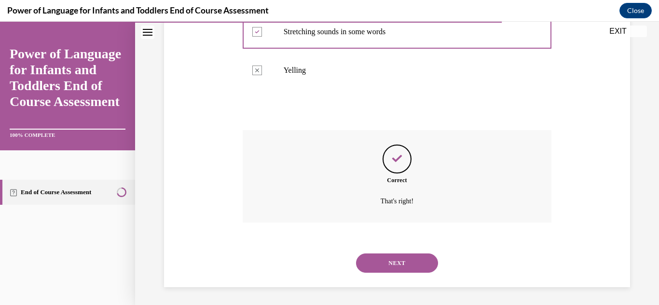
scroll to position [298, 0]
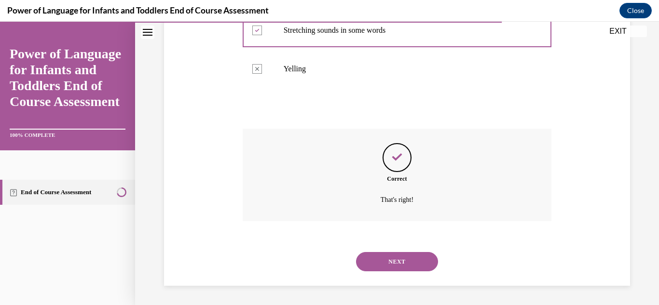
click at [391, 249] on div "NEXT" at bounding box center [397, 262] width 309 height 39
click at [394, 254] on button "NEXT" at bounding box center [397, 261] width 82 height 19
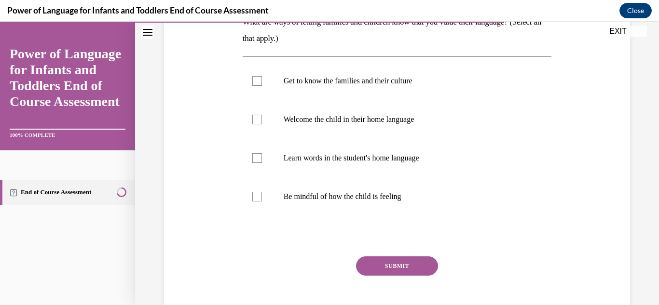
scroll to position [172, 0]
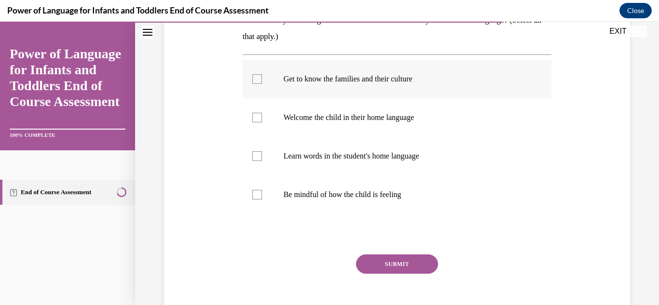
click at [358, 93] on label "Get to know the families and their culture" at bounding box center [397, 79] width 309 height 39
click at [262, 84] on input "Get to know the families and their culture" at bounding box center [257, 79] width 10 height 10
checkbox input "true"
click at [351, 109] on label "Welcome the child in their home language" at bounding box center [397, 117] width 309 height 39
click at [262, 113] on input "Welcome the child in their home language" at bounding box center [257, 118] width 10 height 10
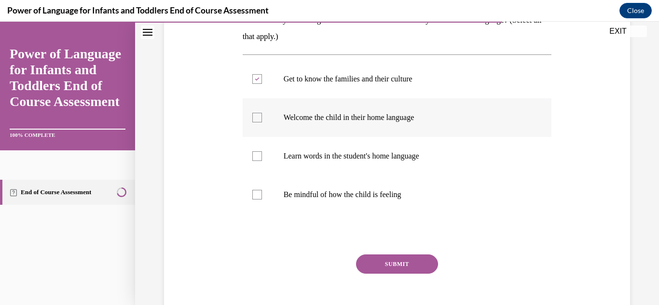
checkbox input "true"
click at [321, 193] on p "Be mindful of how the child is feeling" at bounding box center [406, 195] width 244 height 10
click at [262, 193] on input "Be mindful of how the child is feeling" at bounding box center [257, 195] width 10 height 10
checkbox input "true"
click at [410, 272] on button "SUBMIT" at bounding box center [397, 264] width 82 height 19
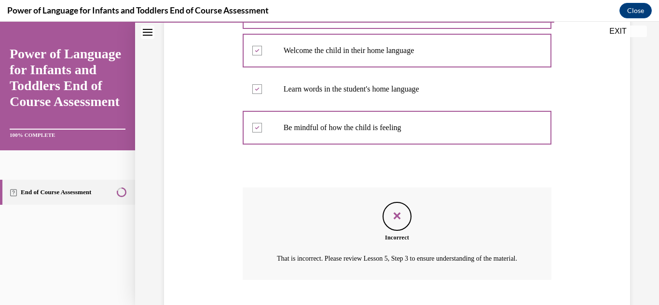
scroll to position [309, 0]
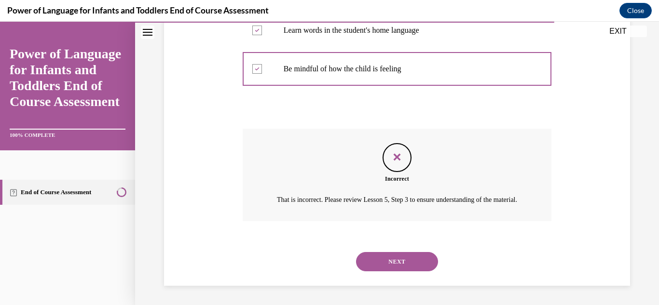
click at [410, 272] on div "NEXT" at bounding box center [397, 262] width 309 height 39
click at [409, 271] on button "NEXT" at bounding box center [397, 261] width 82 height 19
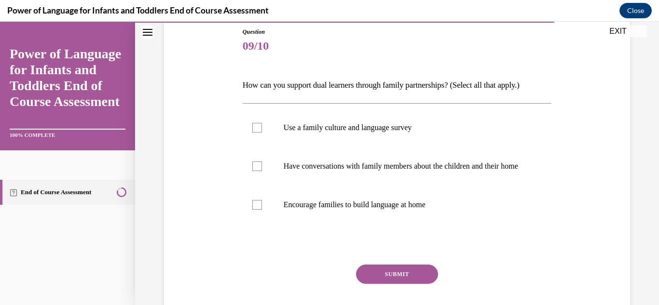
scroll to position [108, 0]
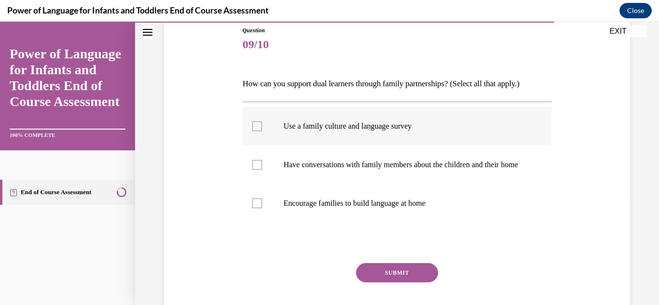
click at [362, 119] on label "Use a family culture and language survey" at bounding box center [397, 126] width 309 height 39
click at [262, 122] on input "Use a family culture and language survey" at bounding box center [257, 127] width 10 height 10
checkbox input "true"
click at [333, 170] on p "Have conversations with family members about the children and their home" at bounding box center [406, 165] width 244 height 10
click at [262, 170] on input "Have conversations with family members about the children and their home" at bounding box center [257, 165] width 10 height 10
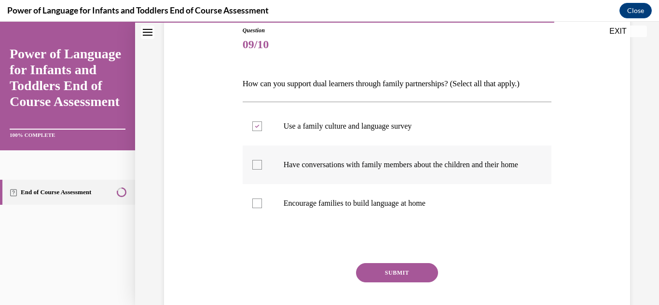
checkbox input "true"
click at [322, 199] on label "Encourage families to build language at home" at bounding box center [397, 203] width 309 height 39
click at [262, 199] on input "Encourage families to build language at home" at bounding box center [257, 204] width 10 height 10
checkbox input "true"
click at [399, 283] on button "SUBMIT" at bounding box center [397, 272] width 82 height 19
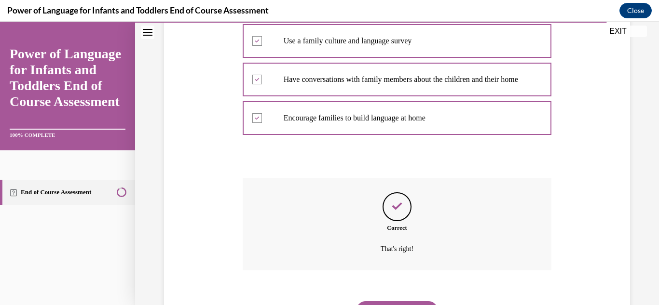
scroll to position [252, 0]
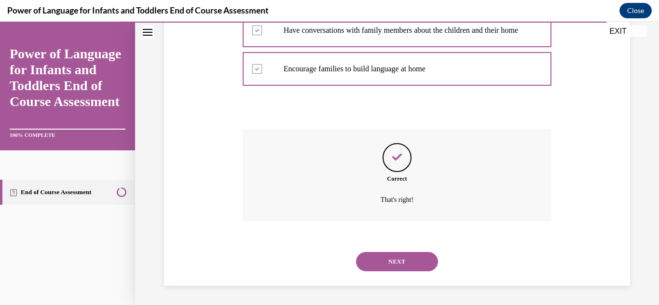
click at [401, 265] on button "NEXT" at bounding box center [397, 261] width 82 height 19
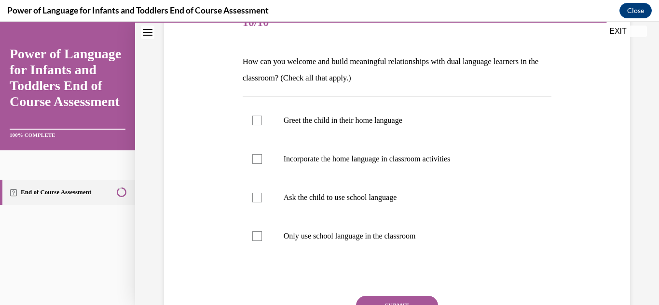
scroll to position [131, 0]
click at [424, 150] on label "Incorporate the home language in classroom activities" at bounding box center [397, 158] width 309 height 39
click at [262, 153] on input "Incorporate the home language in classroom activities" at bounding box center [257, 158] width 10 height 10
checkbox input "true"
click at [415, 124] on label "Greet the child in their home language" at bounding box center [397, 119] width 309 height 39
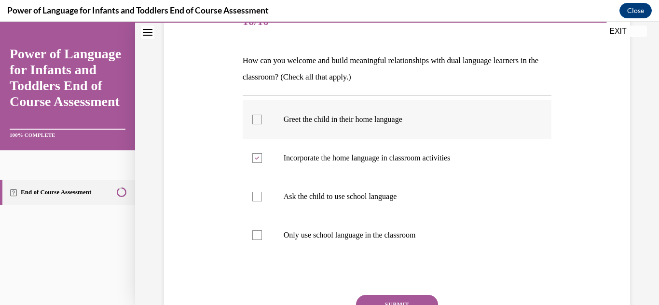
click at [262, 124] on input "Greet the child in their home language" at bounding box center [257, 120] width 10 height 10
checkbox input "true"
click at [422, 298] on button "SUBMIT" at bounding box center [397, 304] width 82 height 19
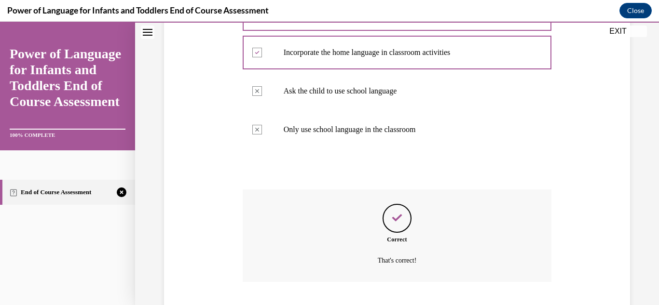
scroll to position [298, 0]
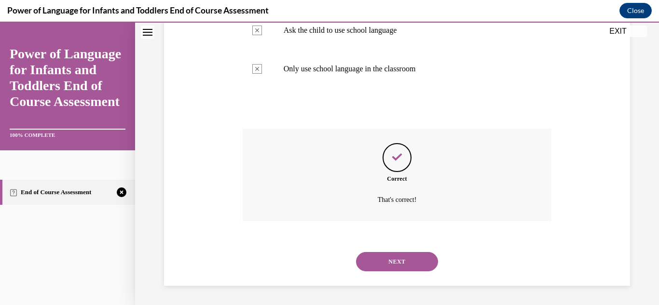
click at [412, 264] on button "NEXT" at bounding box center [397, 261] width 82 height 19
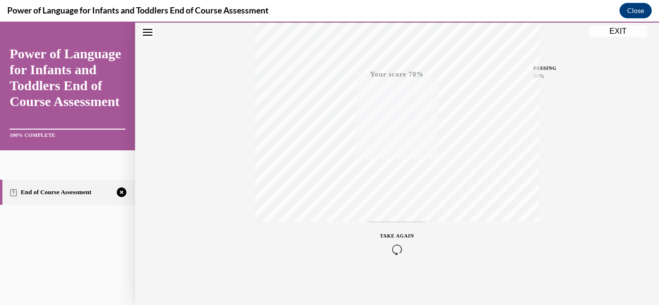
scroll to position [211, 0]
click at [409, 234] on span "TAKE AGAIN" at bounding box center [397, 232] width 34 height 5
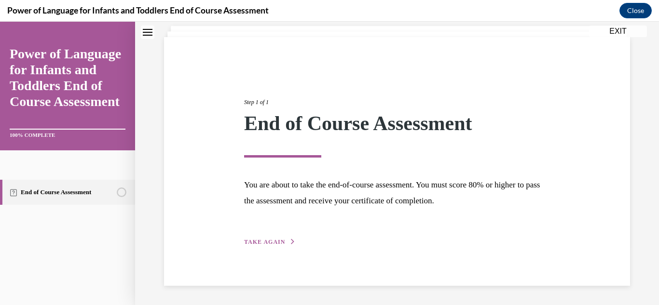
scroll to position [58, 0]
click at [270, 244] on span "TAKE AGAIN" at bounding box center [264, 242] width 41 height 7
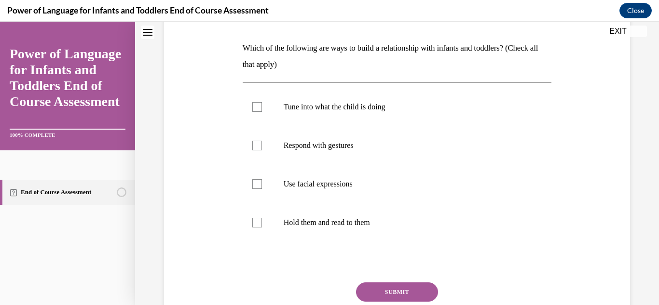
scroll to position [129, 0]
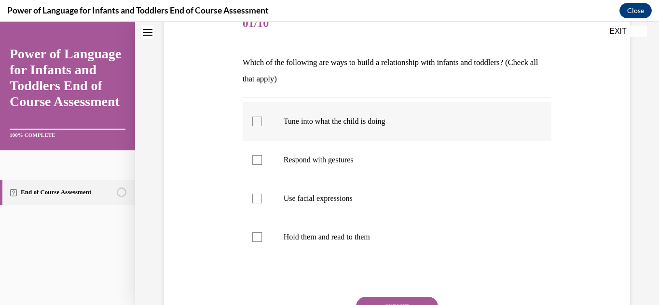
click at [298, 117] on p "Tune into what the child is doing" at bounding box center [406, 122] width 244 height 10
click at [262, 117] on input "Tune into what the child is doing" at bounding box center [257, 122] width 10 height 10
checkbox input "true"
click at [270, 168] on label "Respond with gestures" at bounding box center [397, 160] width 309 height 39
click at [262, 165] on input "Respond with gestures" at bounding box center [257, 160] width 10 height 10
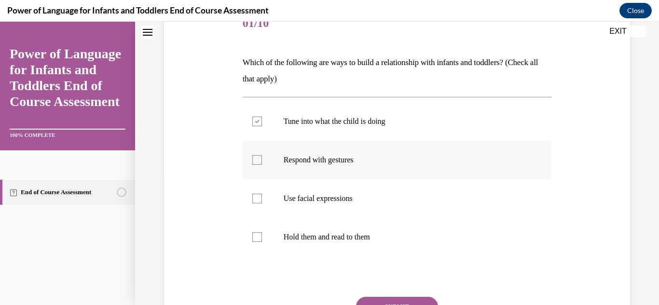
checkbox input "true"
click at [262, 203] on label "Use facial expressions" at bounding box center [397, 198] width 309 height 39
click at [262, 203] on input "Use facial expressions" at bounding box center [257, 199] width 10 height 10
checkbox input "true"
click at [426, 298] on button "SUBMIT" at bounding box center [397, 306] width 82 height 19
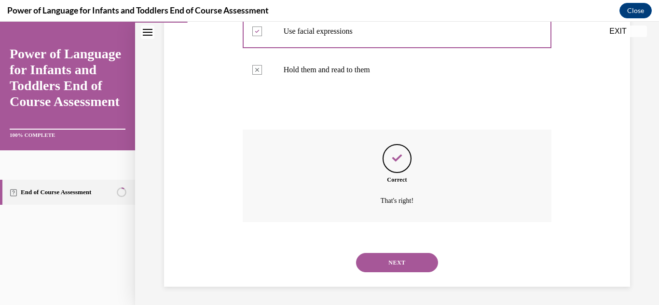
scroll to position [298, 0]
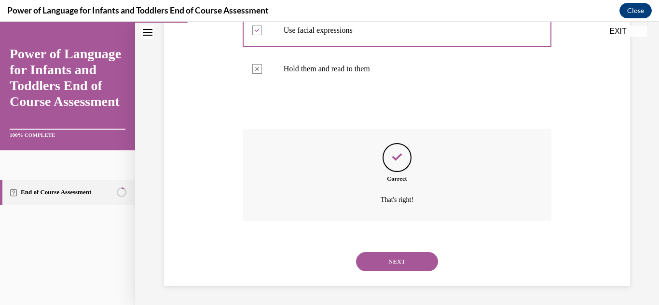
click at [420, 253] on button "NEXT" at bounding box center [397, 261] width 82 height 19
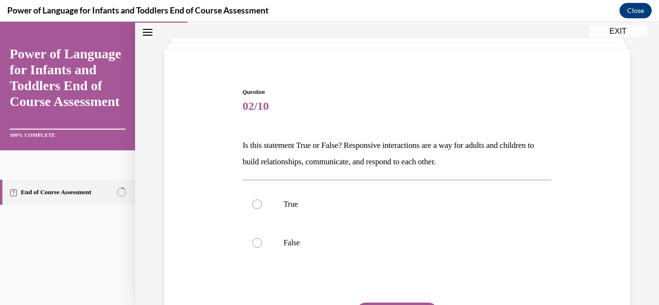
scroll to position [48, 0]
click at [353, 221] on label "True" at bounding box center [397, 203] width 309 height 39
click at [262, 208] on input "True" at bounding box center [257, 203] width 10 height 10
radio input "true"
click at [394, 302] on button "SUBMIT" at bounding box center [397, 310] width 82 height 19
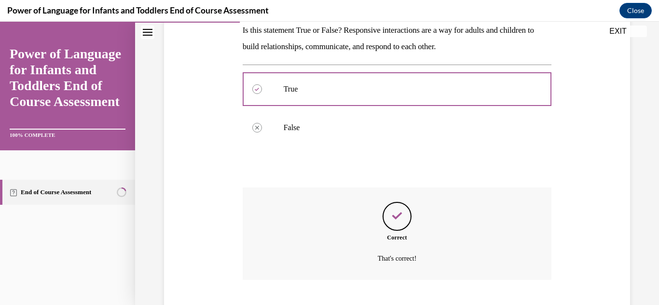
scroll to position [220, 0]
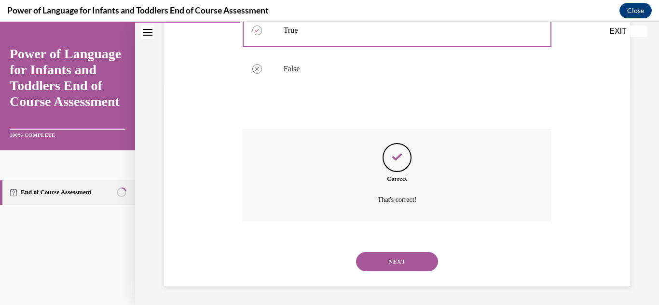
click at [391, 269] on button "NEXT" at bounding box center [397, 261] width 82 height 19
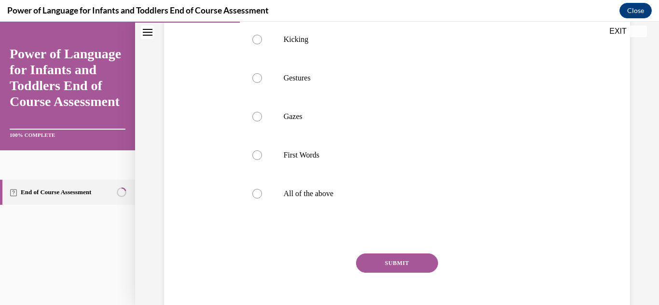
scroll to position [242, 0]
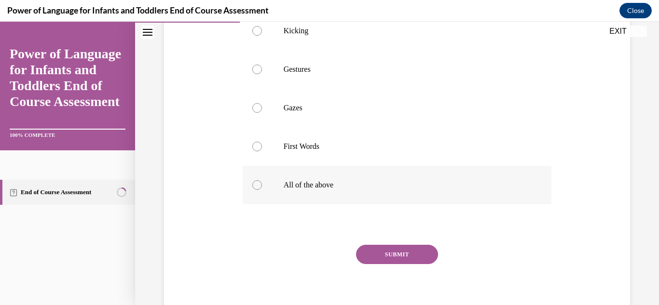
click at [260, 205] on label "All of the above" at bounding box center [397, 185] width 309 height 39
click at [260, 190] on input "All of the above" at bounding box center [257, 185] width 10 height 10
radio input "true"
click at [410, 264] on button "SUBMIT" at bounding box center [397, 254] width 82 height 19
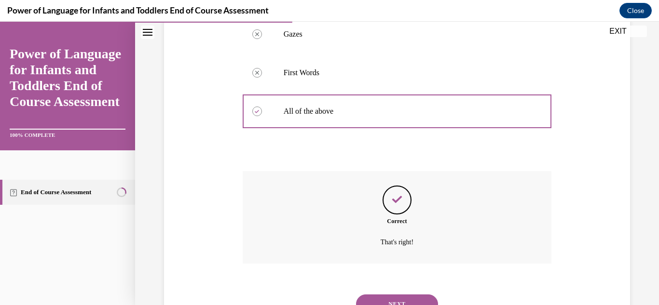
scroll to position [375, 0]
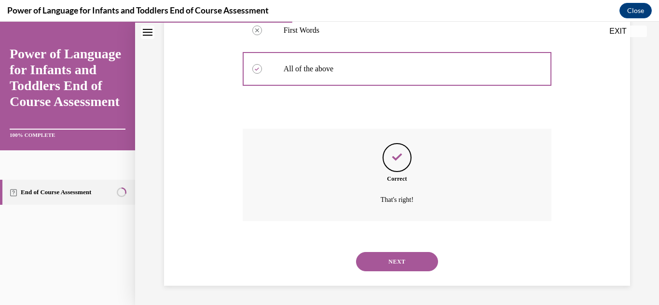
click at [410, 266] on button "NEXT" at bounding box center [397, 261] width 82 height 19
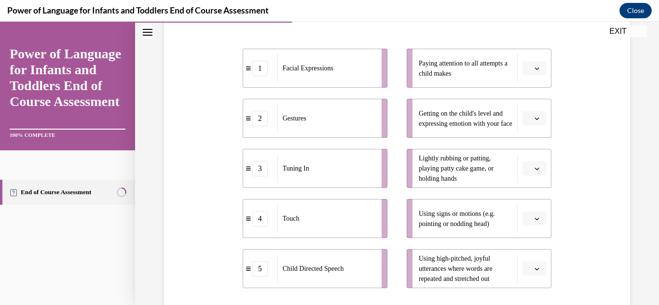
scroll to position [186, 0]
click at [541, 68] on button "button" at bounding box center [534, 67] width 24 height 14
click at [527, 146] on div "3" at bounding box center [533, 146] width 24 height 19
click at [531, 119] on span "Please select an option" at bounding box center [529, 118] width 3 height 10
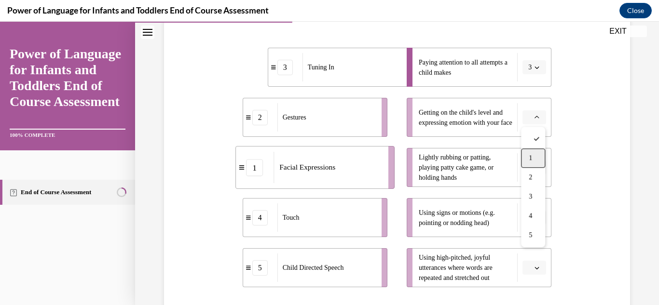
click at [530, 154] on span "1" at bounding box center [530, 158] width 3 height 8
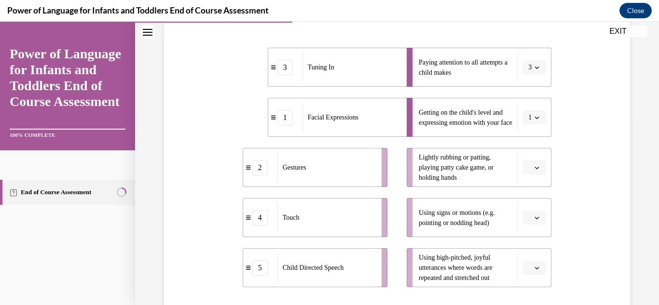
click at [538, 173] on button "button" at bounding box center [534, 168] width 24 height 14
click at [526, 232] on div "2" at bounding box center [533, 227] width 24 height 19
click at [535, 167] on icon "button" at bounding box center [537, 168] width 4 height 2
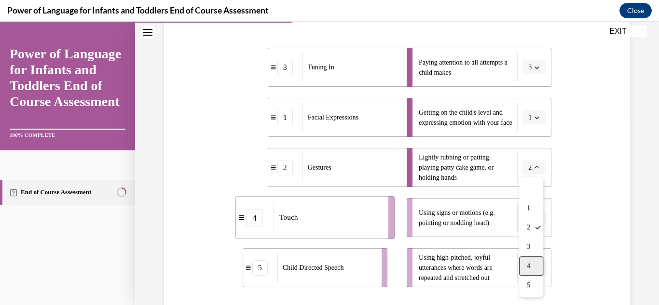
click at [540, 264] on div "4" at bounding box center [531, 266] width 24 height 19
click at [534, 216] on span "button" at bounding box center [536, 218] width 7 height 7
click at [530, 141] on span "2" at bounding box center [530, 139] width 3 height 8
click at [537, 267] on icon "button" at bounding box center [536, 268] width 5 height 5
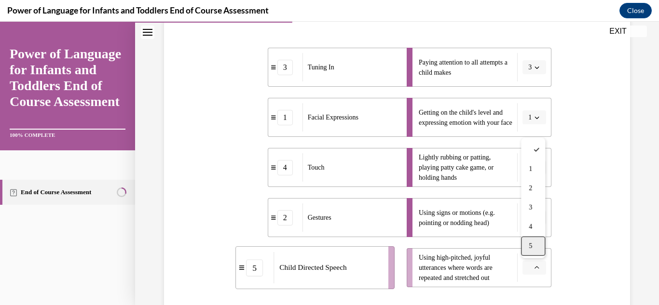
click at [529, 244] on span "5" at bounding box center [530, 247] width 3 height 8
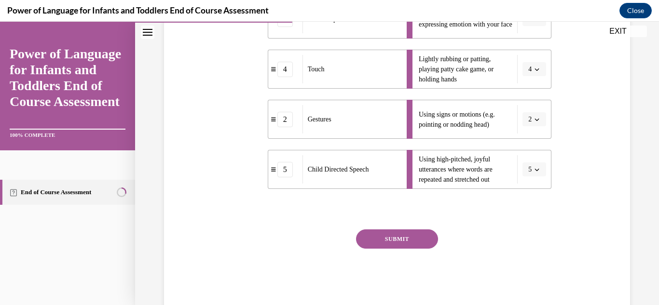
scroll to position [307, 0]
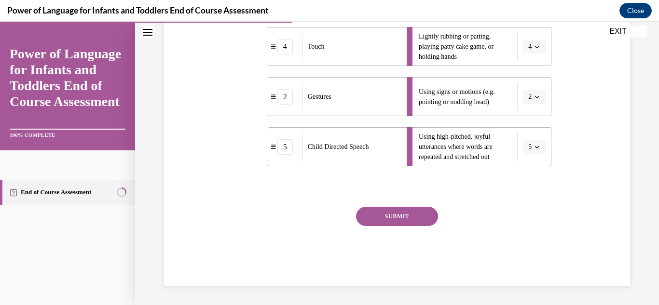
click at [424, 219] on button "SUBMIT" at bounding box center [397, 216] width 82 height 19
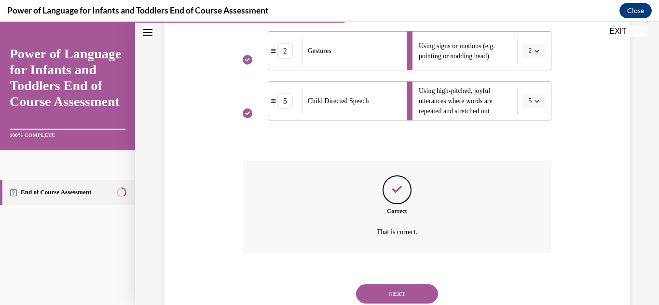
scroll to position [385, 0]
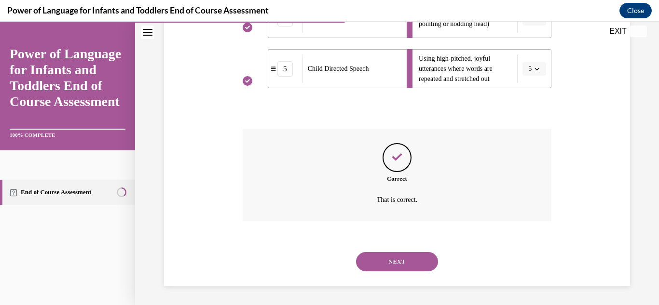
click at [398, 254] on button "NEXT" at bounding box center [397, 261] width 82 height 19
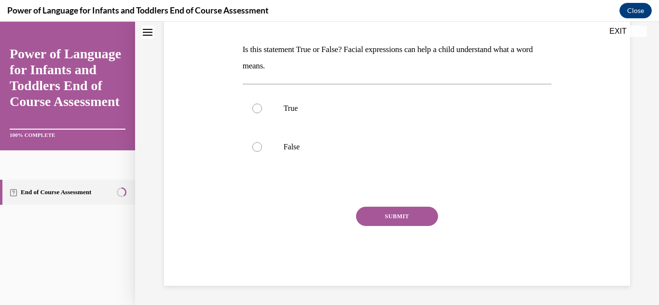
scroll to position [0, 0]
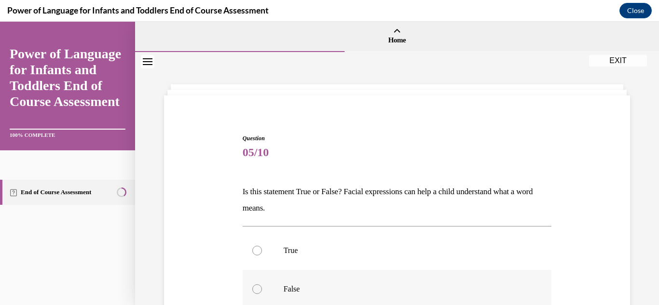
click at [380, 275] on label "False" at bounding box center [397, 289] width 309 height 39
click at [262, 285] on input "False" at bounding box center [257, 290] width 10 height 10
radio input "true"
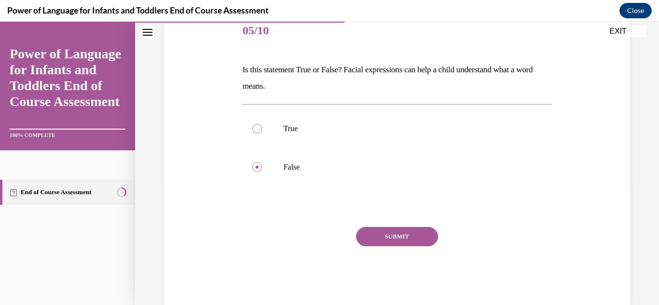
scroll to position [123, 0]
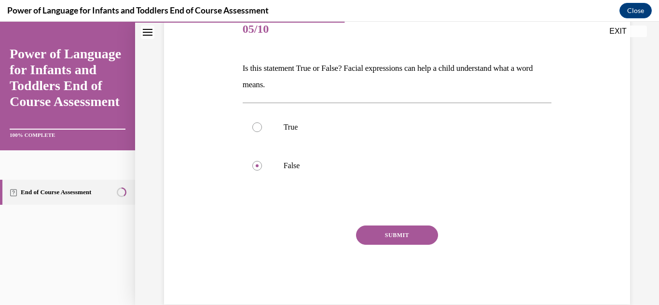
click at [413, 230] on button "SUBMIT" at bounding box center [397, 235] width 82 height 19
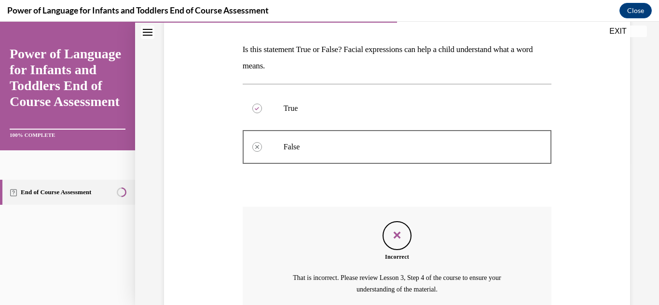
scroll to position [232, 0]
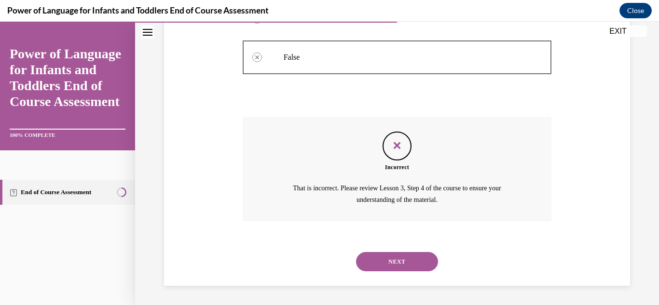
click at [394, 265] on button "NEXT" at bounding box center [397, 261] width 82 height 19
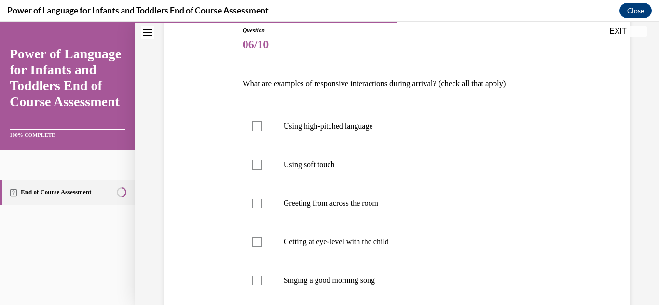
scroll to position [110, 0]
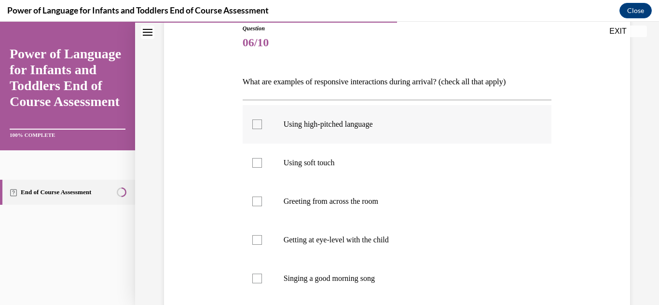
click at [467, 134] on label "Using high-pitched language" at bounding box center [397, 124] width 309 height 39
click at [262, 129] on input "Using high-pitched language" at bounding box center [257, 125] width 10 height 10
checkbox input "true"
click at [387, 174] on label "Using soft touch" at bounding box center [397, 163] width 309 height 39
click at [262, 168] on input "Using soft touch" at bounding box center [257, 163] width 10 height 10
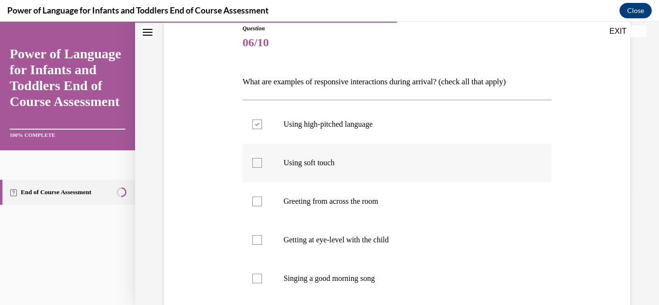
checkbox input "true"
click at [347, 251] on label "Getting at eye-level with the child" at bounding box center [397, 240] width 309 height 39
click at [262, 245] on input "Getting at eye-level with the child" at bounding box center [257, 240] width 10 height 10
checkbox input "true"
click at [326, 273] on label "Singing a good morning song" at bounding box center [397, 279] width 309 height 39
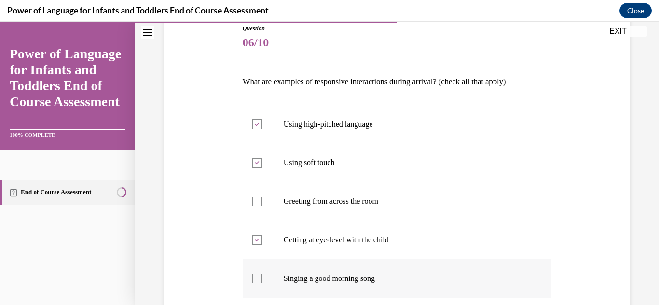
click at [262, 274] on input "Singing a good morning song" at bounding box center [257, 279] width 10 height 10
checkbox input "true"
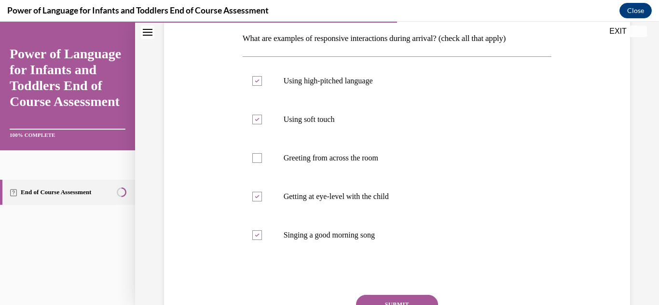
scroll to position [242, 0]
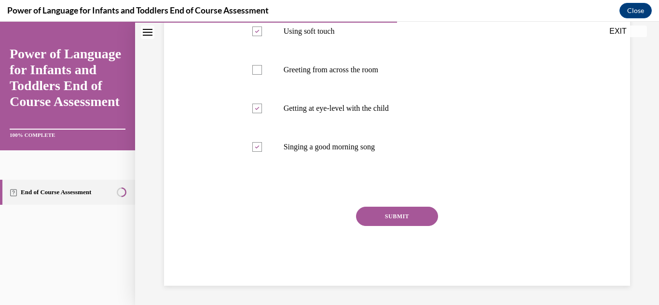
click at [432, 218] on button "SUBMIT" at bounding box center [397, 216] width 82 height 19
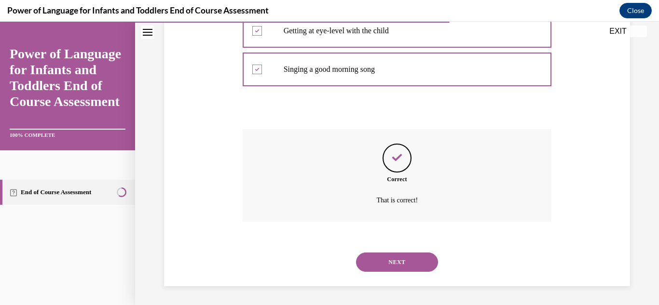
scroll to position [320, 0]
click at [420, 268] on button "NEXT" at bounding box center [397, 261] width 82 height 19
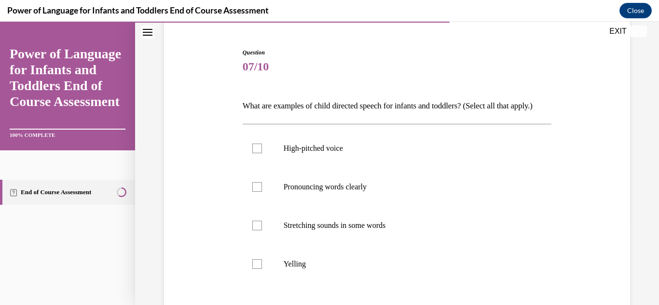
scroll to position [89, 0]
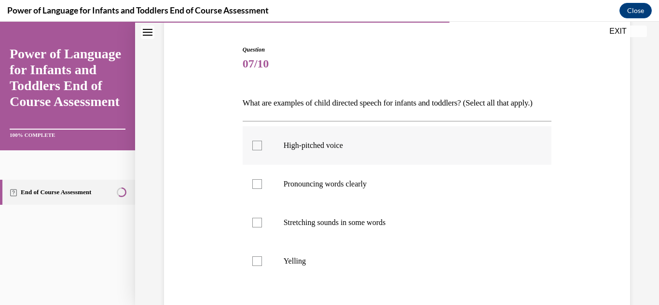
click at [423, 150] on p "High-pitched voice" at bounding box center [406, 146] width 244 height 10
click at [262, 150] on input "High-pitched voice" at bounding box center [257, 146] width 10 height 10
checkbox input "true"
click at [376, 189] on p "Pronouncing words clearly" at bounding box center [406, 184] width 244 height 10
click at [262, 189] on input "Pronouncing words clearly" at bounding box center [257, 184] width 10 height 10
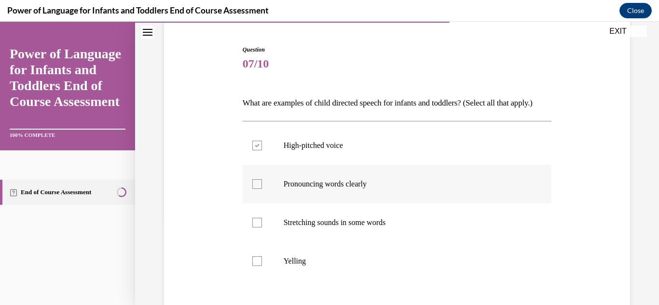
checkbox input "true"
click at [356, 232] on label "Stretching sounds in some words" at bounding box center [397, 223] width 309 height 39
click at [262, 228] on input "Stretching sounds in some words" at bounding box center [257, 223] width 10 height 10
checkbox input "true"
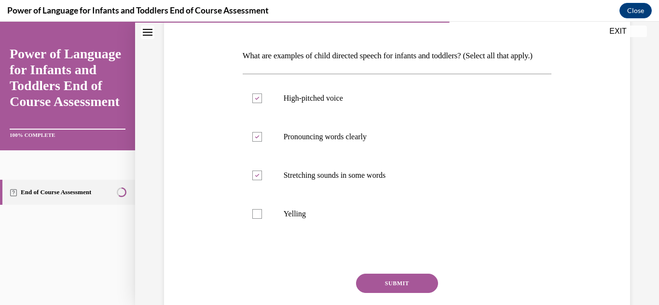
scroll to position [219, 0]
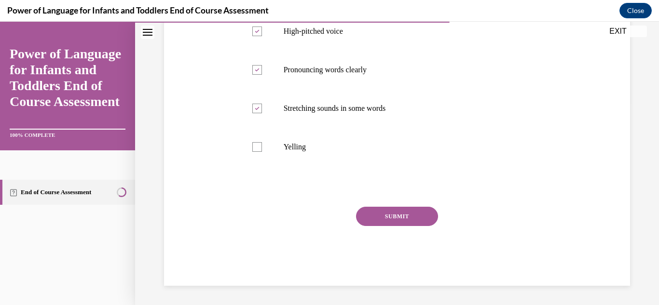
click at [428, 219] on button "SUBMIT" at bounding box center [397, 216] width 82 height 19
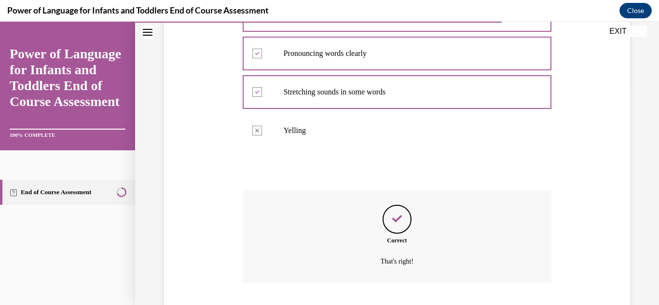
scroll to position [298, 0]
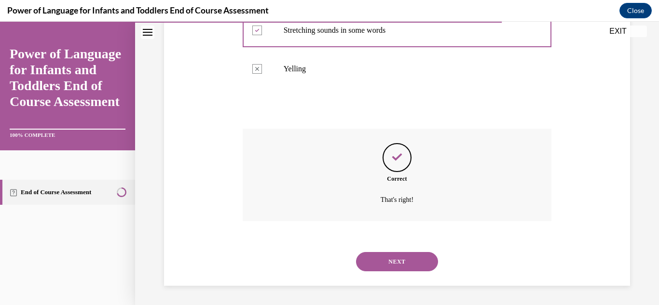
click at [381, 264] on button "NEXT" at bounding box center [397, 261] width 82 height 19
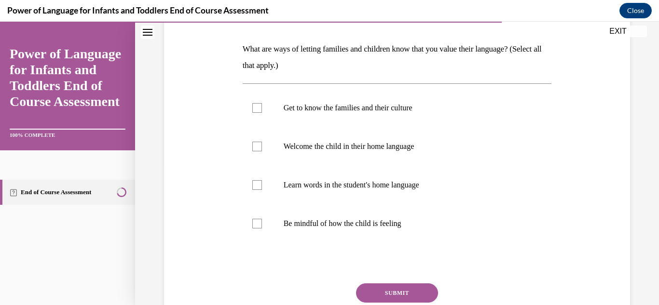
scroll to position [139, 0]
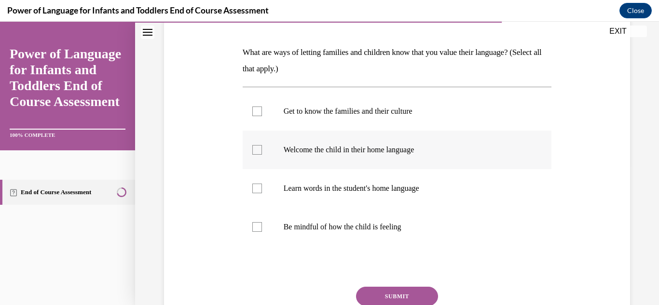
click at [370, 165] on label "Welcome the child in their home language" at bounding box center [397, 150] width 309 height 39
click at [262, 155] on input "Welcome the child in their home language" at bounding box center [257, 150] width 10 height 10
checkbox input "true"
click at [349, 119] on label "Get to know the families and their culture" at bounding box center [397, 111] width 309 height 39
click at [262, 116] on input "Get to know the families and their culture" at bounding box center [257, 112] width 10 height 10
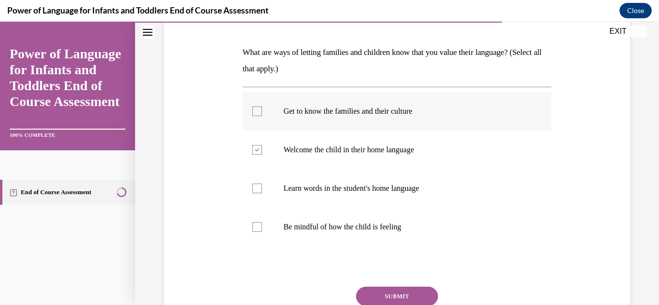
checkbox input "true"
click at [297, 235] on label "Be mindful of how the child is feeling" at bounding box center [397, 227] width 309 height 39
click at [262, 232] on input "Be mindful of how the child is feeling" at bounding box center [257, 227] width 10 height 10
checkbox input "true"
click at [383, 289] on button "SUBMIT" at bounding box center [397, 296] width 82 height 19
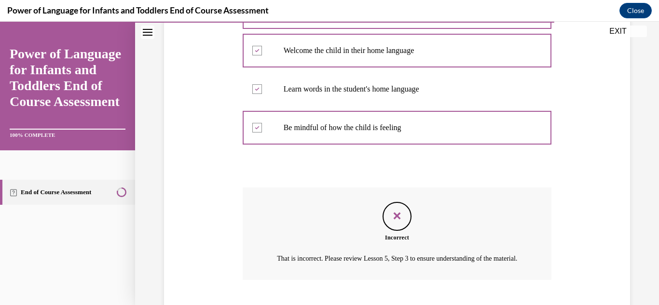
scroll to position [309, 0]
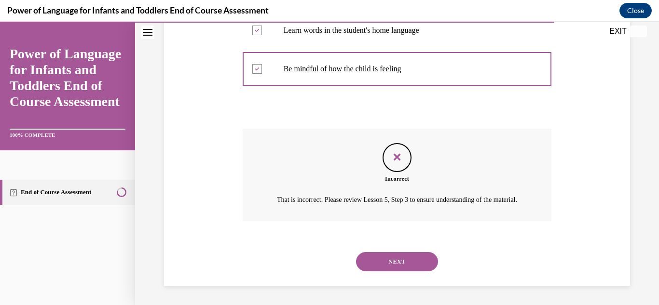
click at [387, 266] on button "NEXT" at bounding box center [397, 261] width 82 height 19
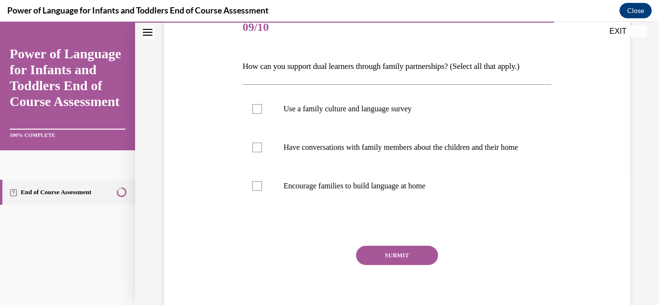
scroll to position [126, 0]
click at [386, 112] on p "Use a family culture and language survey" at bounding box center [406, 108] width 244 height 10
click at [262, 112] on input "Use a family culture and language survey" at bounding box center [257, 108] width 10 height 10
checkbox input "true"
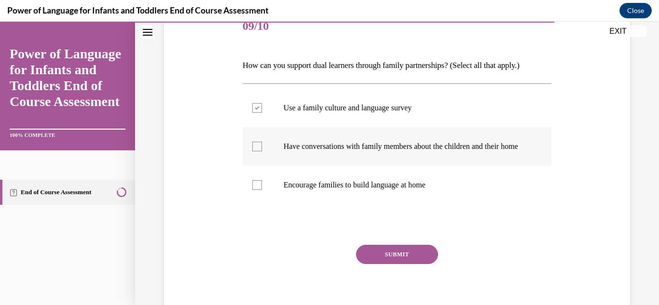
click at [348, 147] on p "Have conversations with family members about the children and their home" at bounding box center [406, 147] width 244 height 10
click at [262, 147] on input "Have conversations with family members about the children and their home" at bounding box center [257, 147] width 10 height 10
checkbox input "true"
click at [320, 185] on label "Encourage families to build language at home" at bounding box center [397, 185] width 309 height 39
click at [262, 185] on input "Encourage families to build language at home" at bounding box center [257, 185] width 10 height 10
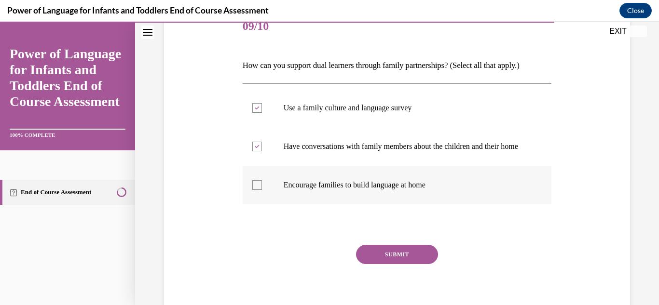
checkbox input "true"
click at [383, 260] on button "SUBMIT" at bounding box center [397, 254] width 82 height 19
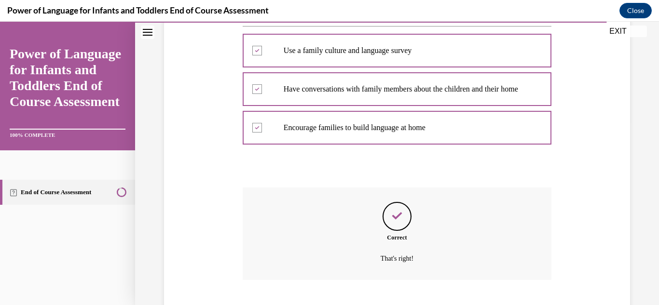
scroll to position [252, 0]
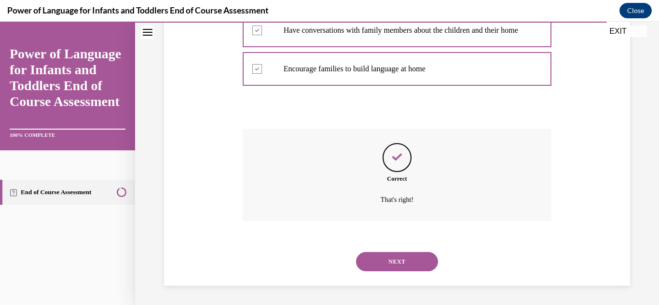
click at [383, 260] on button "NEXT" at bounding box center [397, 261] width 82 height 19
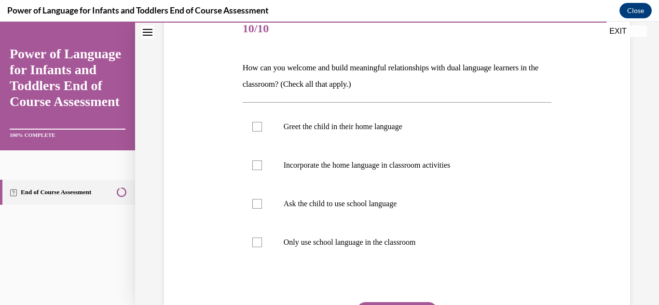
scroll to position [125, 0]
click at [361, 159] on label "Incorporate the home language in classroom activities" at bounding box center [397, 164] width 309 height 39
click at [262, 160] on input "Incorporate the home language in classroom activities" at bounding box center [257, 165] width 10 height 10
checkbox input "true"
click at [347, 124] on p "Greet the child in their home language" at bounding box center [406, 126] width 244 height 10
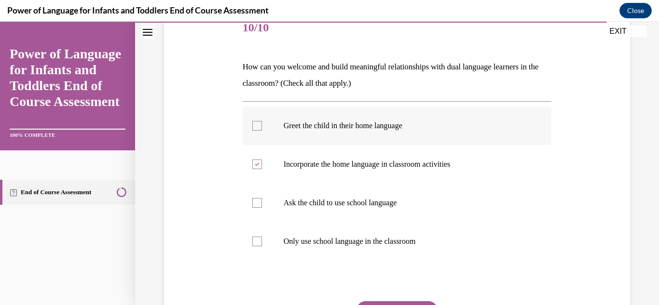
click at [262, 124] on input "Greet the child in their home language" at bounding box center [257, 126] width 10 height 10
checkbox input "true"
click at [395, 305] on button "SUBMIT" at bounding box center [397, 310] width 82 height 19
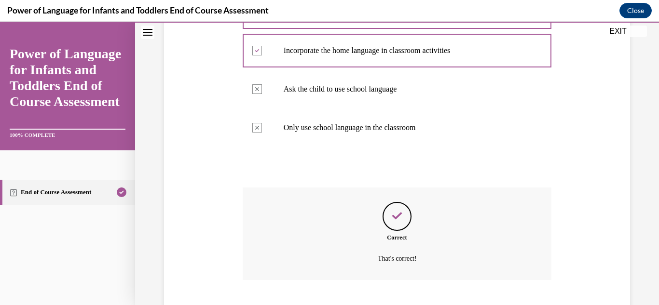
scroll to position [298, 0]
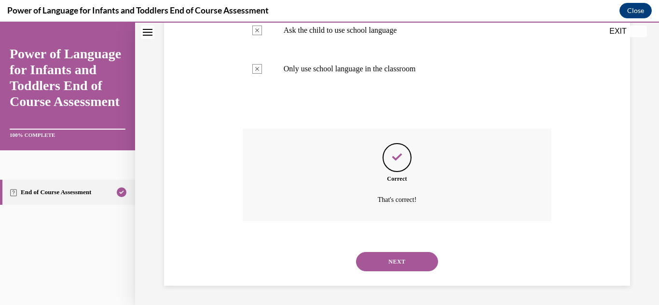
click at [392, 271] on button "NEXT" at bounding box center [397, 261] width 82 height 19
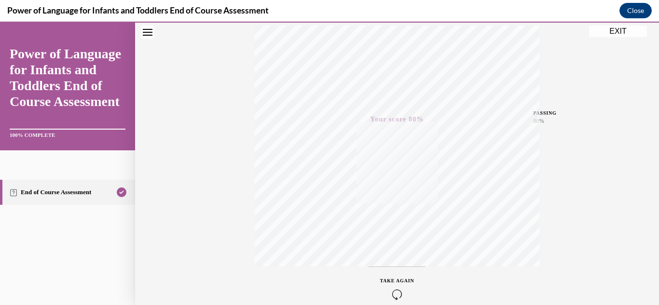
scroll to position [211, 0]
click at [631, 35] on button "EXIT" at bounding box center [618, 32] width 58 height 12
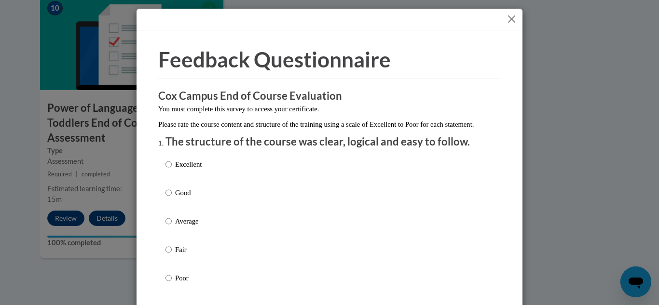
click at [179, 170] on p "Excellent" at bounding box center [188, 164] width 27 height 11
click at [172, 170] on input "Excellent" at bounding box center [168, 164] width 6 height 11
radio input "true"
click at [625, 160] on div "Feedback Questionnaire Rate Course Comments Cox Campus End of Course Evaluation…" at bounding box center [329, 152] width 659 height 305
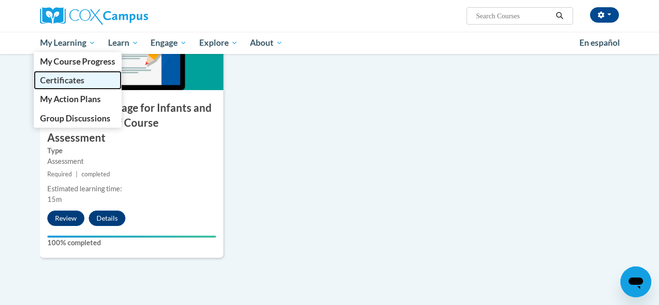
click at [84, 79] on span "Certificates" at bounding box center [62, 80] width 44 height 10
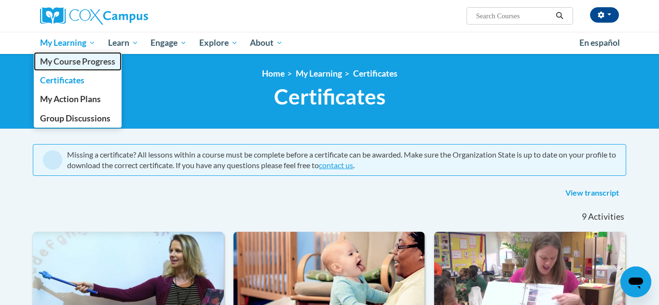
click at [83, 67] on link "My Course Progress" at bounding box center [78, 61] width 88 height 19
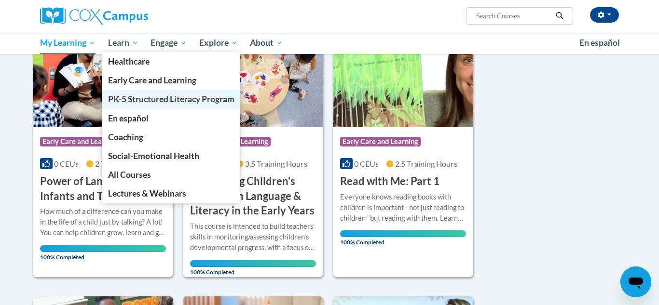
scroll to position [154, 0]
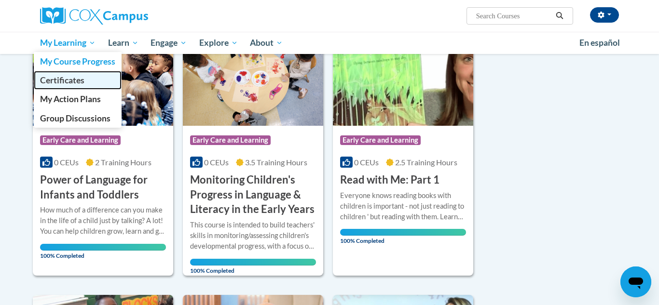
click at [79, 79] on span "Certificates" at bounding box center [62, 80] width 44 height 10
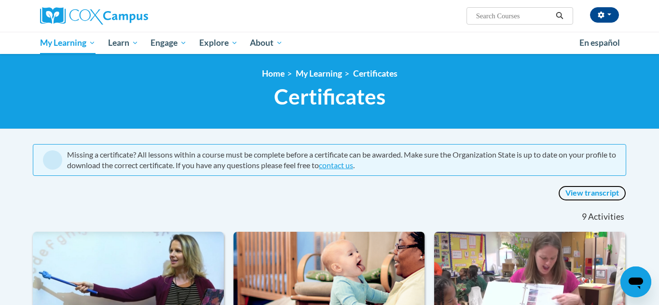
click at [602, 192] on link "View transcript" at bounding box center [592, 193] width 68 height 15
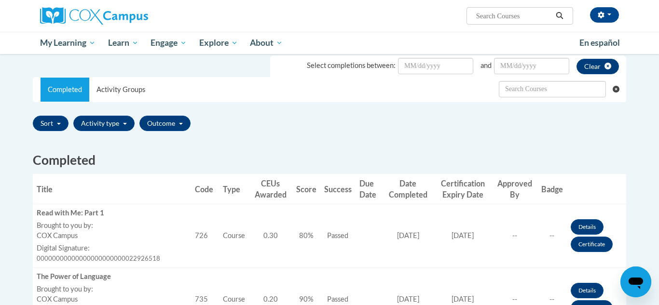
scroll to position [150, 0]
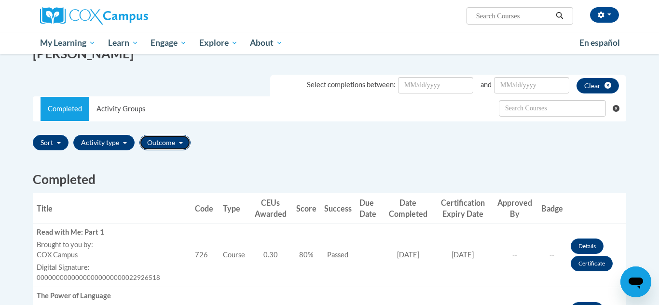
click at [176, 145] on button "Outcome" at bounding box center [164, 142] width 51 height 15
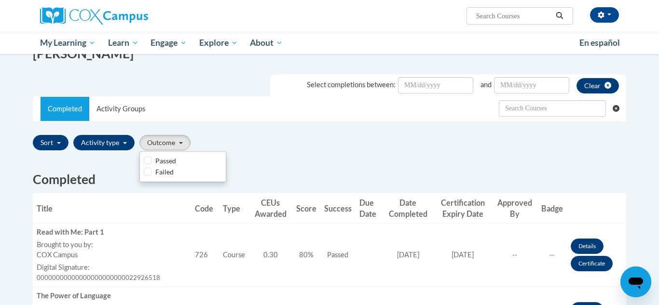
click at [276, 150] on div "Sort Title Code Date Completed Certificate Expiration Dated Due Date Selected F…" at bounding box center [329, 142] width 593 height 23
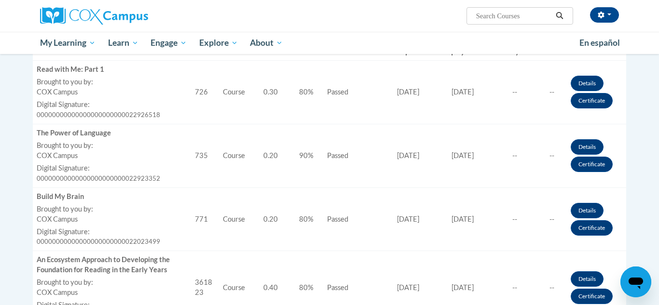
scroll to position [296, 0]
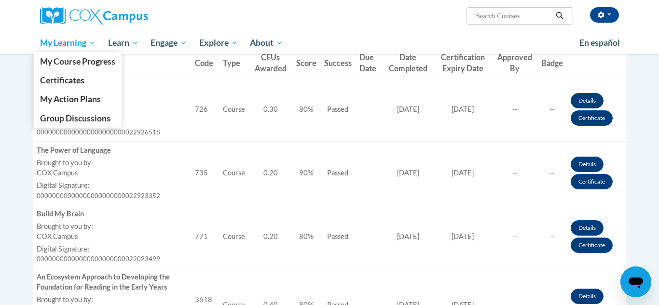
click at [89, 38] on span "My Learning" at bounding box center [67, 43] width 55 height 12
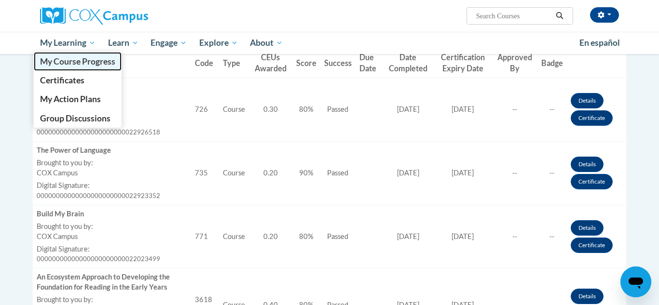
click at [89, 62] on span "My Course Progress" at bounding box center [77, 61] width 75 height 10
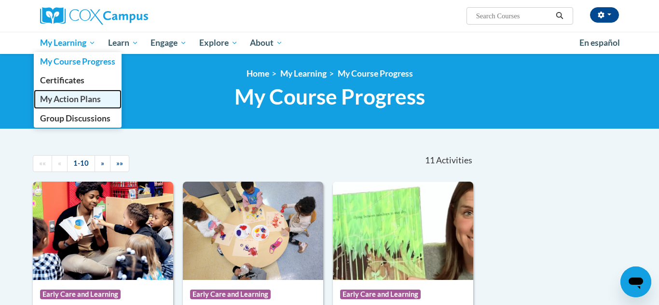
click at [80, 104] on span "My Action Plans" at bounding box center [70, 99] width 61 height 10
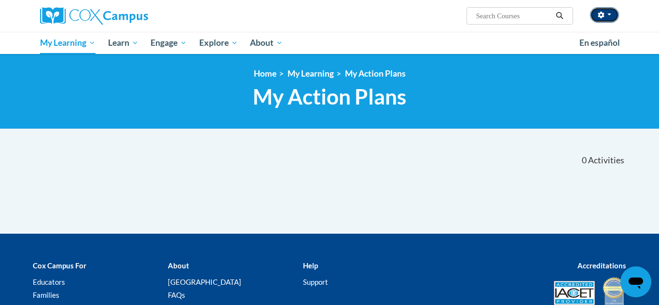
click at [613, 16] on button "button" at bounding box center [604, 14] width 29 height 15
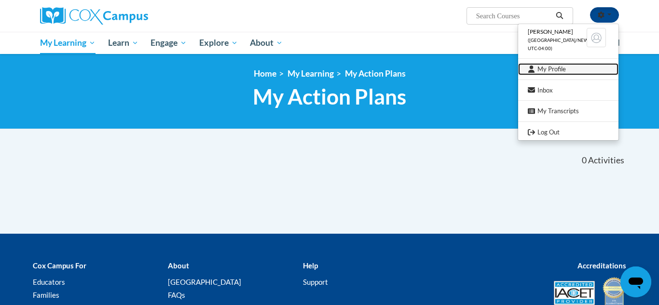
click at [598, 66] on link "My Profile" at bounding box center [568, 69] width 100 height 12
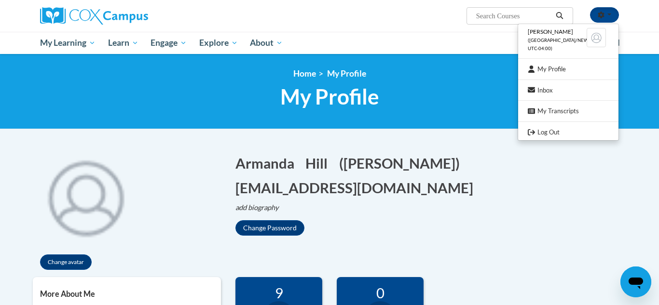
click at [592, 45] on img at bounding box center [596, 37] width 19 height 19
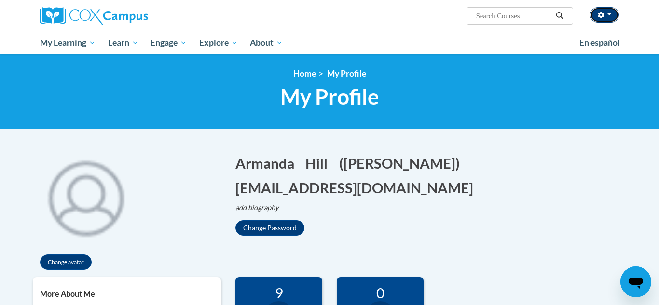
click at [607, 18] on button "button" at bounding box center [604, 14] width 29 height 15
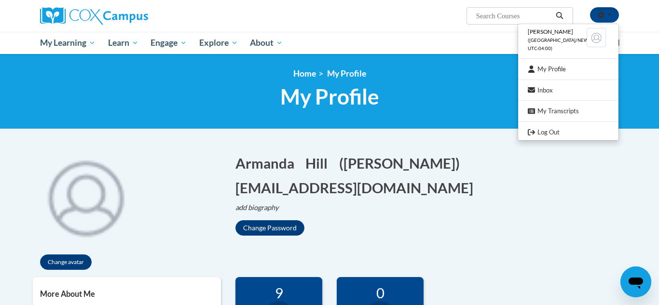
click at [557, 41] on span "([GEOGRAPHIC_DATA]/New_York UTC-04:00)" at bounding box center [565, 45] width 75 height 14
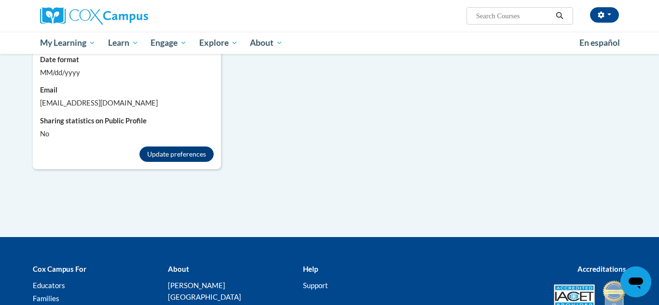
scroll to position [910, 0]
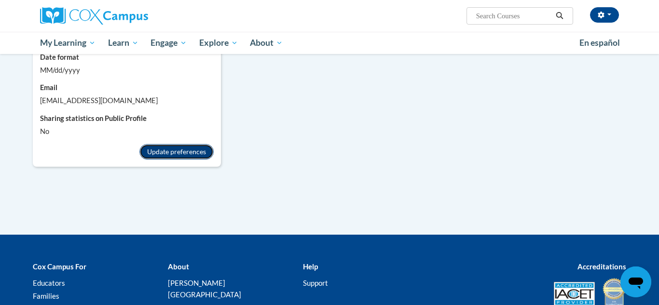
click at [203, 144] on button "Update preferences" at bounding box center [176, 151] width 74 height 15
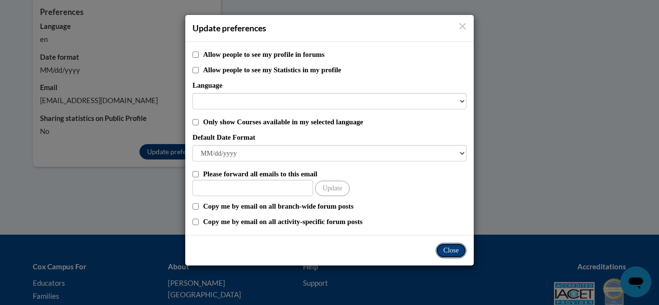
click at [453, 247] on button "Close" at bounding box center [451, 250] width 31 height 15
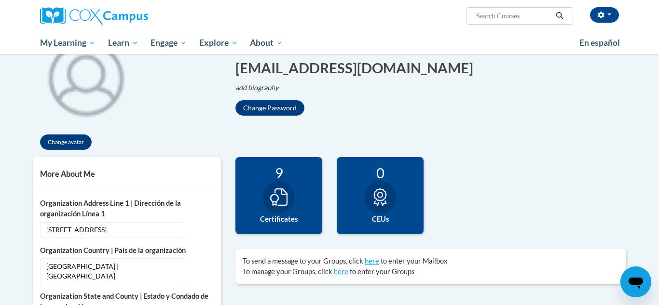
scroll to position [119, 0]
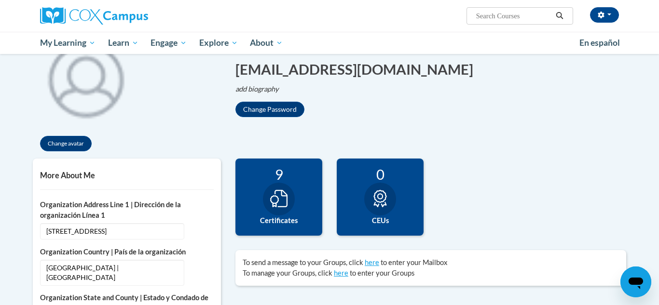
click at [284, 201] on icon at bounding box center [278, 198] width 17 height 17
click at [275, 213] on div at bounding box center [279, 199] width 32 height 33
click at [269, 198] on div at bounding box center [279, 199] width 32 height 33
click at [297, 203] on div "9 Certificates" at bounding box center [278, 197] width 87 height 77
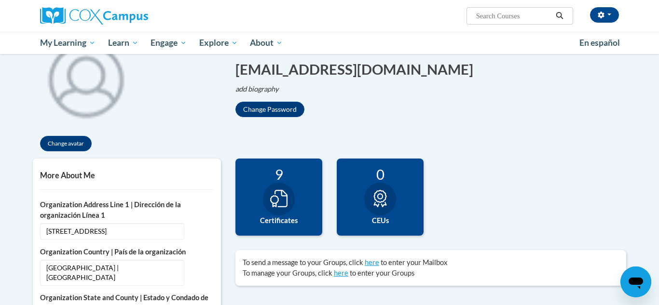
click at [297, 203] on div "9 Certificates" at bounding box center [278, 197] width 87 height 77
click at [263, 200] on div at bounding box center [279, 199] width 32 height 33
click at [601, 19] on button "button" at bounding box center [604, 14] width 29 height 15
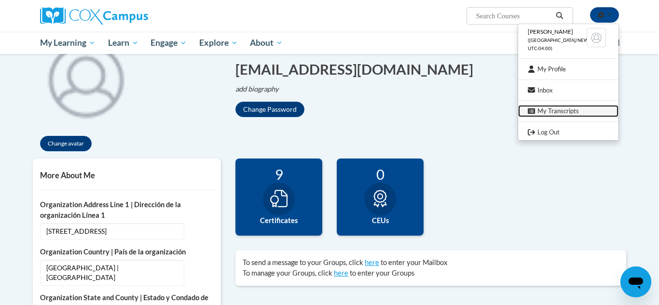
click at [566, 115] on link "My Transcripts" at bounding box center [568, 111] width 100 height 12
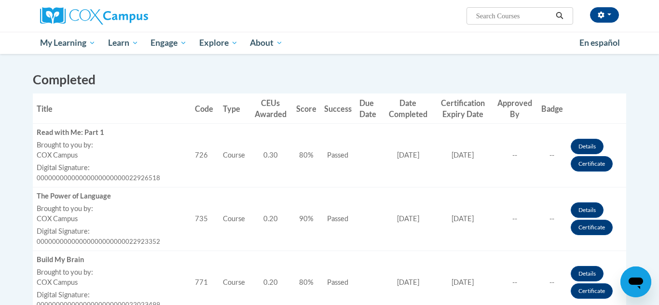
scroll to position [251, 0]
click at [530, 18] on input "Search..." at bounding box center [513, 16] width 77 height 12
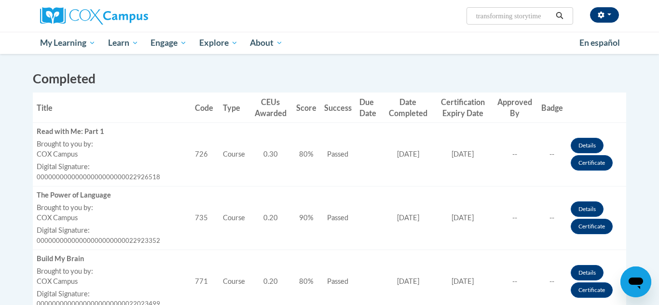
type input "transforming storytime"
click at [603, 18] on icon "button" at bounding box center [601, 15] width 7 height 7
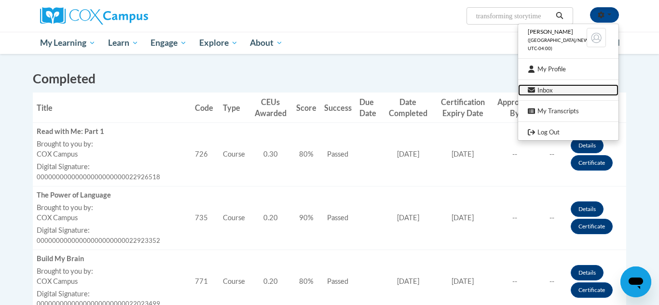
click at [545, 88] on link "Inbox" at bounding box center [568, 90] width 100 height 12
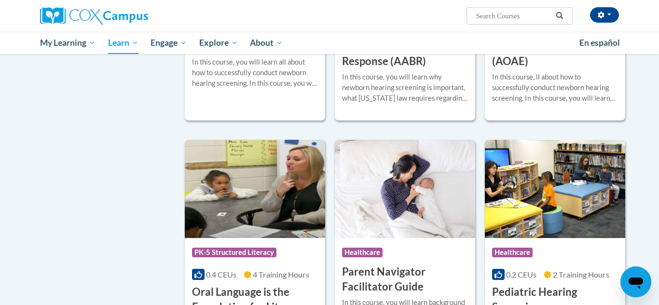
scroll to position [1851, 0]
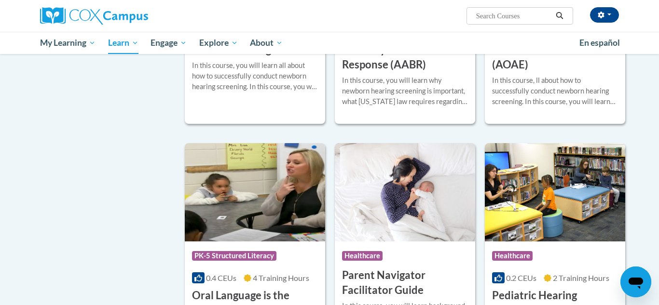
click at [633, 287] on icon "Open messaging window" at bounding box center [635, 281] width 17 height 17
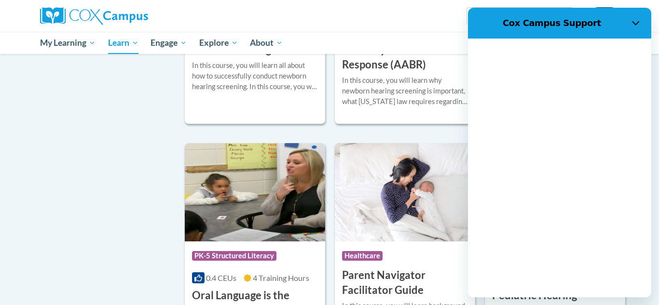
scroll to position [0, 0]
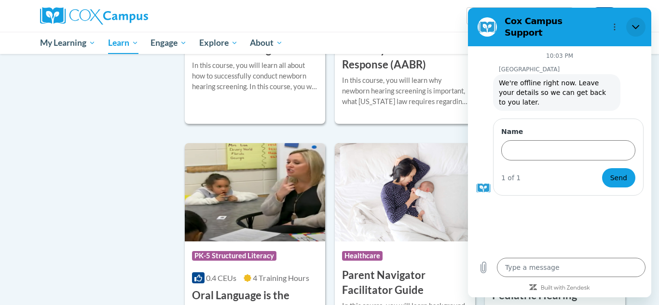
click at [642, 19] on button "Close" at bounding box center [635, 26] width 19 height 19
type textarea "x"
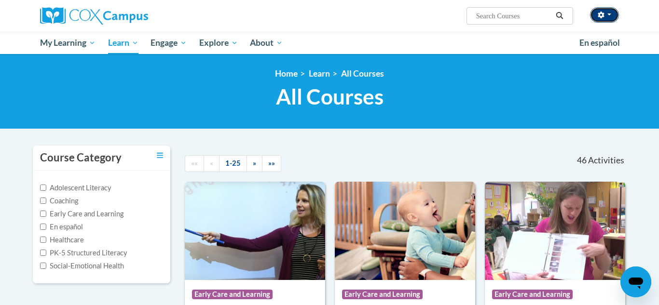
click at [604, 13] on button "button" at bounding box center [604, 14] width 29 height 15
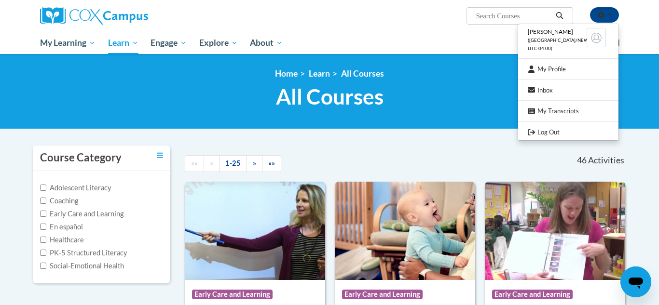
click at [584, 41] on li "Armanda Hill (America/New_York UTC-04:00)" at bounding box center [568, 40] width 100 height 27
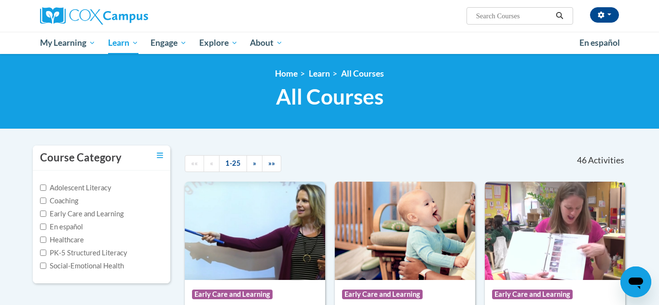
click at [60, 209] on label "Early Care and Learning" at bounding box center [81, 214] width 83 height 11
click at [46, 211] on input "Early Care and Learning" at bounding box center [43, 214] width 6 height 6
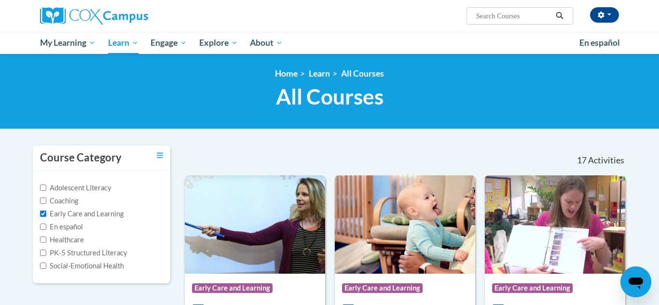
click at [60, 209] on label "Early Care and Learning" at bounding box center [81, 214] width 83 height 11
click at [46, 211] on input "Early Care and Learning" at bounding box center [43, 214] width 6 height 6
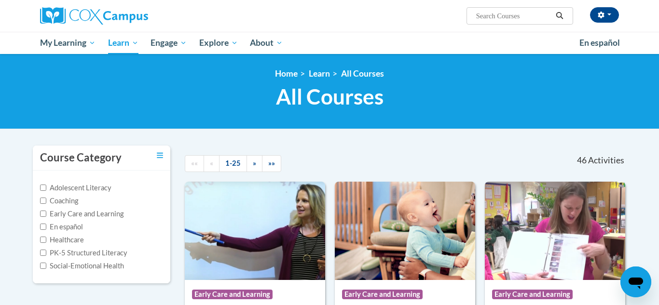
click at [60, 209] on label "Early Care and Learning" at bounding box center [81, 214] width 83 height 11
click at [46, 211] on input "Early Care and Learning" at bounding box center [43, 214] width 6 height 6
checkbox input "true"
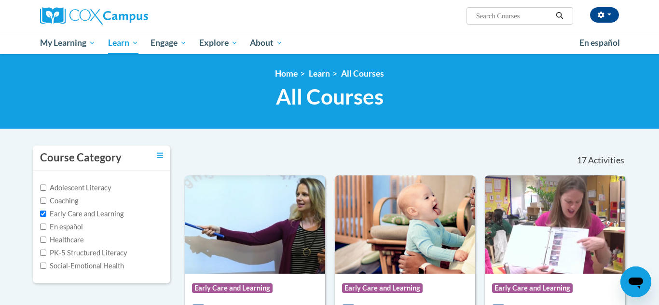
click at [562, 15] on icon "Search" at bounding box center [559, 15] width 9 height 7
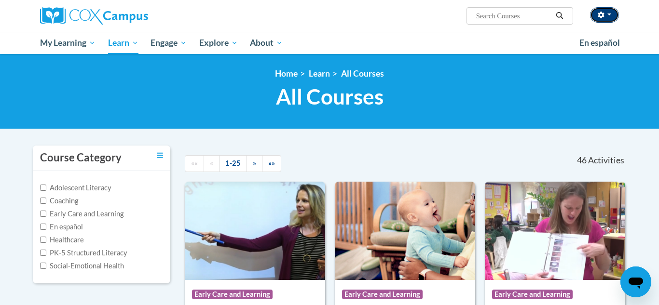
click at [609, 11] on button "button" at bounding box center [604, 14] width 29 height 15
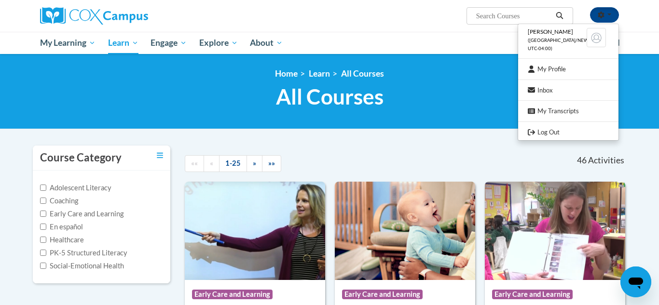
click at [602, 35] on img at bounding box center [596, 37] width 19 height 19
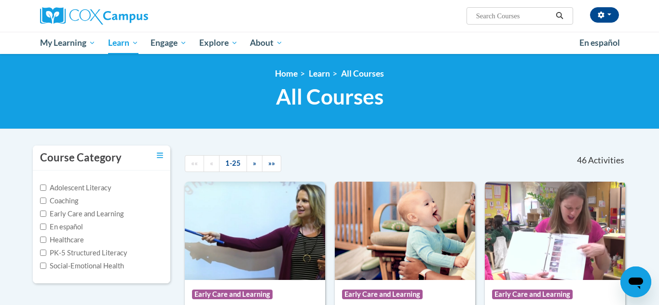
click at [544, 15] on input "Search..." at bounding box center [513, 16] width 77 height 12
click at [544, 17] on input "transformi" at bounding box center [513, 16] width 77 height 12
type input "transforming"
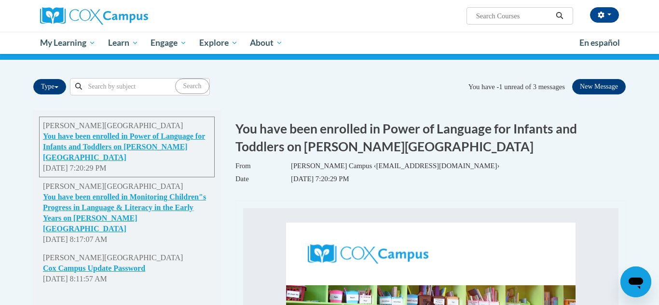
scroll to position [77, 0]
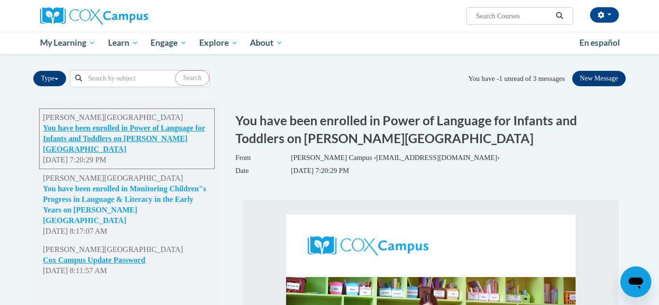
click at [126, 207] on button "You have been enrolled in Monitoring Children"s Progress in Language & Literacy…" at bounding box center [127, 205] width 168 height 42
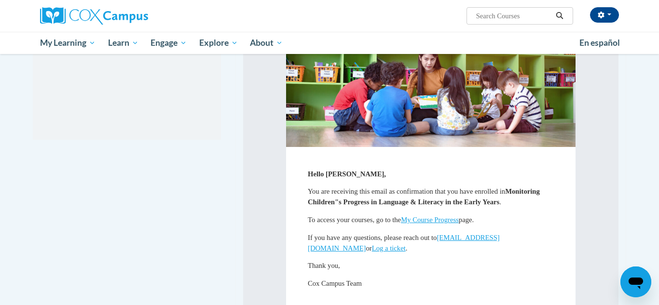
scroll to position [338, 0]
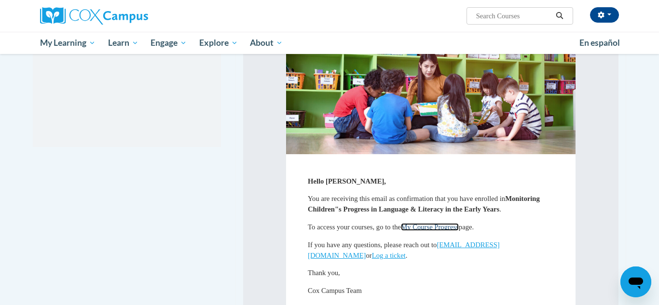
click at [424, 223] on link "My Course Progress" at bounding box center [430, 227] width 58 height 8
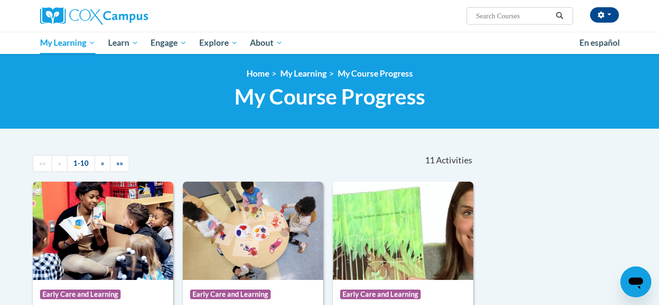
click at [536, 16] on input "Search..." at bounding box center [513, 16] width 77 height 12
click at [593, 18] on button "button" at bounding box center [604, 14] width 29 height 15
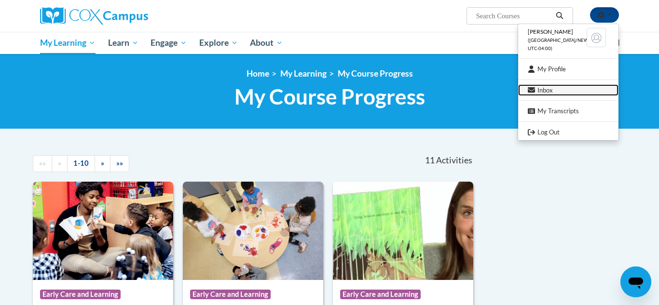
click at [554, 89] on link "Inbox" at bounding box center [568, 90] width 100 height 12
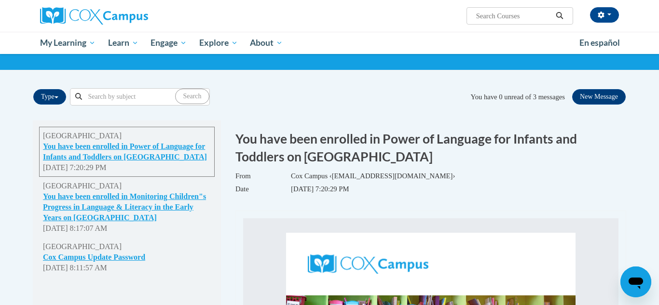
scroll to position [58, 0]
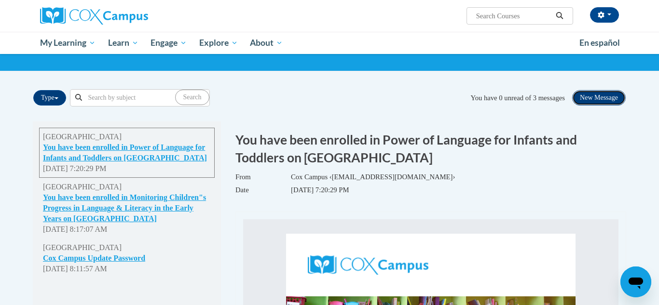
click at [587, 95] on button "New Message" at bounding box center [599, 97] width 54 height 15
select select
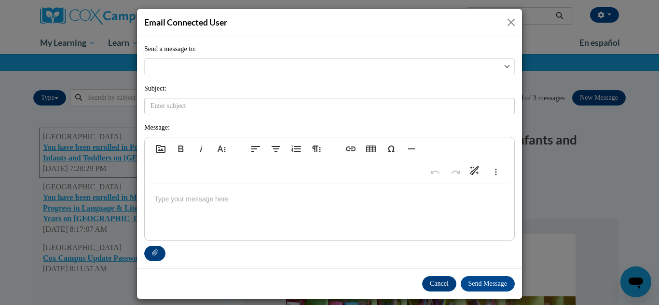
click at [508, 27] on button "Close" at bounding box center [511, 22] width 12 height 12
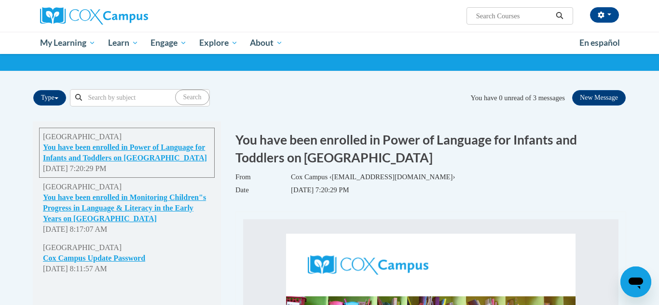
click at [527, 18] on input "Search..." at bounding box center [513, 16] width 77 height 12
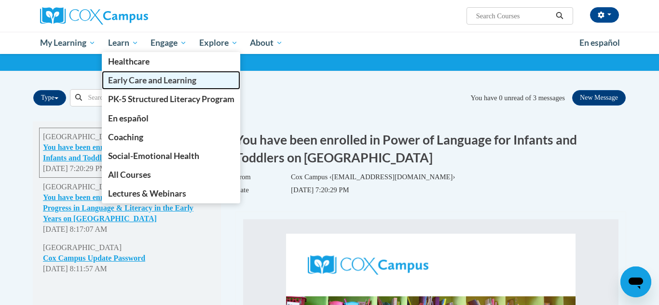
click at [139, 85] on link "Early Care and Learning" at bounding box center [171, 80] width 139 height 19
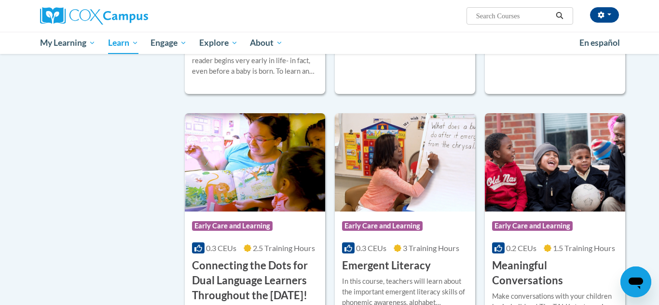
scroll to position [465, 0]
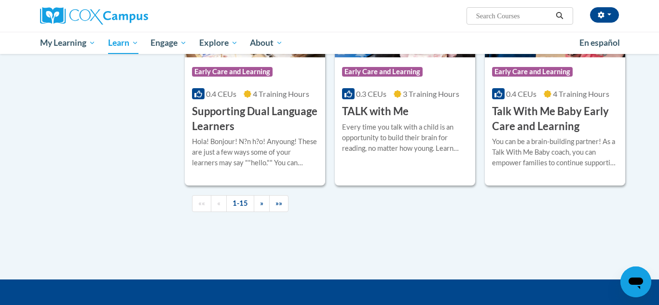
scroll to position [1394, 0]
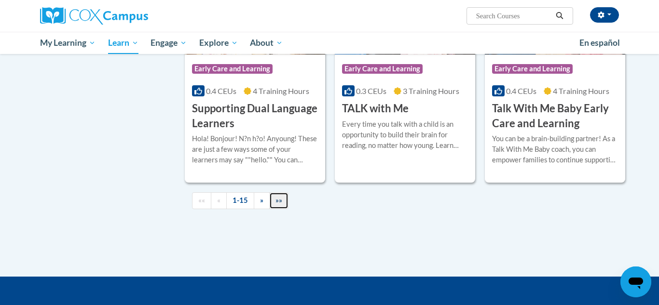
click at [284, 209] on link "»»" at bounding box center [278, 200] width 19 height 17
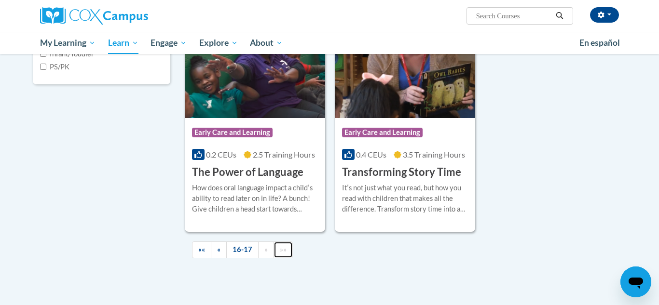
scroll to position [287, 0]
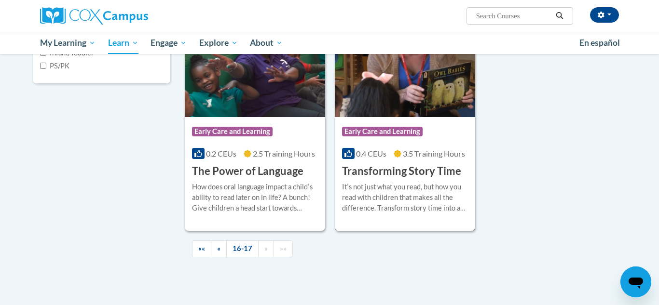
click at [454, 127] on div "Course Category: Early Care and Learning" at bounding box center [405, 133] width 126 height 22
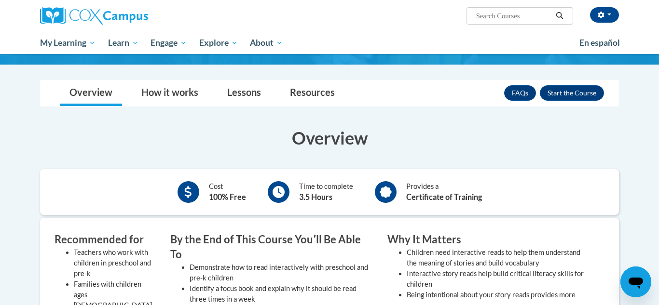
scroll to position [107, 0]
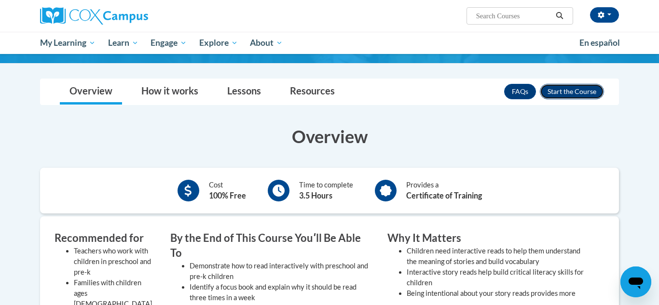
click at [585, 90] on button "Enroll" at bounding box center [572, 91] width 64 height 15
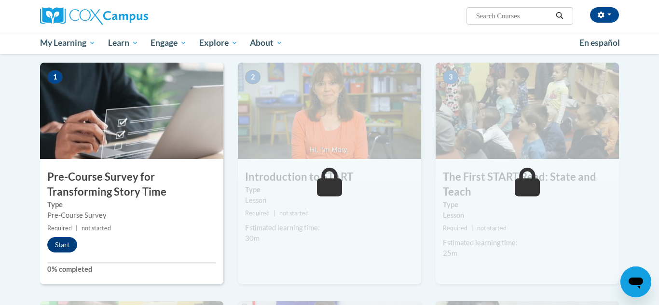
scroll to position [191, 0]
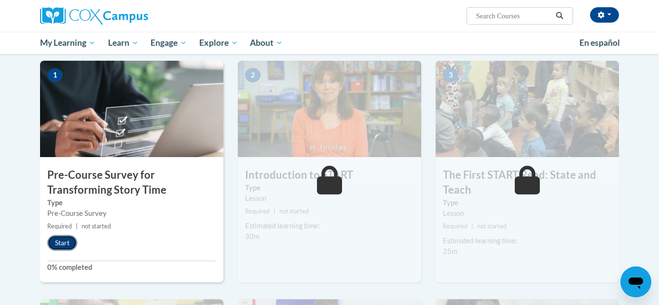
click at [65, 248] on button "Start" at bounding box center [62, 242] width 30 height 15
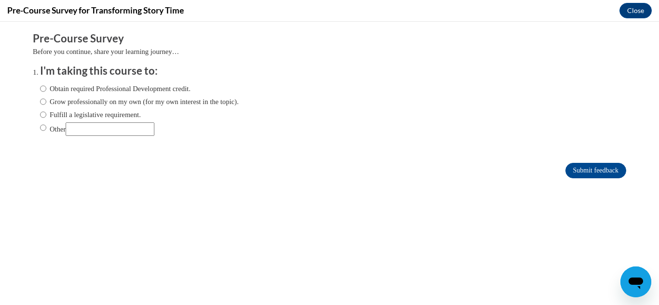
scroll to position [0, 0]
click at [47, 88] on label "Obtain required Professional Development credit." at bounding box center [115, 88] width 150 height 11
click at [46, 88] on input "Obtain required Professional Development credit." at bounding box center [43, 88] width 6 height 11
radio input "true"
click at [607, 169] on input "Submit feedback" at bounding box center [595, 170] width 61 height 15
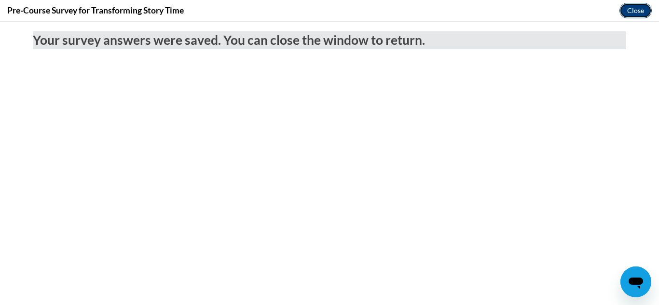
click at [641, 6] on button "Close" at bounding box center [635, 10] width 32 height 15
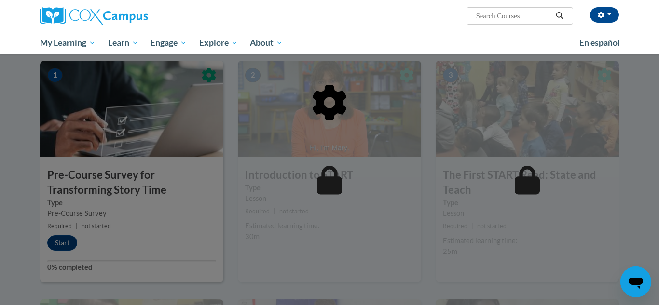
click at [55, 239] on div at bounding box center [329, 152] width 579 height 183
click at [58, 239] on div at bounding box center [329, 152] width 579 height 183
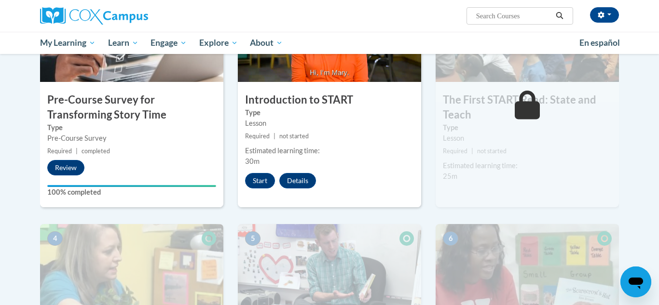
scroll to position [265, 0]
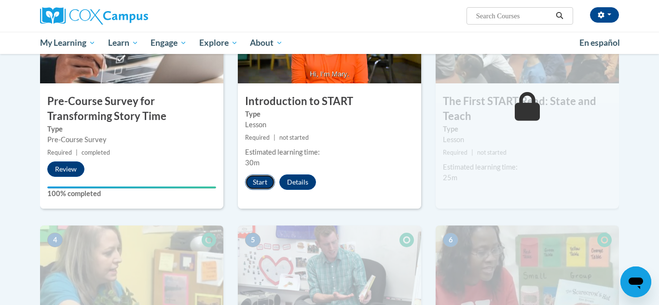
click at [263, 176] on button "Start" at bounding box center [260, 182] width 30 height 15
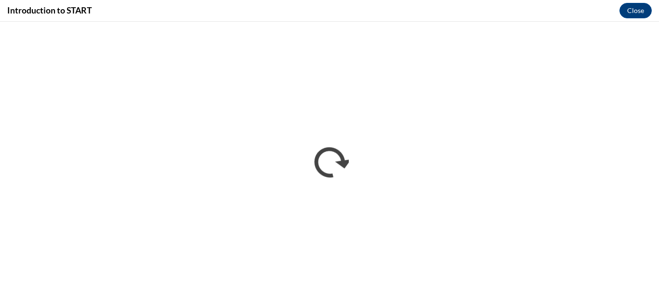
scroll to position [0, 0]
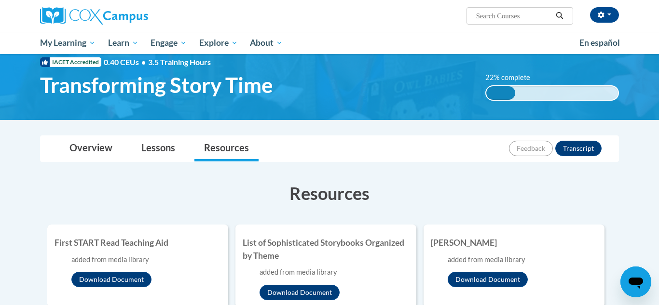
scroll to position [26, 0]
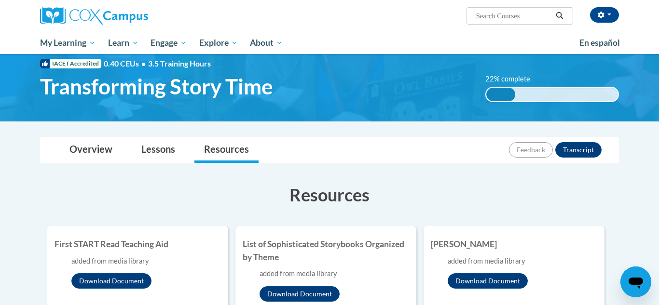
click at [588, 88] on div "22% complete 0.001%" at bounding box center [552, 94] width 134 height 15
click at [177, 150] on link "Lessons" at bounding box center [158, 150] width 53 height 26
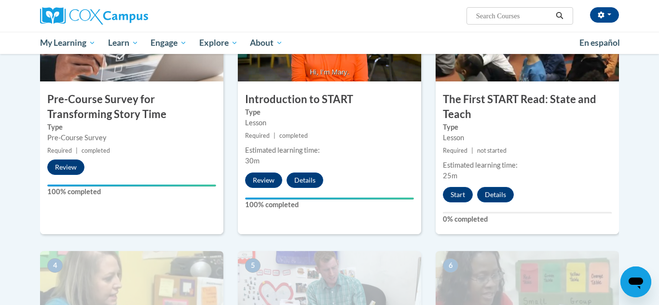
scroll to position [273, 0]
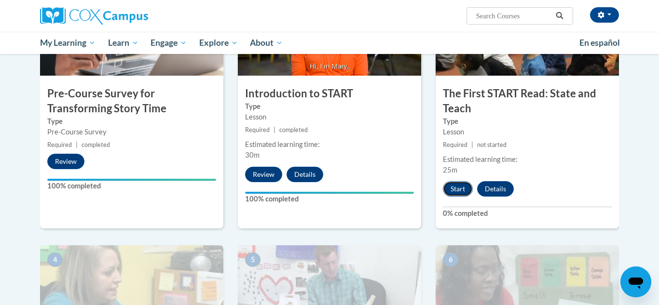
click at [465, 184] on button "Start" at bounding box center [458, 188] width 30 height 15
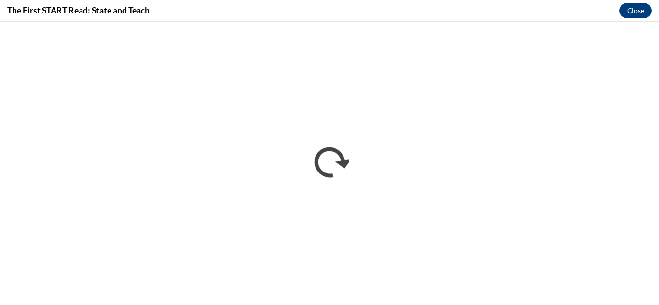
scroll to position [0, 0]
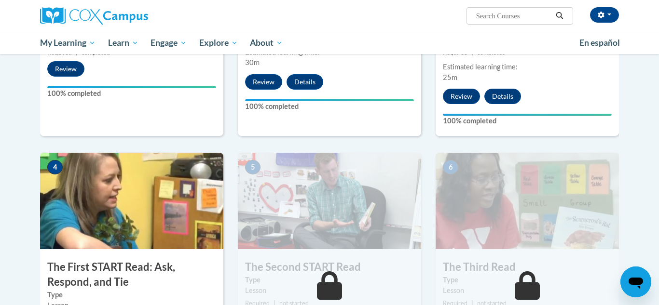
scroll to position [348, 0]
